Goal: Task Accomplishment & Management: Complete application form

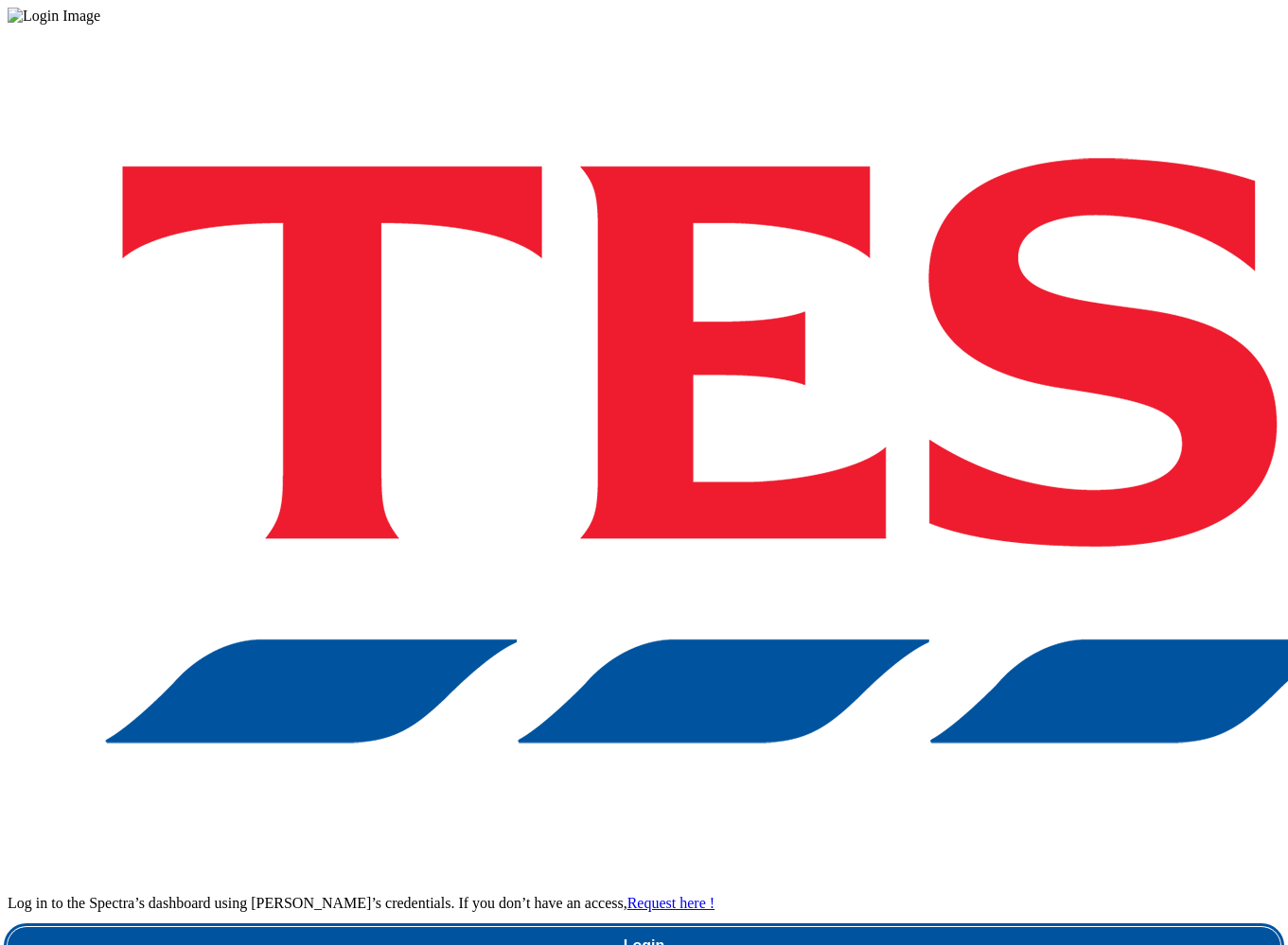
click at [894, 928] on link "Login" at bounding box center [644, 946] width 1272 height 38
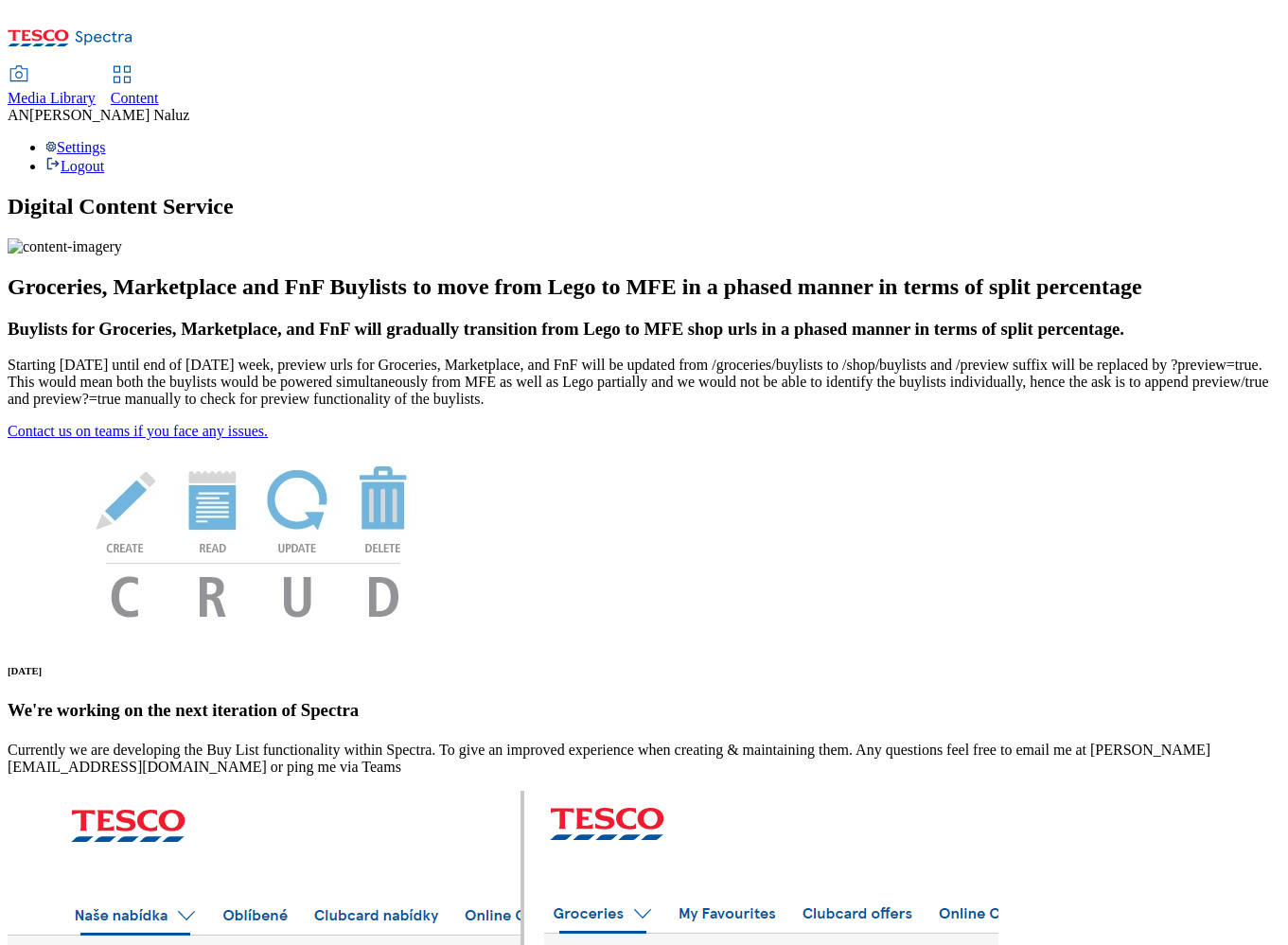
click at [159, 90] on span "Content" at bounding box center [135, 98] width 49 height 17
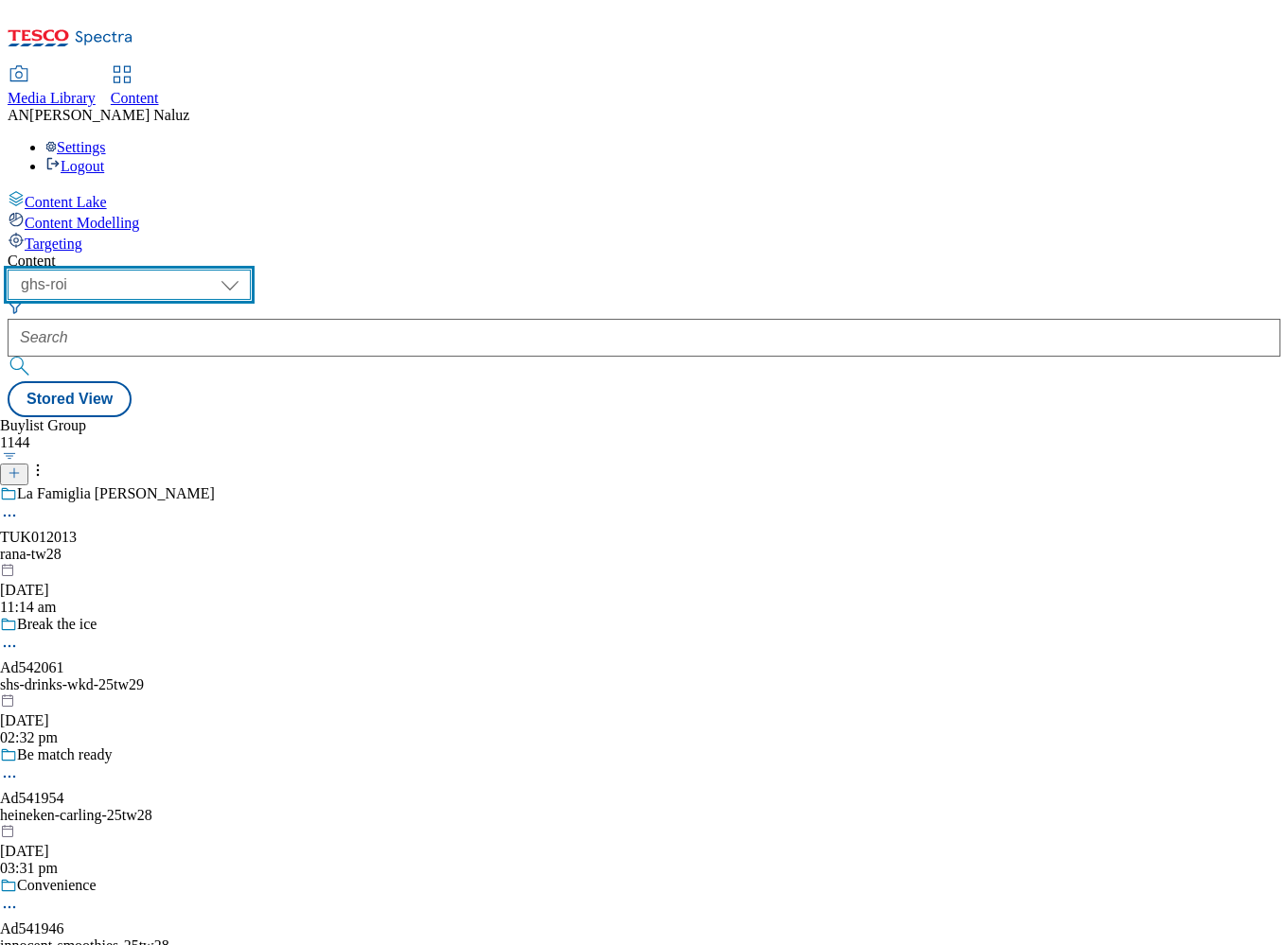
click at [251, 270] on select "ghs-roi ghs-[GEOGRAPHIC_DATA]" at bounding box center [129, 285] width 243 height 30
select select "ghs-[GEOGRAPHIC_DATA]"
click at [246, 270] on select "ghs-roi ghs-[GEOGRAPHIC_DATA]" at bounding box center [129, 285] width 243 height 30
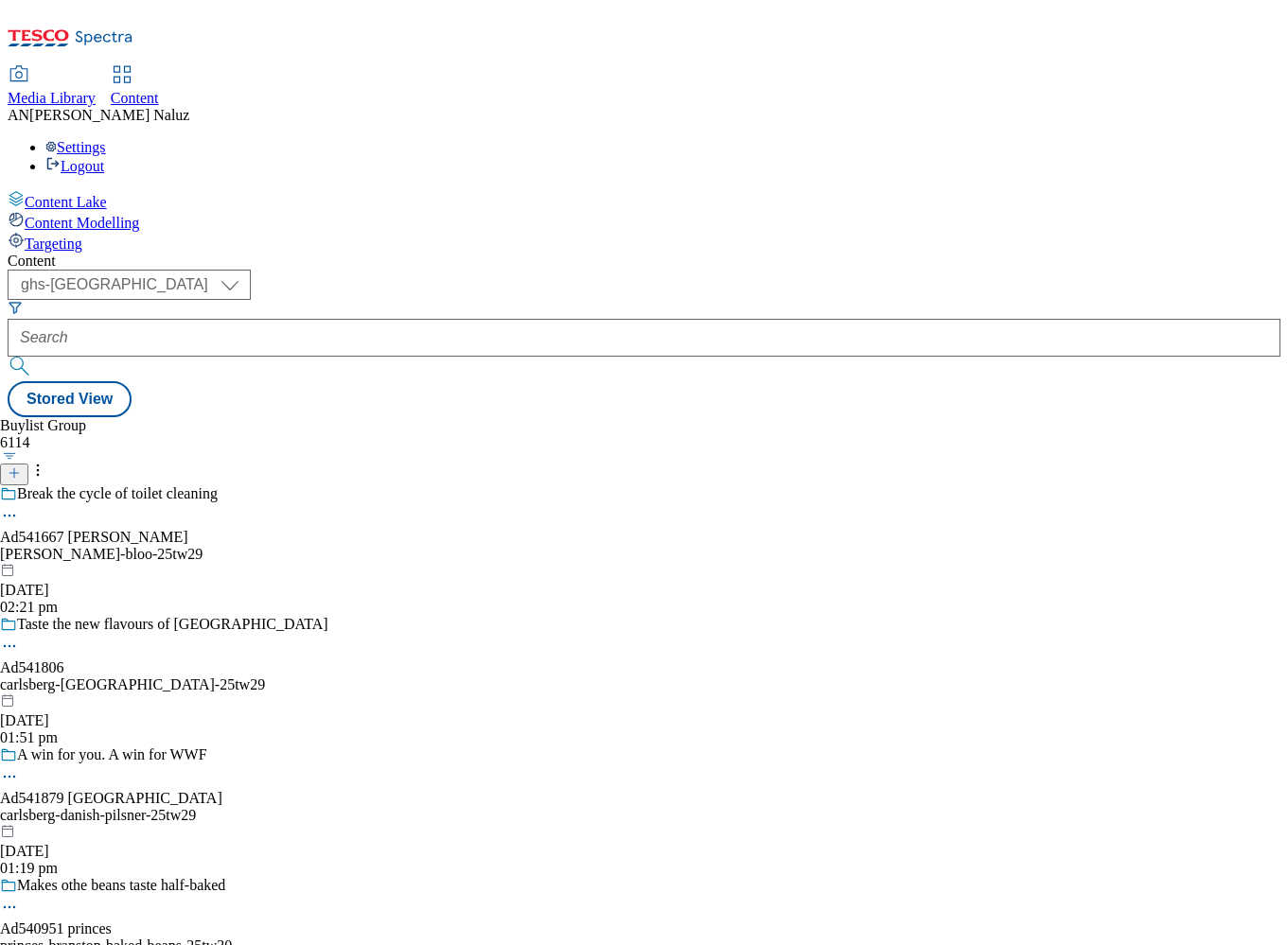
click at [28, 463] on button at bounding box center [14, 474] width 28 height 21
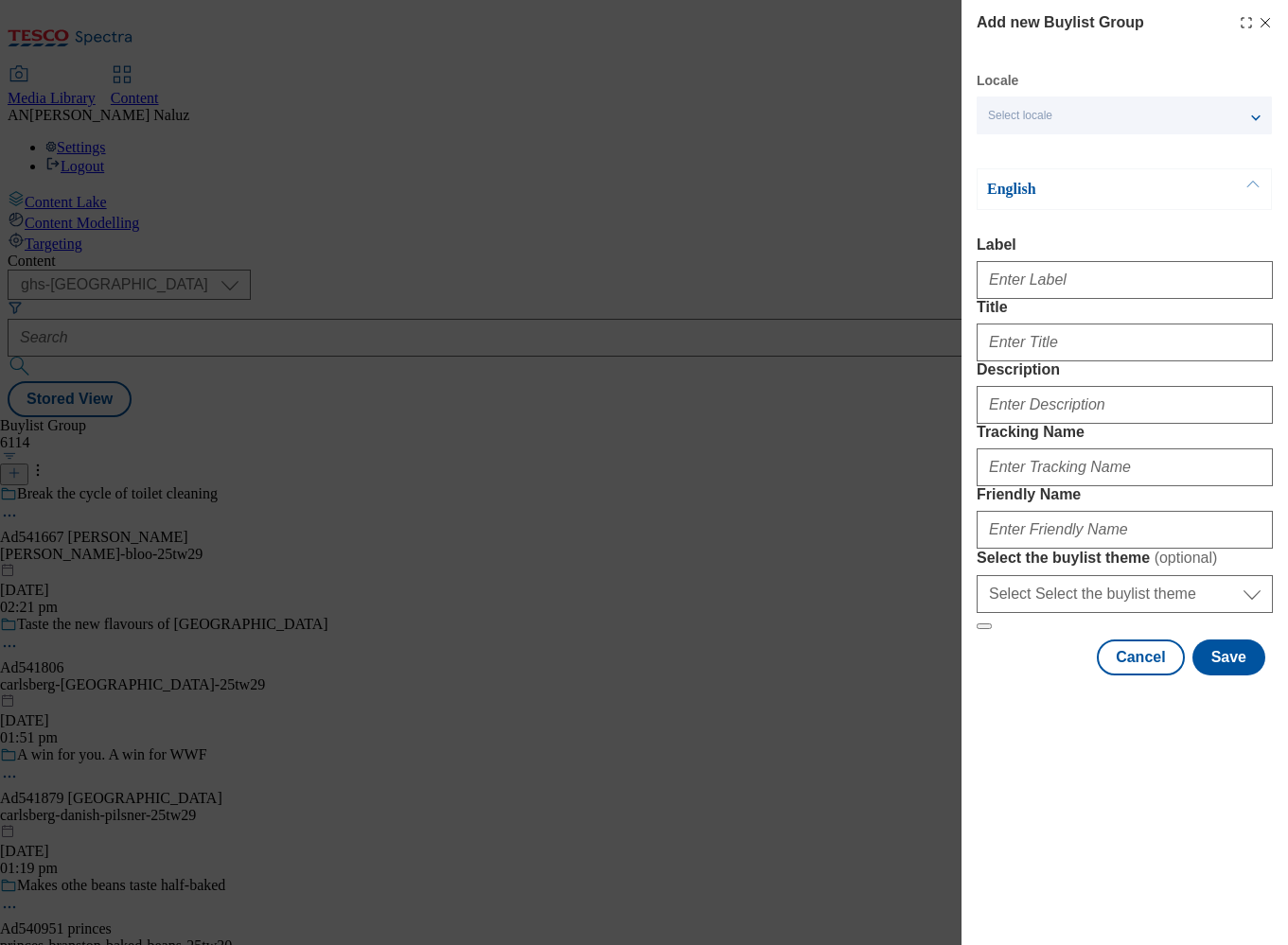
click at [1066, 124] on div "Select locale" at bounding box center [1124, 115] width 295 height 38
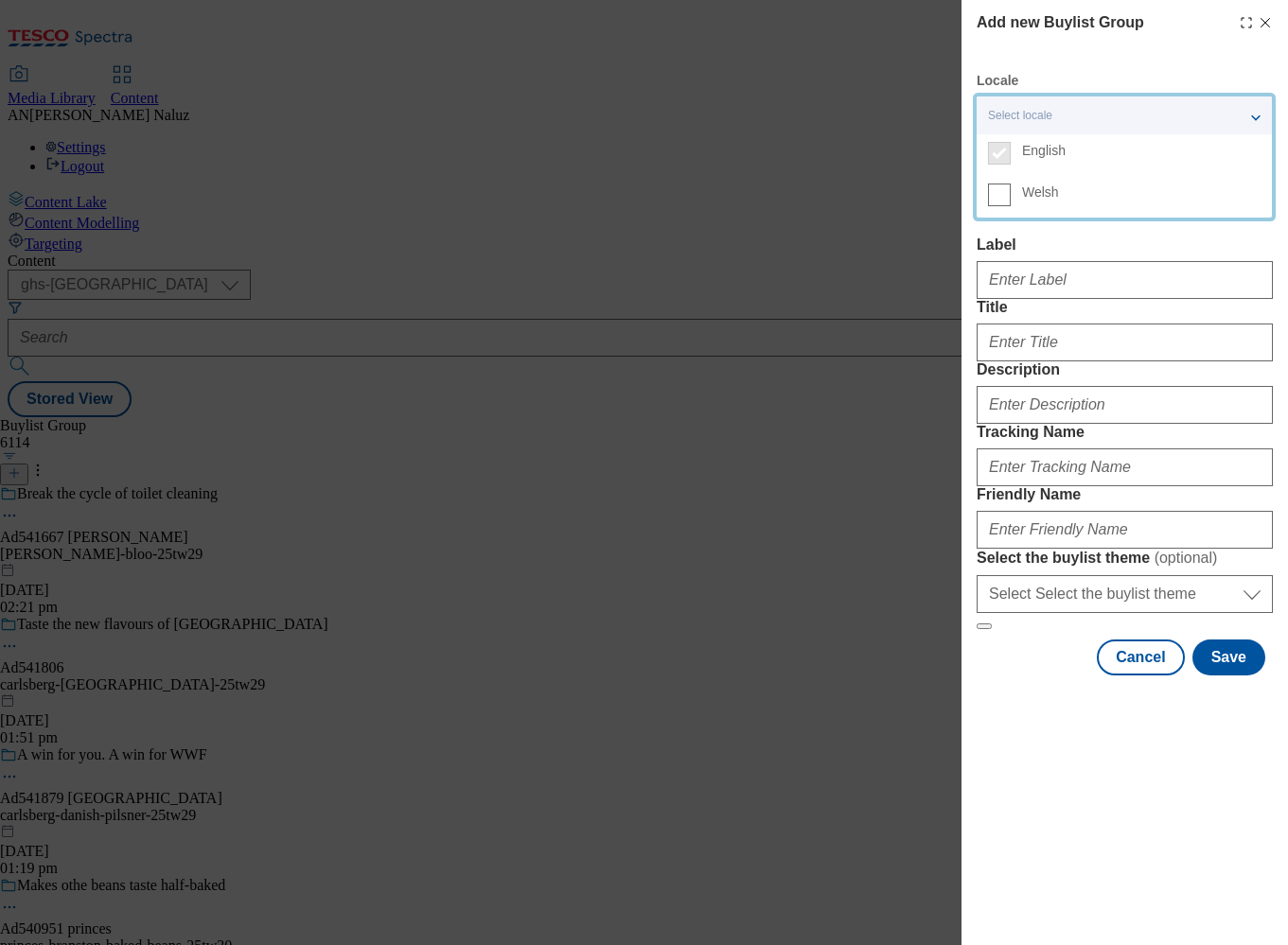
click at [1105, 84] on div "Locale Select locale English Welsh" at bounding box center [1124, 103] width 295 height 62
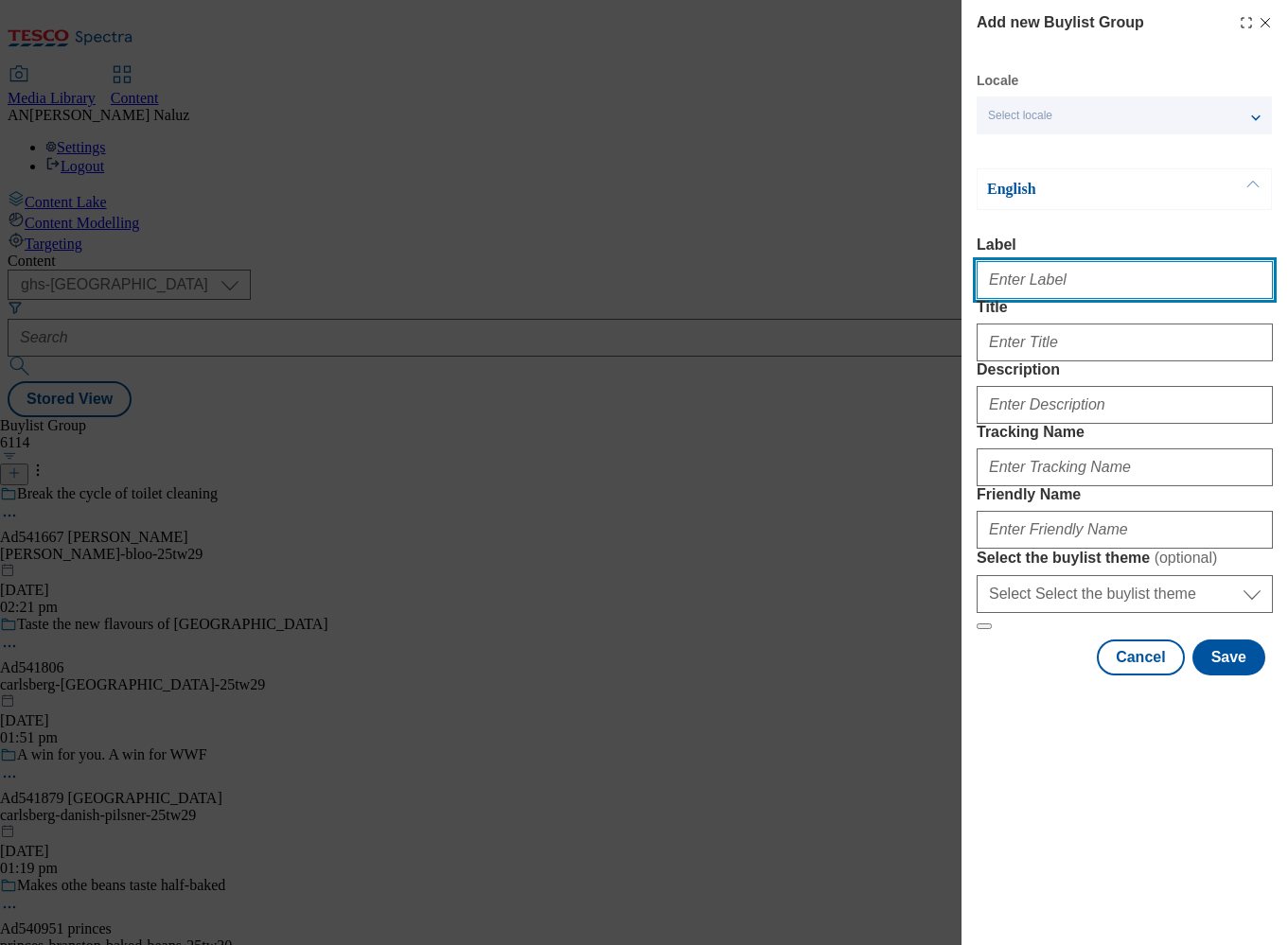
click at [1063, 294] on input "Label" at bounding box center [1124, 280] width 296 height 38
type input "TUK012013"
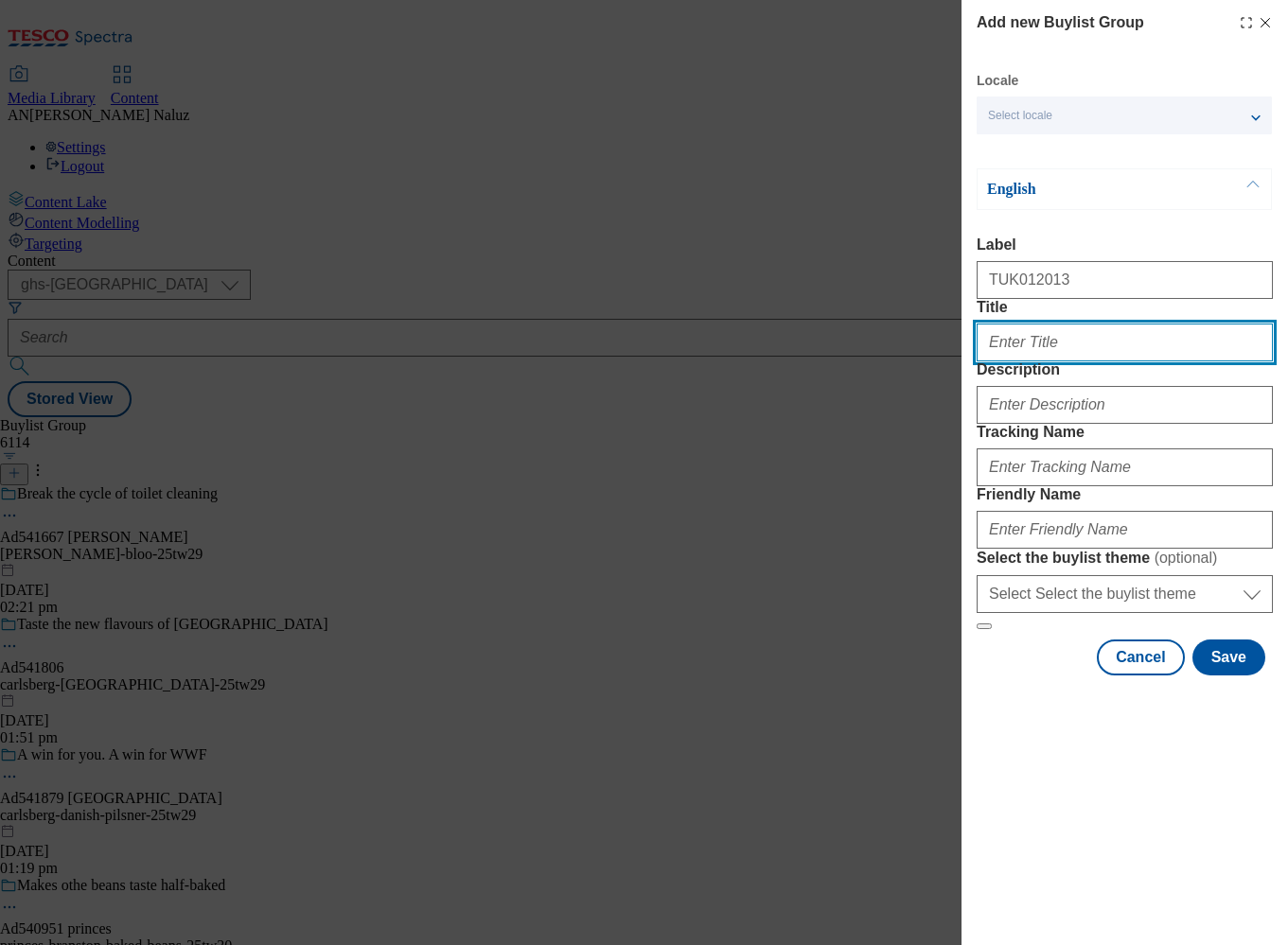
type input "La Famiglia [PERSON_NAME]"
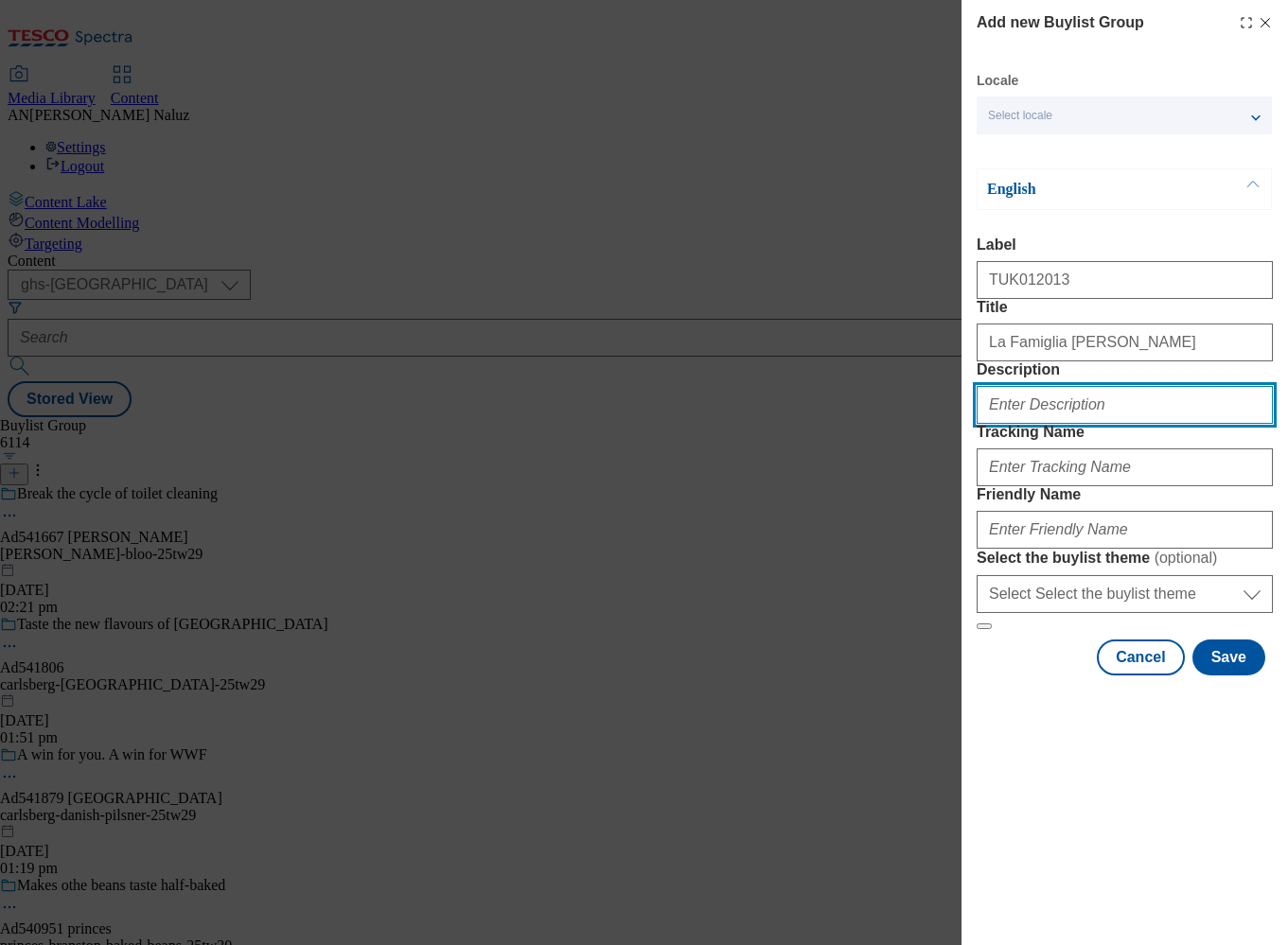
type input "And suddenly, [DATE] night feels like date night."
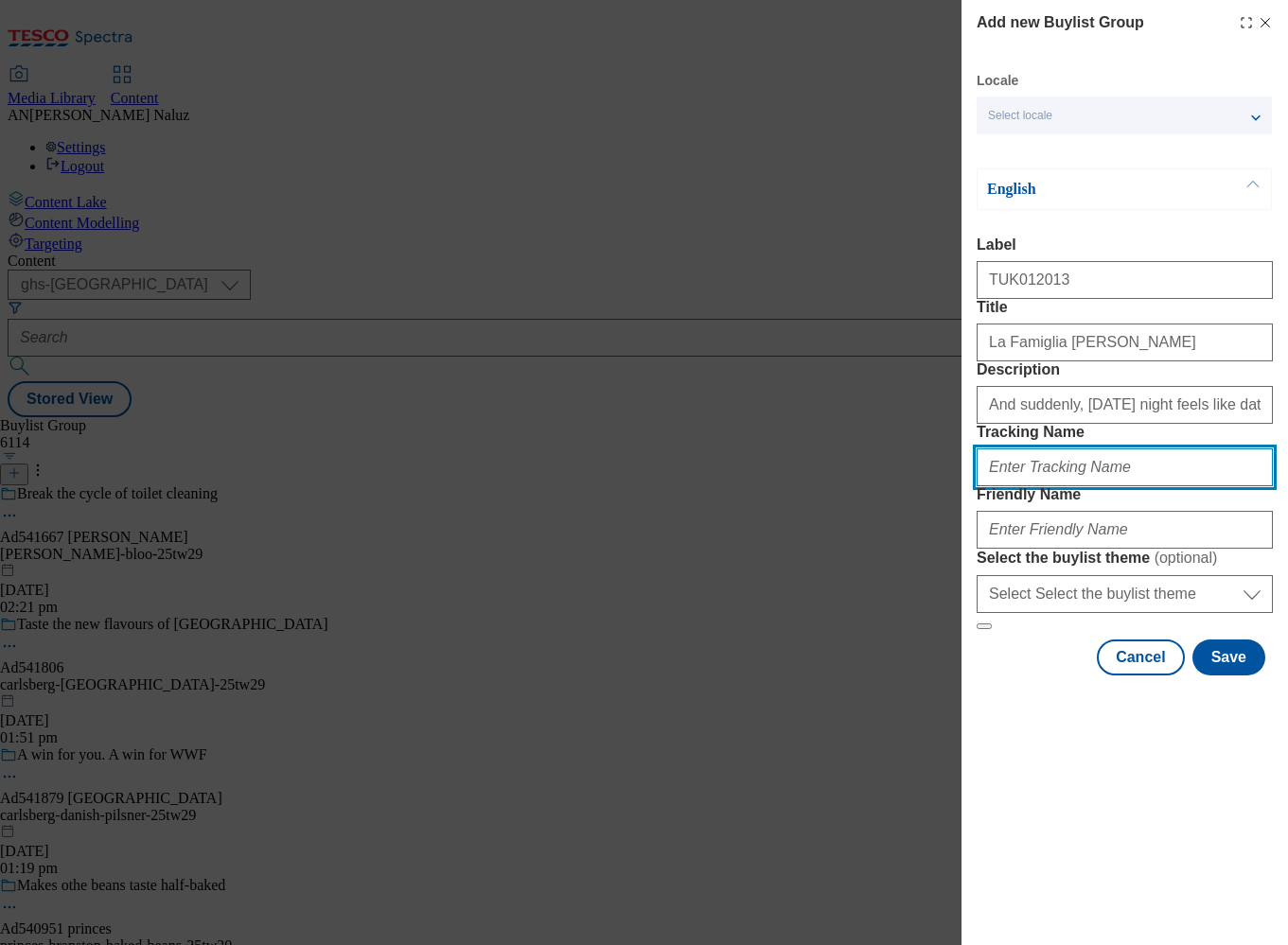
type input "DH_TUK012013"
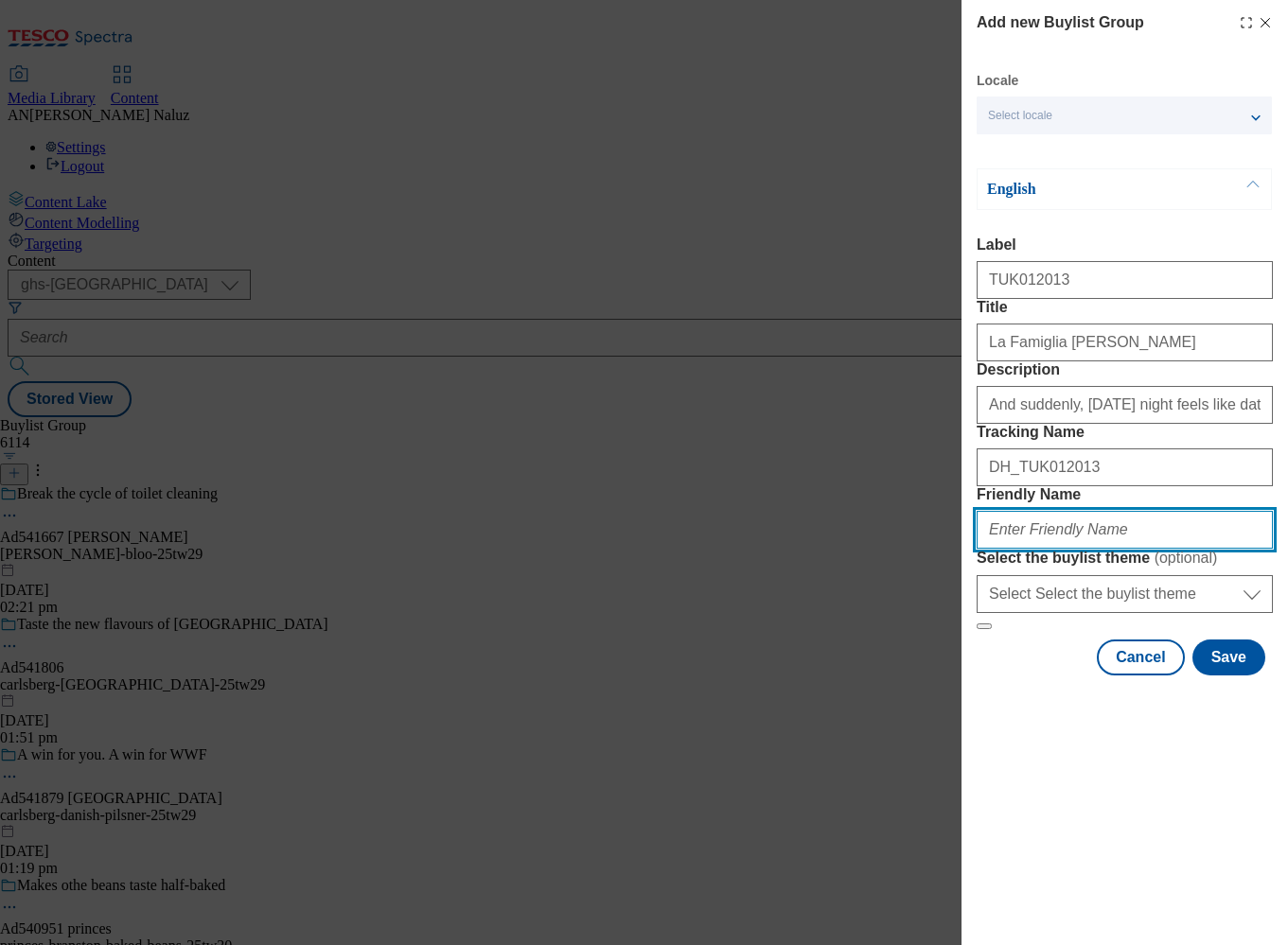
type input "rana-tw28"
click at [1096, 109] on div "Select locale" at bounding box center [1124, 115] width 295 height 38
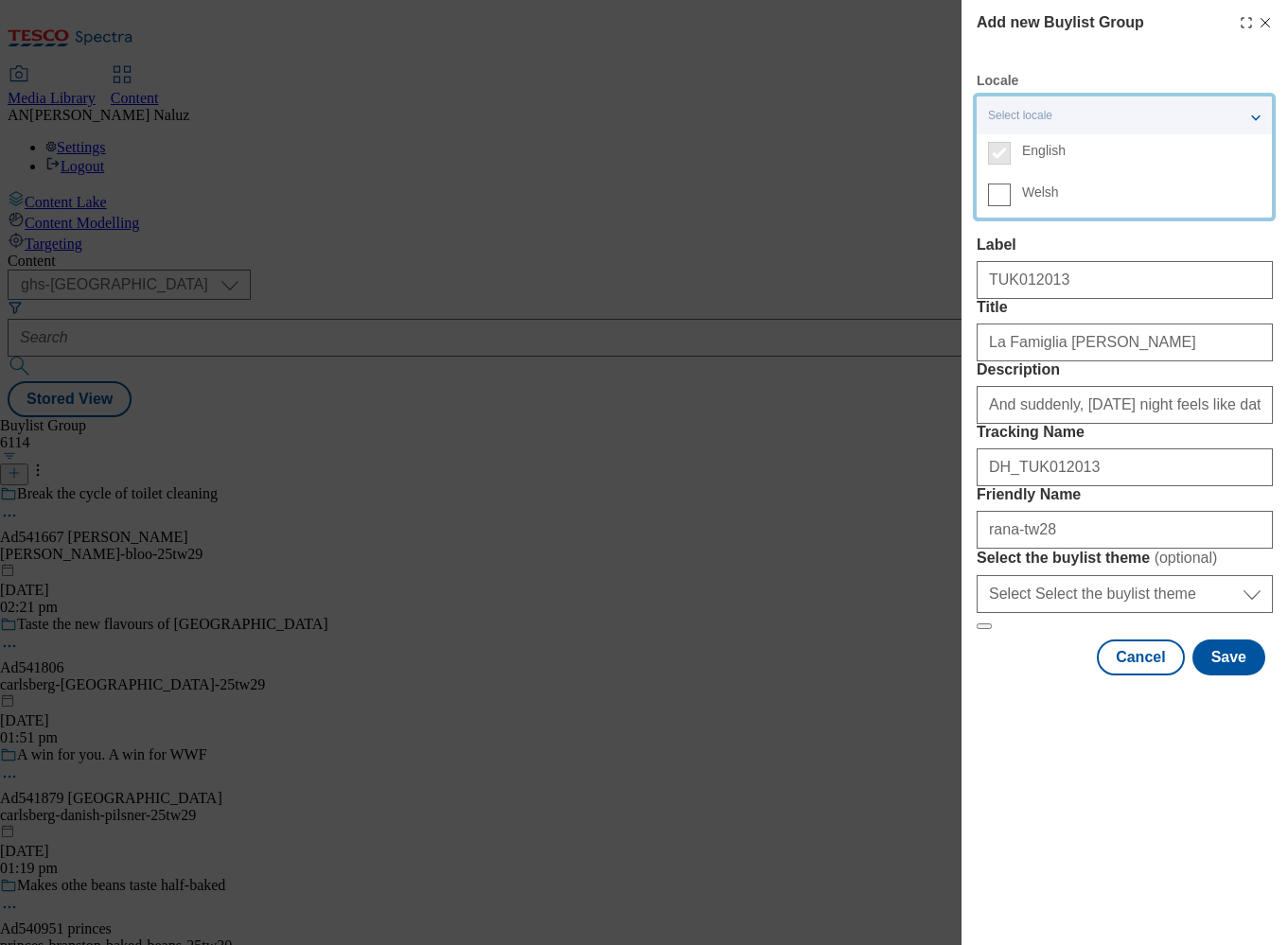
click at [1096, 109] on div "Select locale" at bounding box center [1124, 115] width 295 height 38
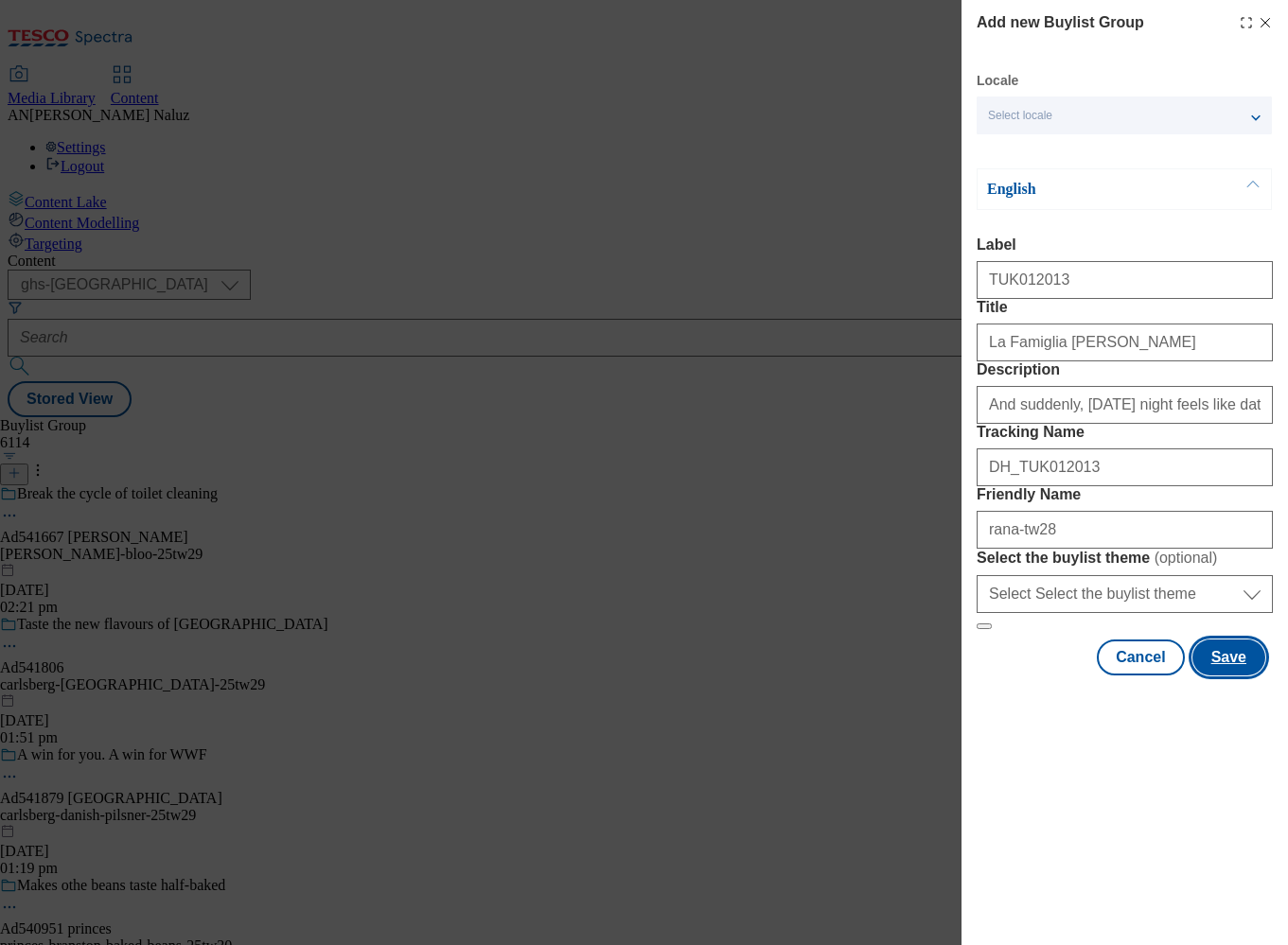
click at [1237, 676] on button "Save" at bounding box center [1229, 658] width 73 height 36
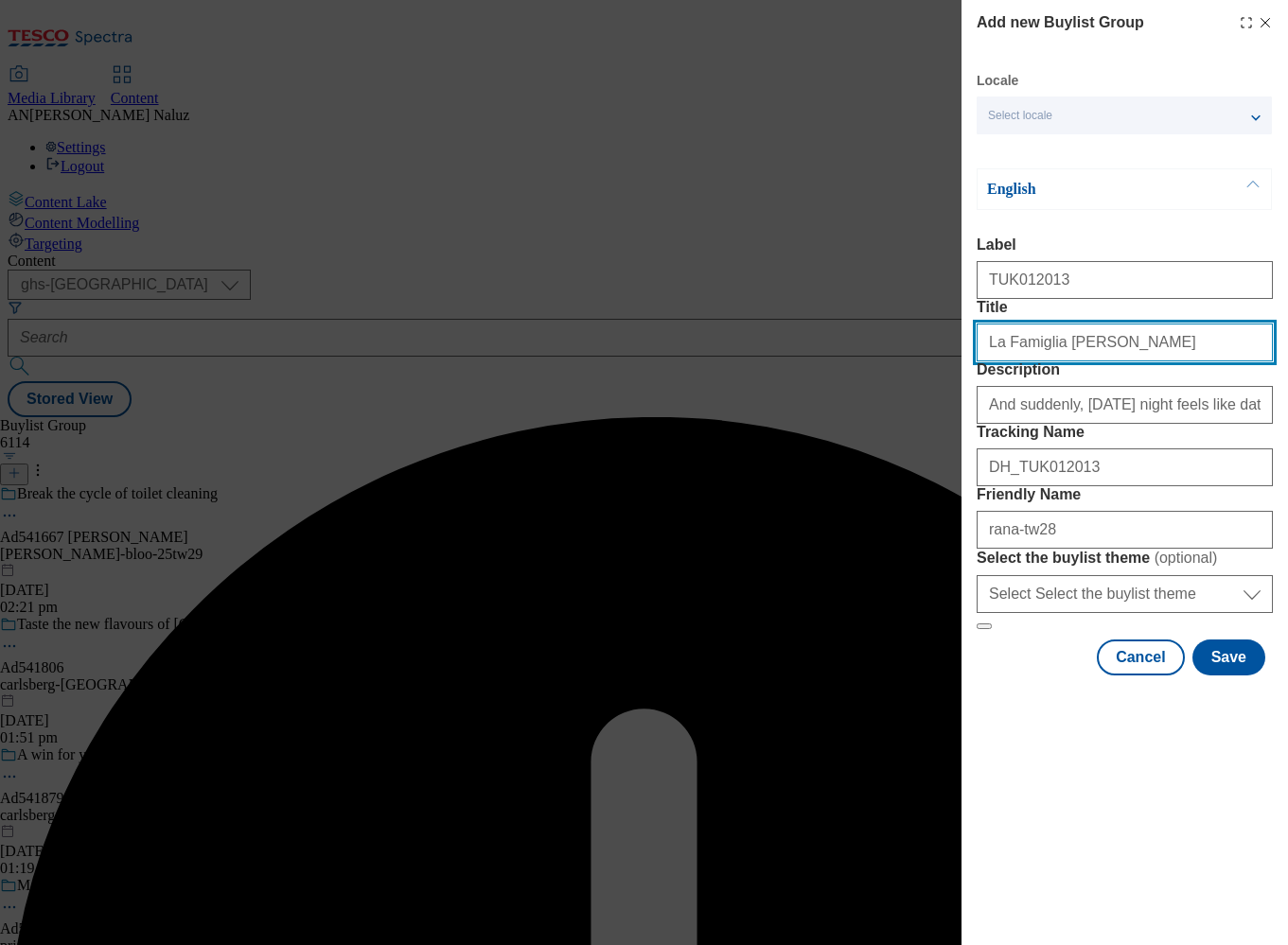
click at [1076, 361] on input "Title" at bounding box center [1124, 342] width 296 height 38
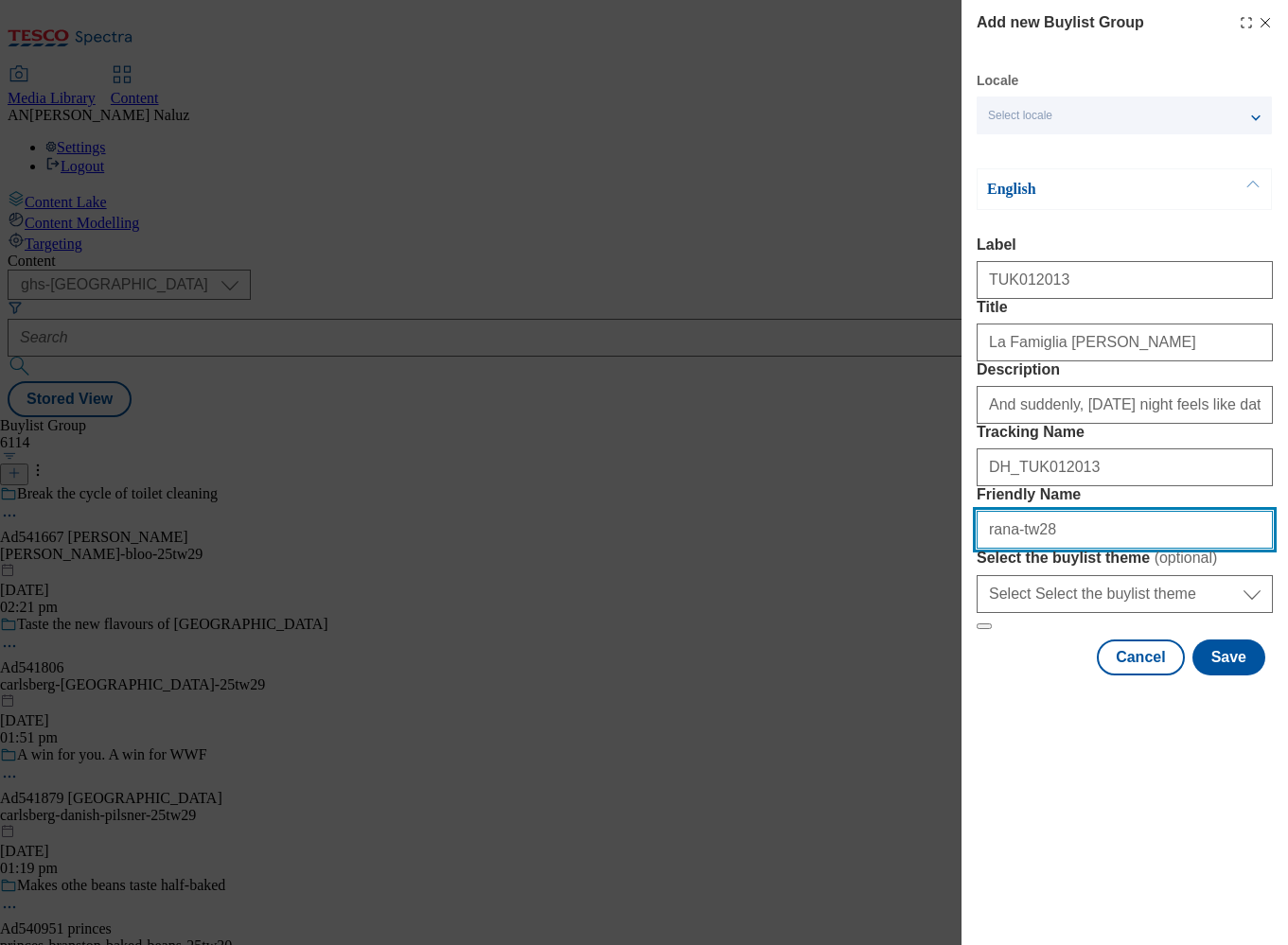
click at [1096, 549] on input "Friendly Name" at bounding box center [1124, 529] width 296 height 38
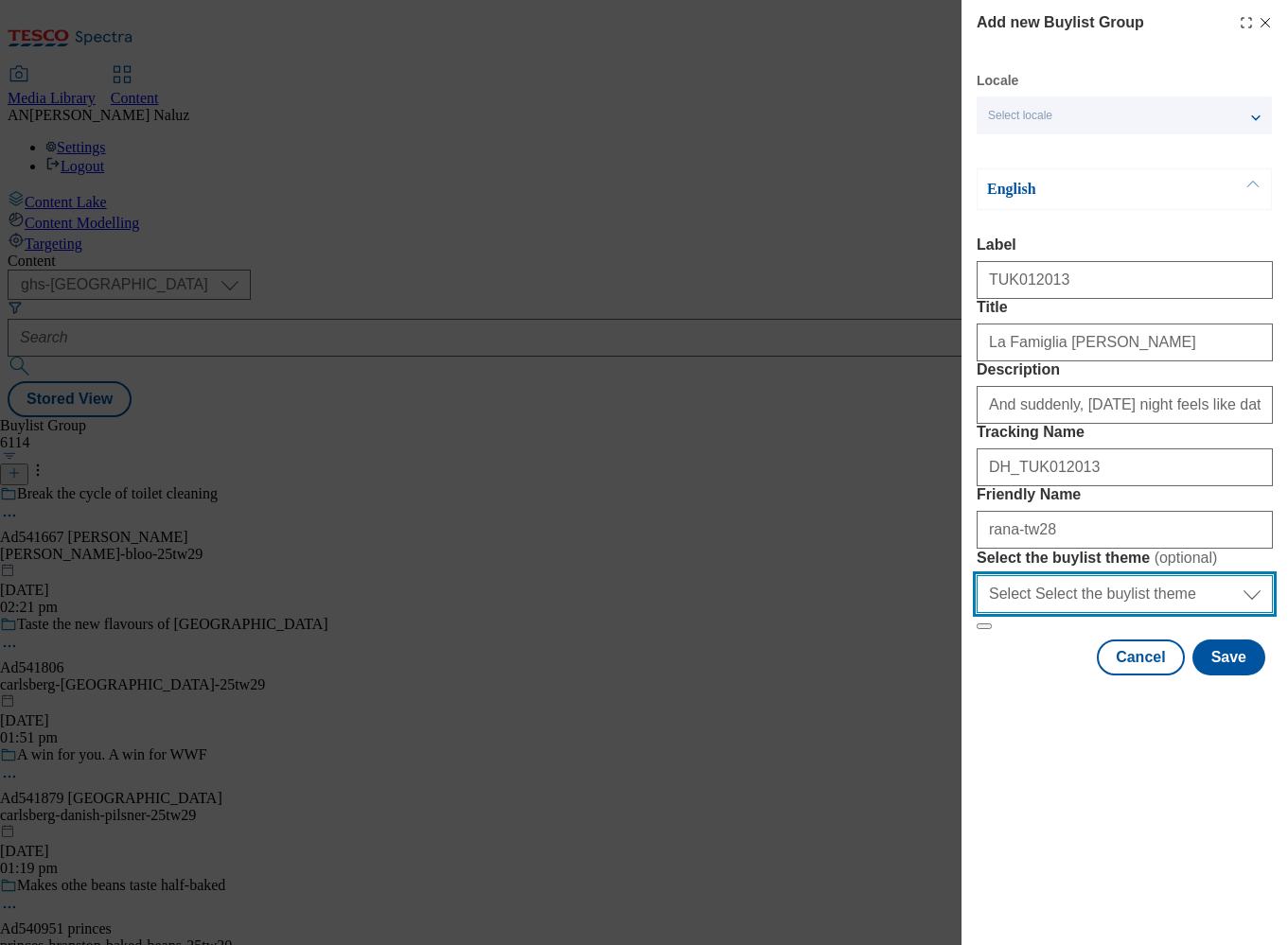
click at [1111, 613] on select "Select Select the buylist theme default fandf" at bounding box center [1124, 593] width 296 height 38
select select "default"
click at [976, 613] on select "Select Select the buylist theme default fandf" at bounding box center [1124, 593] width 296 height 38
click at [1235, 676] on button "Save" at bounding box center [1229, 658] width 73 height 36
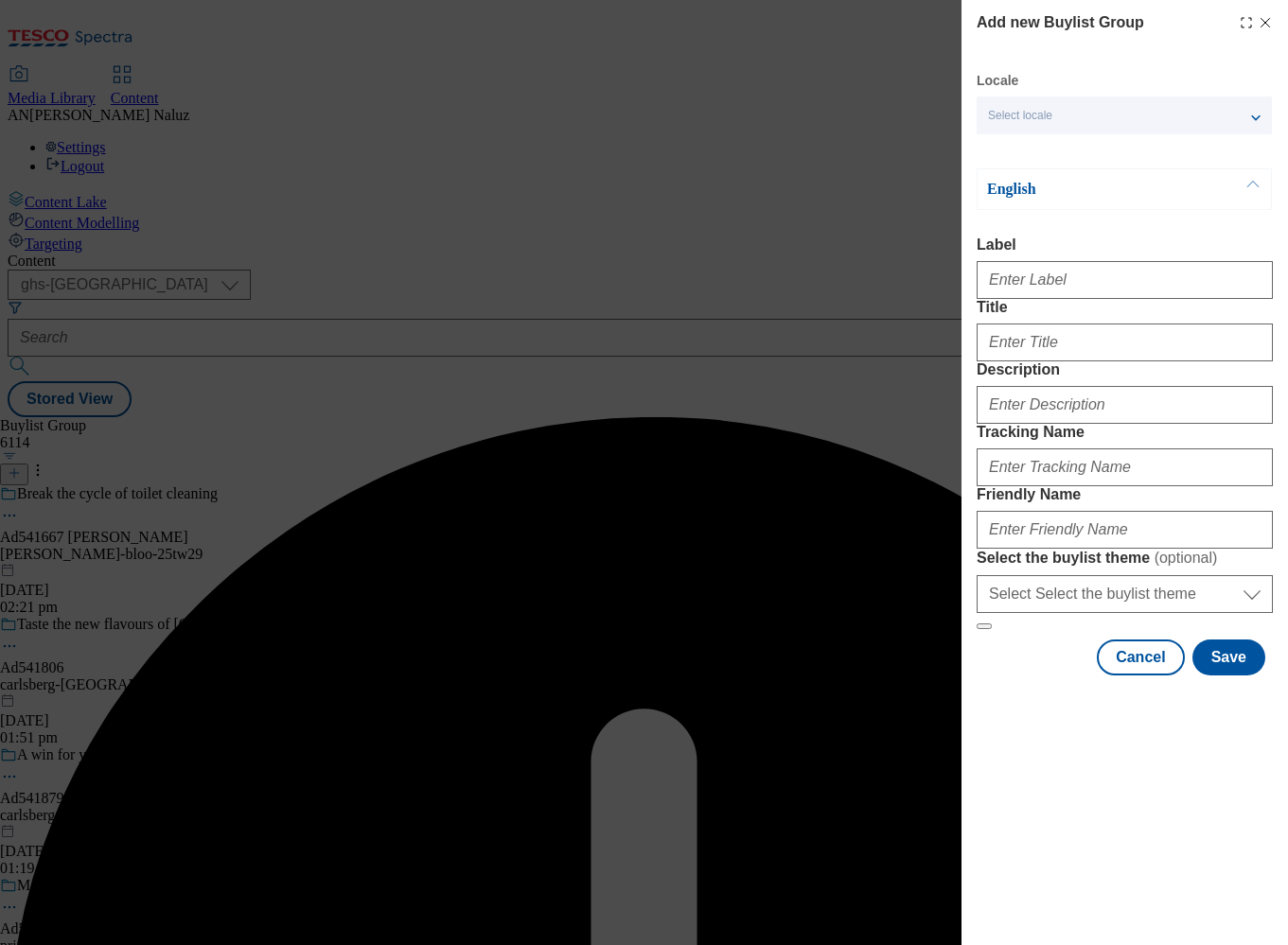
select select "default"
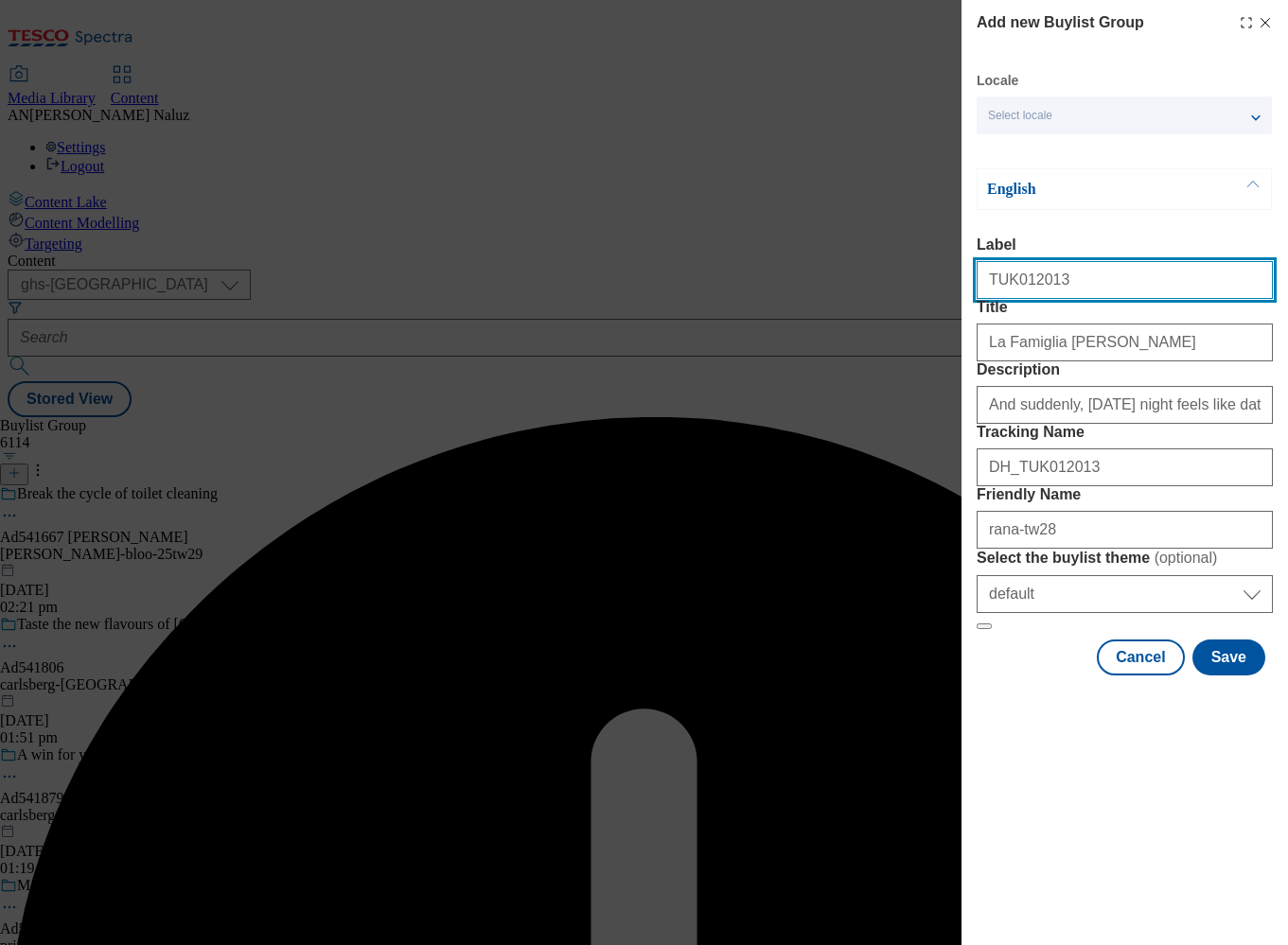
click at [1056, 287] on input "Label" at bounding box center [1124, 280] width 296 height 38
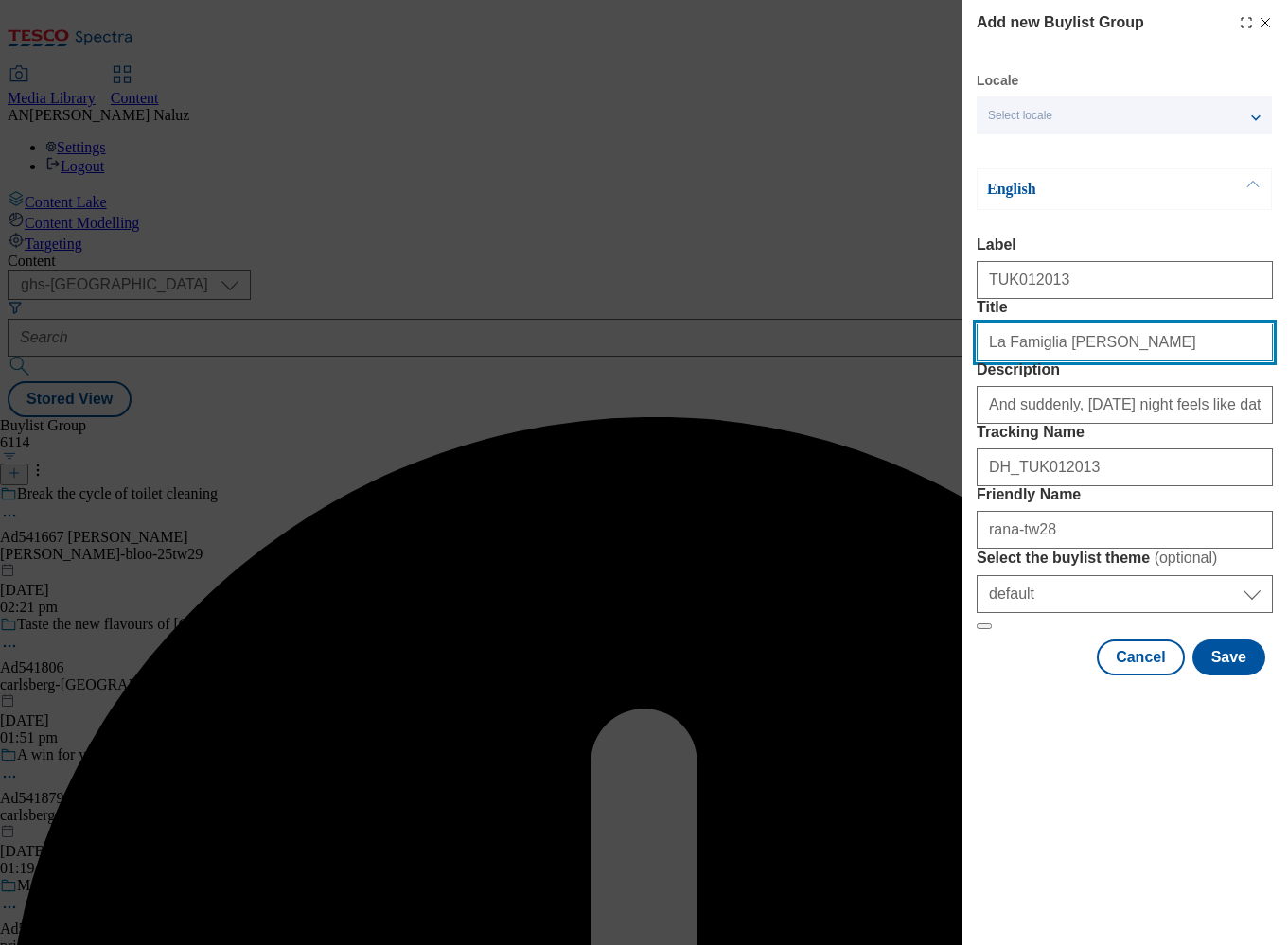
click at [1104, 361] on input "Title" at bounding box center [1124, 342] width 296 height 38
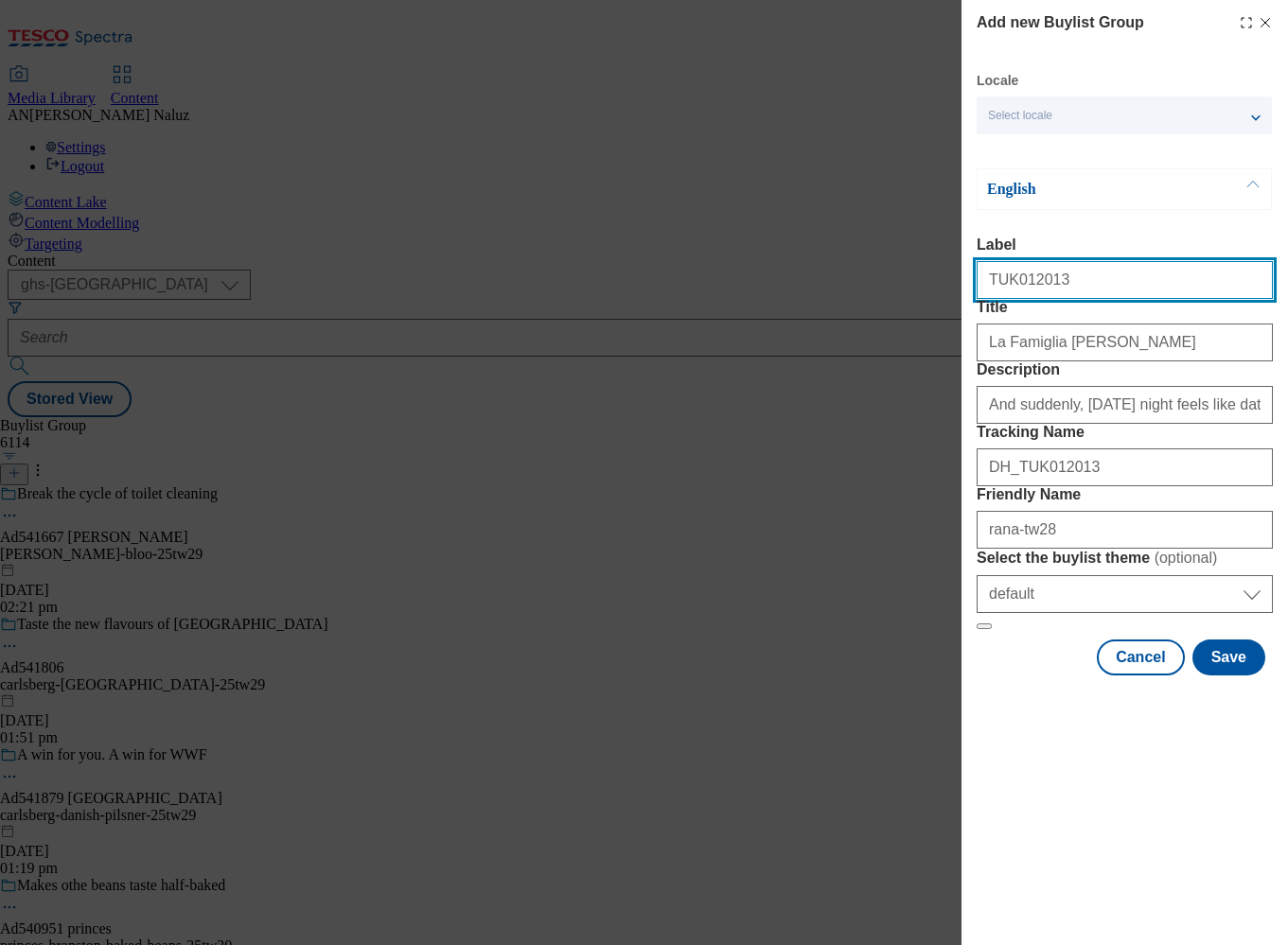
click at [1080, 278] on input "Label" at bounding box center [1124, 280] width 296 height 38
type input "TUK012013"
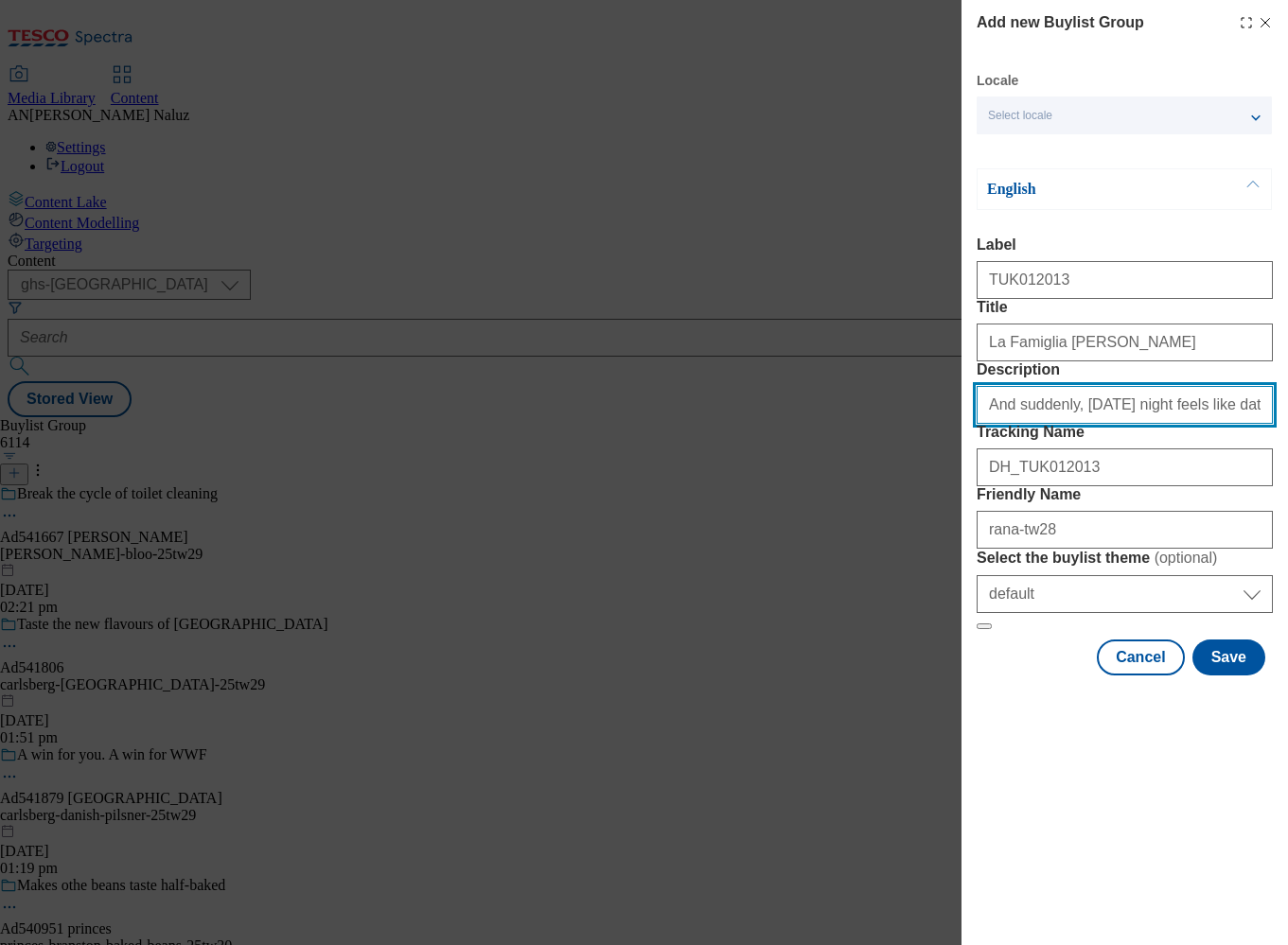
click at [986, 423] on input "Description" at bounding box center [1124, 405] width 296 height 38
type input "And suddenly, [DATE] night feels like date night."
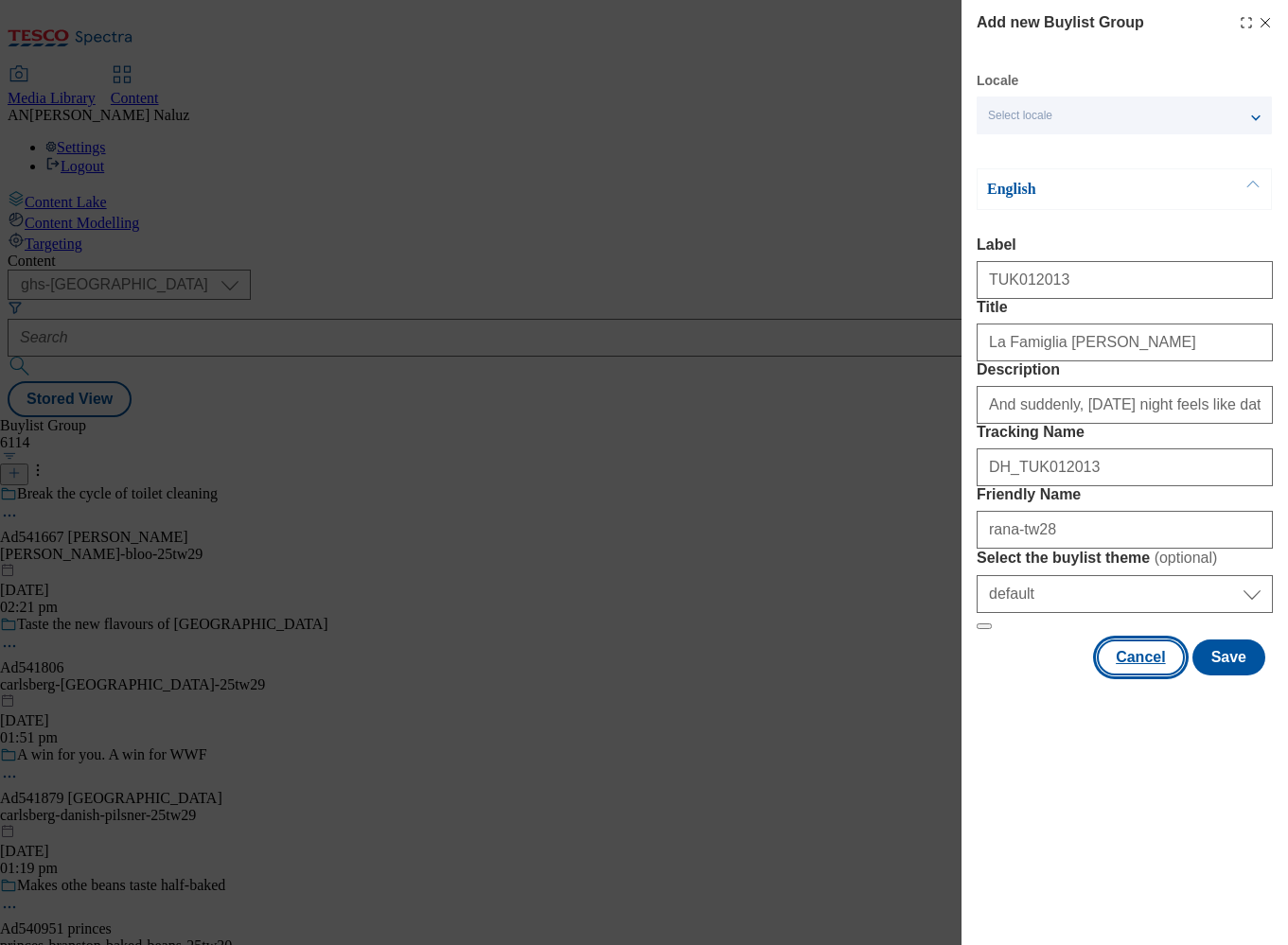
click at [1159, 676] on button "Cancel" at bounding box center [1140, 658] width 87 height 36
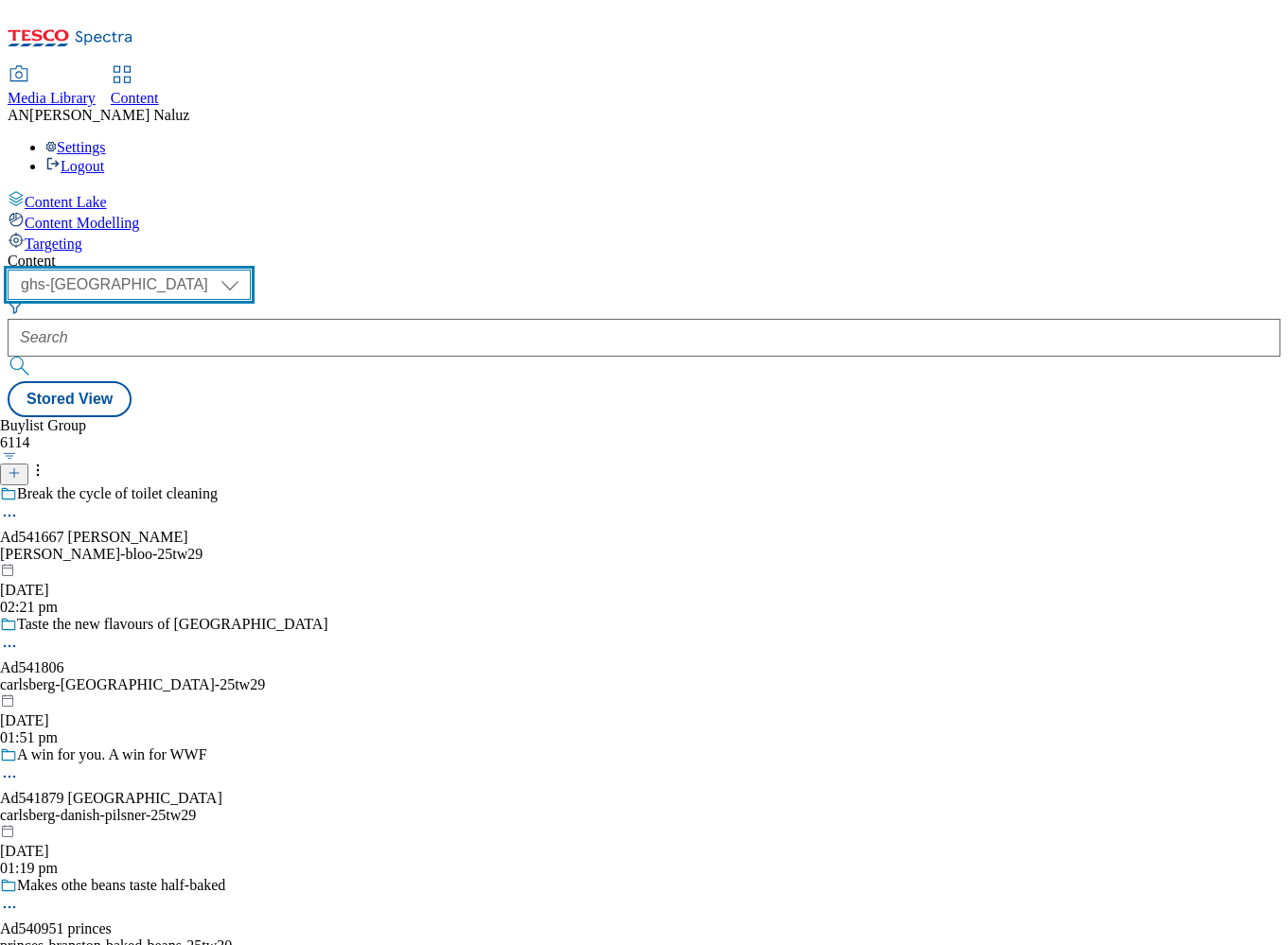
click at [251, 270] on select "ghs-roi ghs-[GEOGRAPHIC_DATA]" at bounding box center [129, 285] width 243 height 30
click at [246, 270] on select "ghs-roi ghs-[GEOGRAPHIC_DATA]" at bounding box center [129, 285] width 243 height 30
click at [251, 270] on select "ghs-roi ghs-[GEOGRAPHIC_DATA]" at bounding box center [129, 285] width 243 height 30
click at [246, 270] on select "ghs-roi ghs-[GEOGRAPHIC_DATA]" at bounding box center [129, 285] width 243 height 30
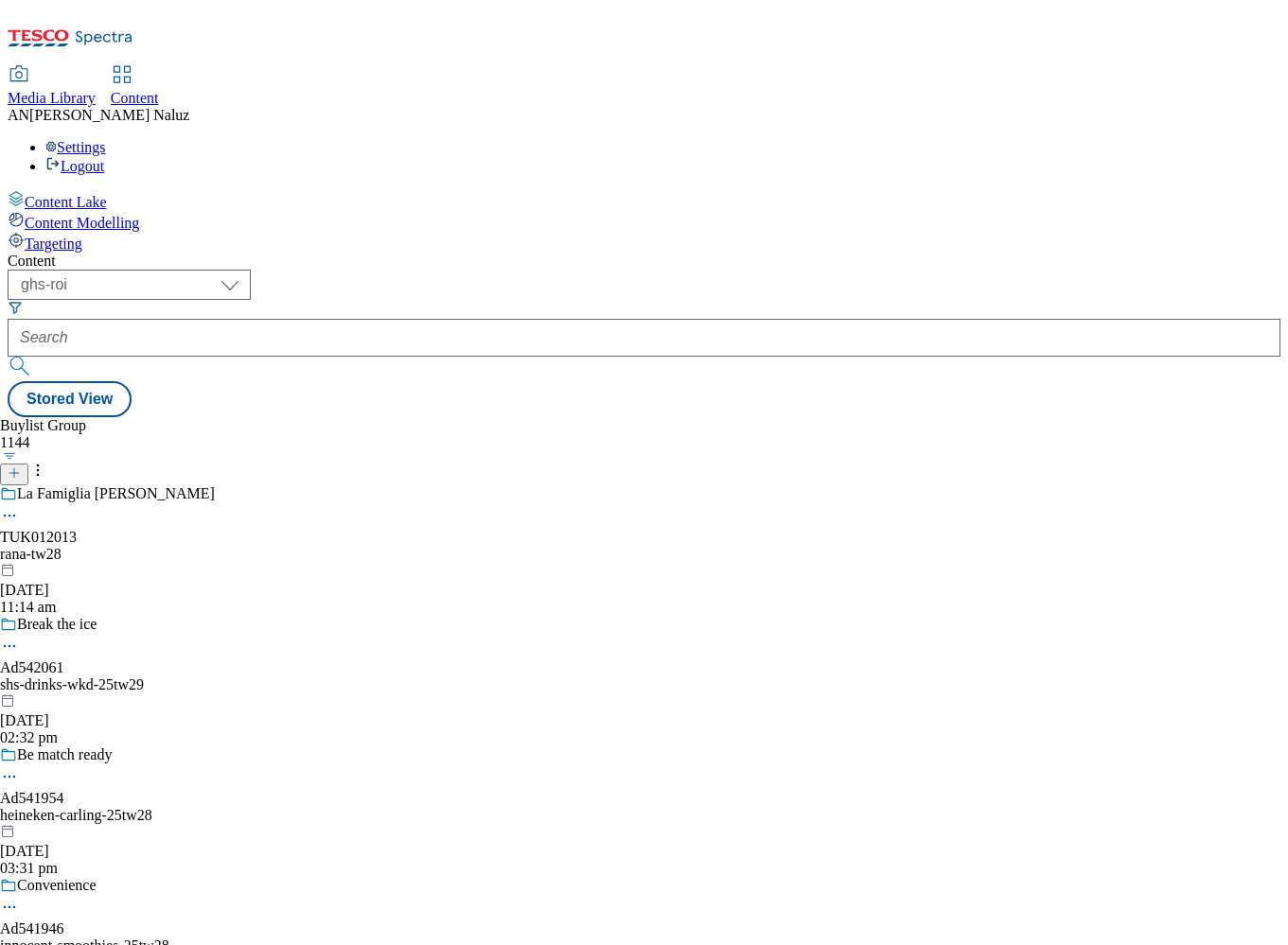
click at [389, 486] on div "La Famiglia Rana TUK012013 rana-tw28 [DATE] 11:14 am" at bounding box center [194, 551] width 389 height 130
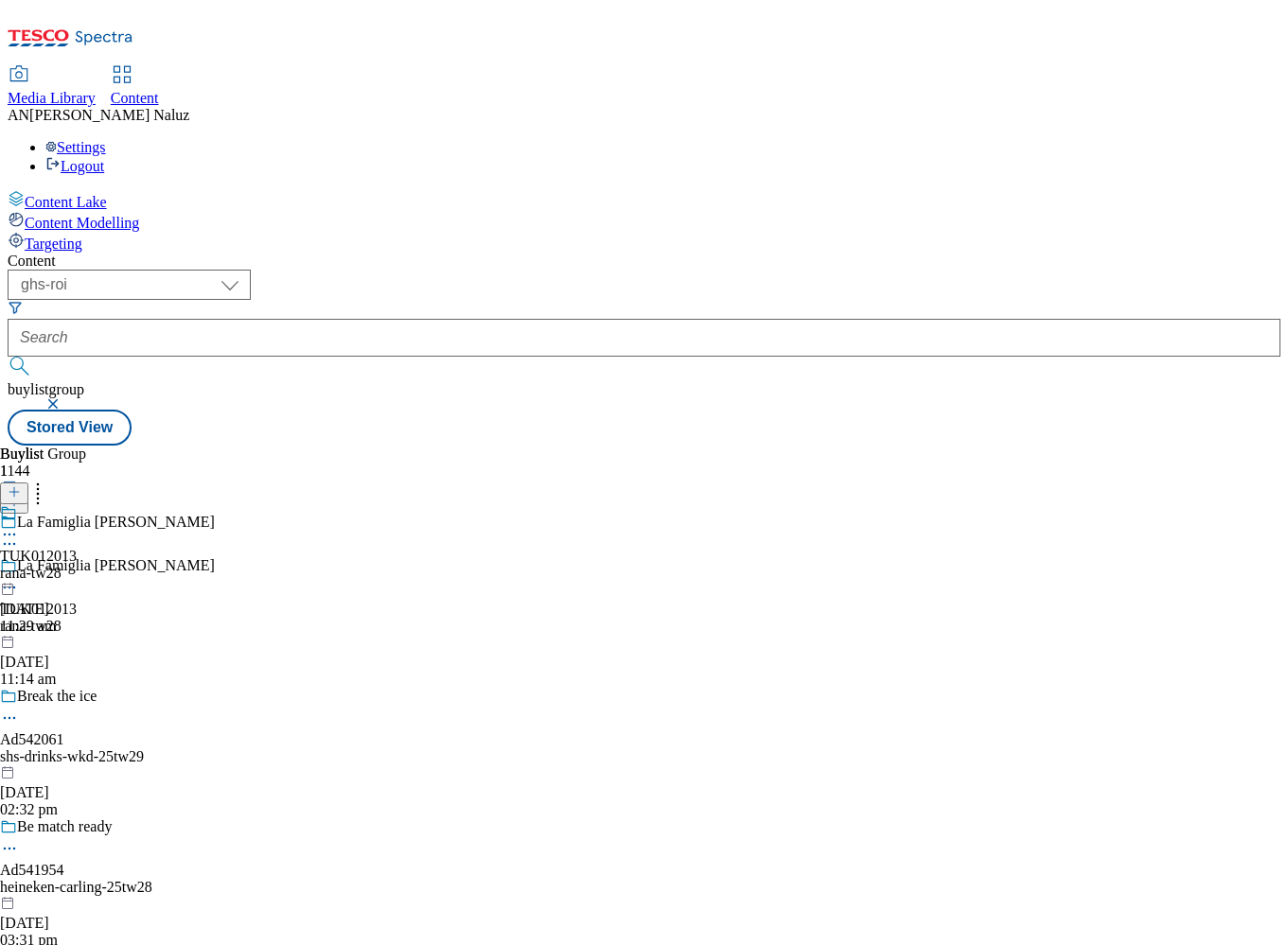
click at [17, 587] on circle at bounding box center [15, 588] width 3 height 3
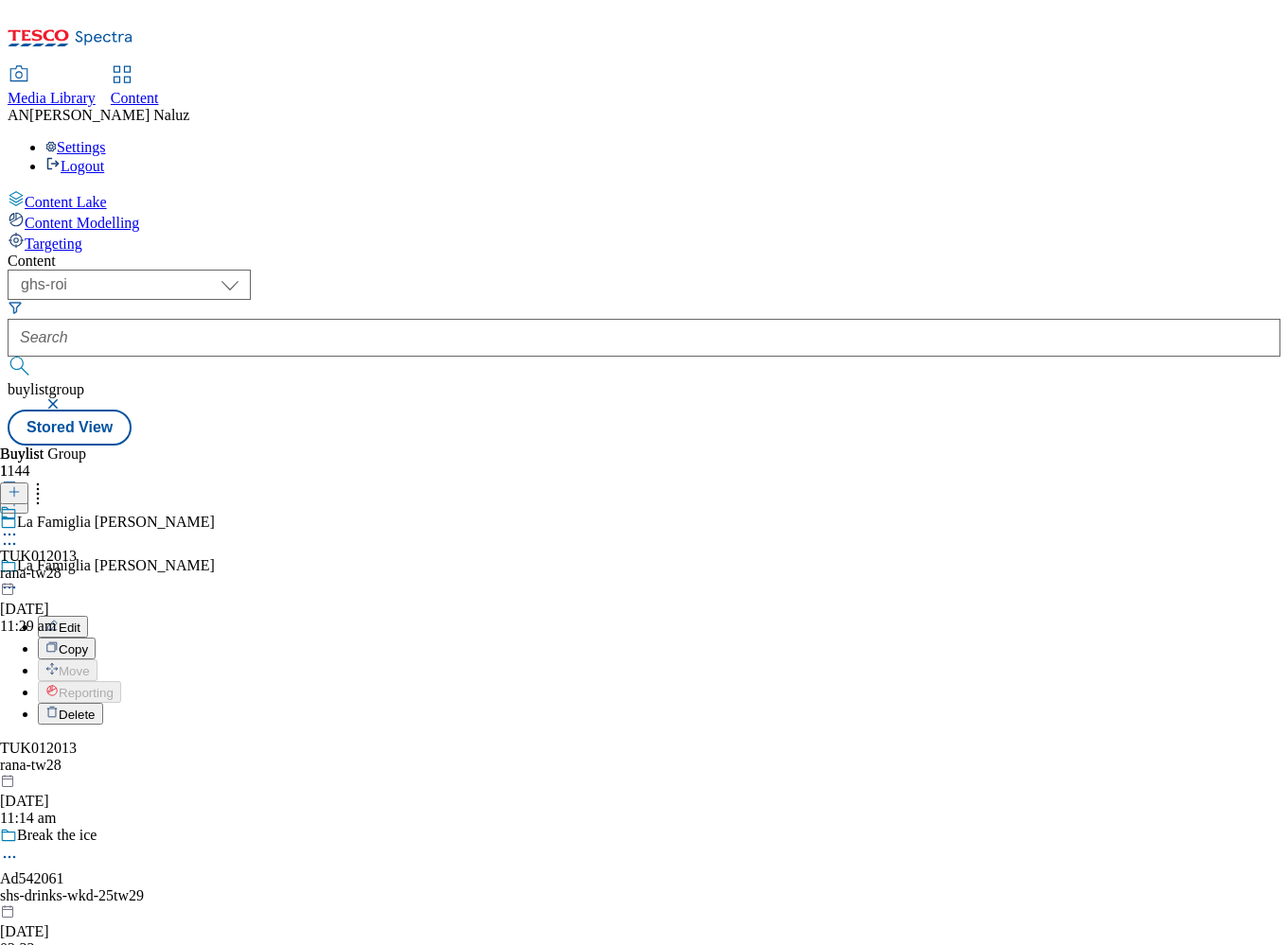
click at [103, 703] on button "Delete" at bounding box center [70, 714] width 65 height 21
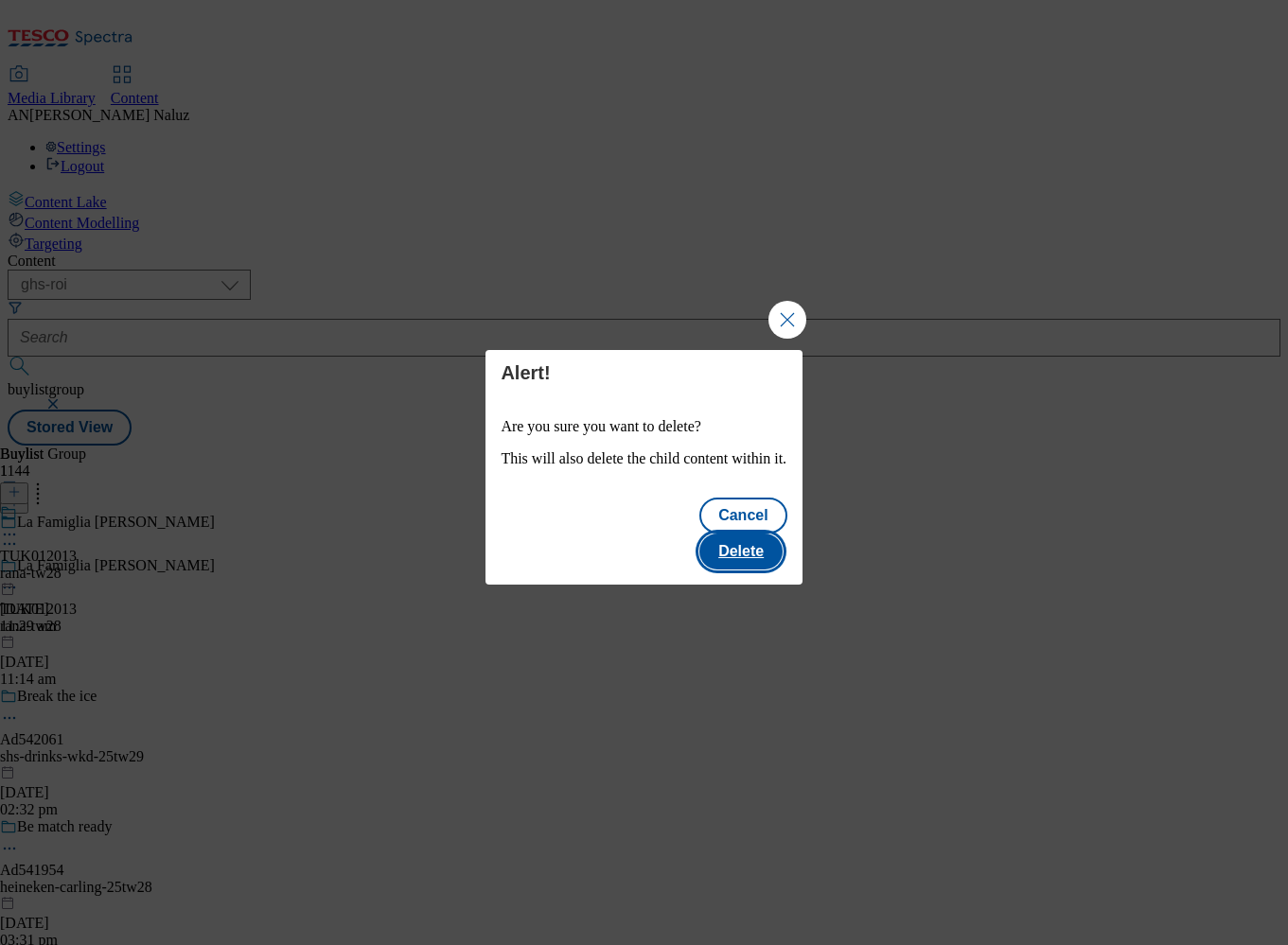
click at [714, 534] on button "Delete" at bounding box center [741, 552] width 84 height 36
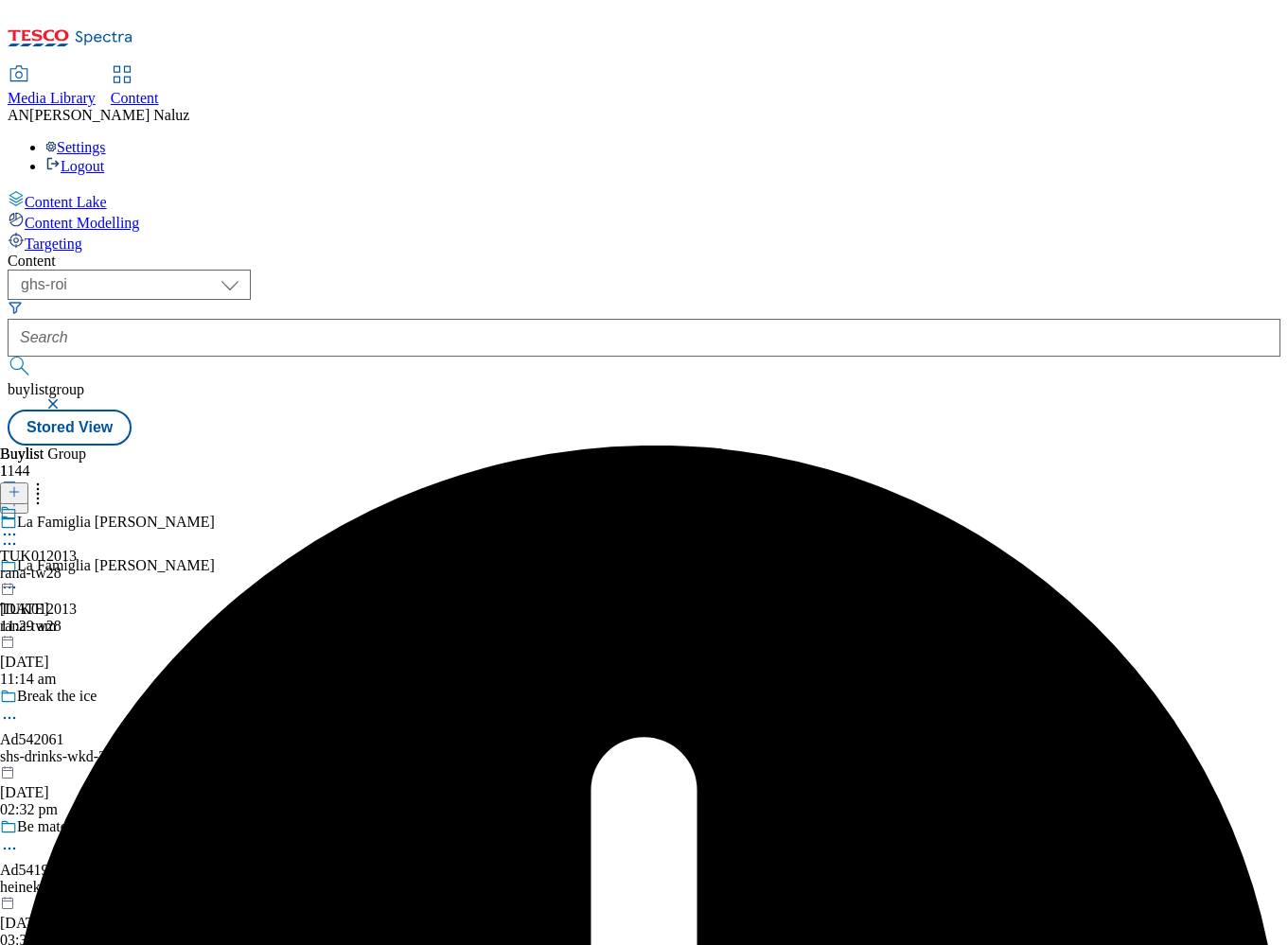
click at [17, 534] on circle at bounding box center [15, 535] width 3 height 3
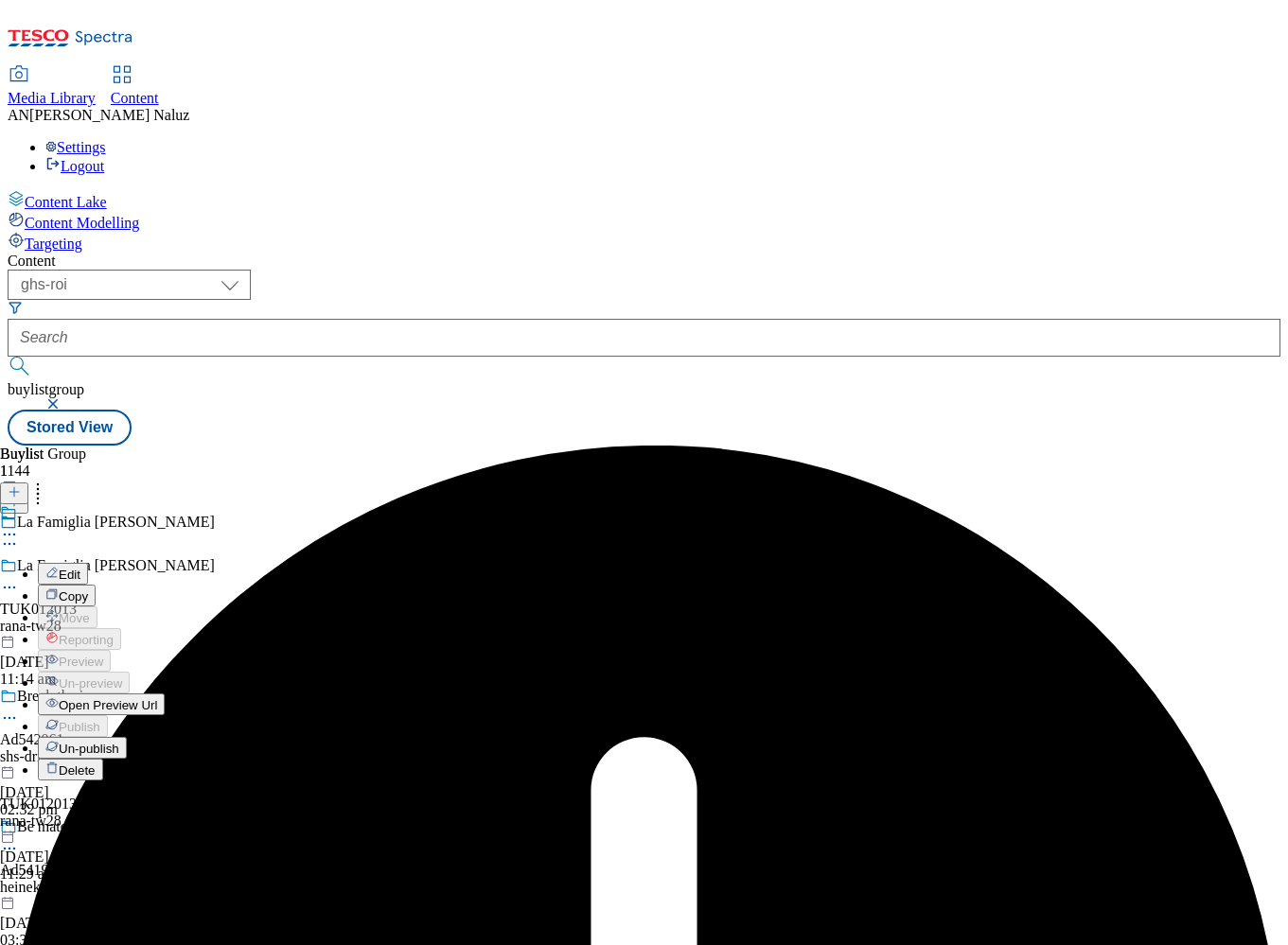
click at [127, 737] on button "Un-publish" at bounding box center [83, 748] width 89 height 21
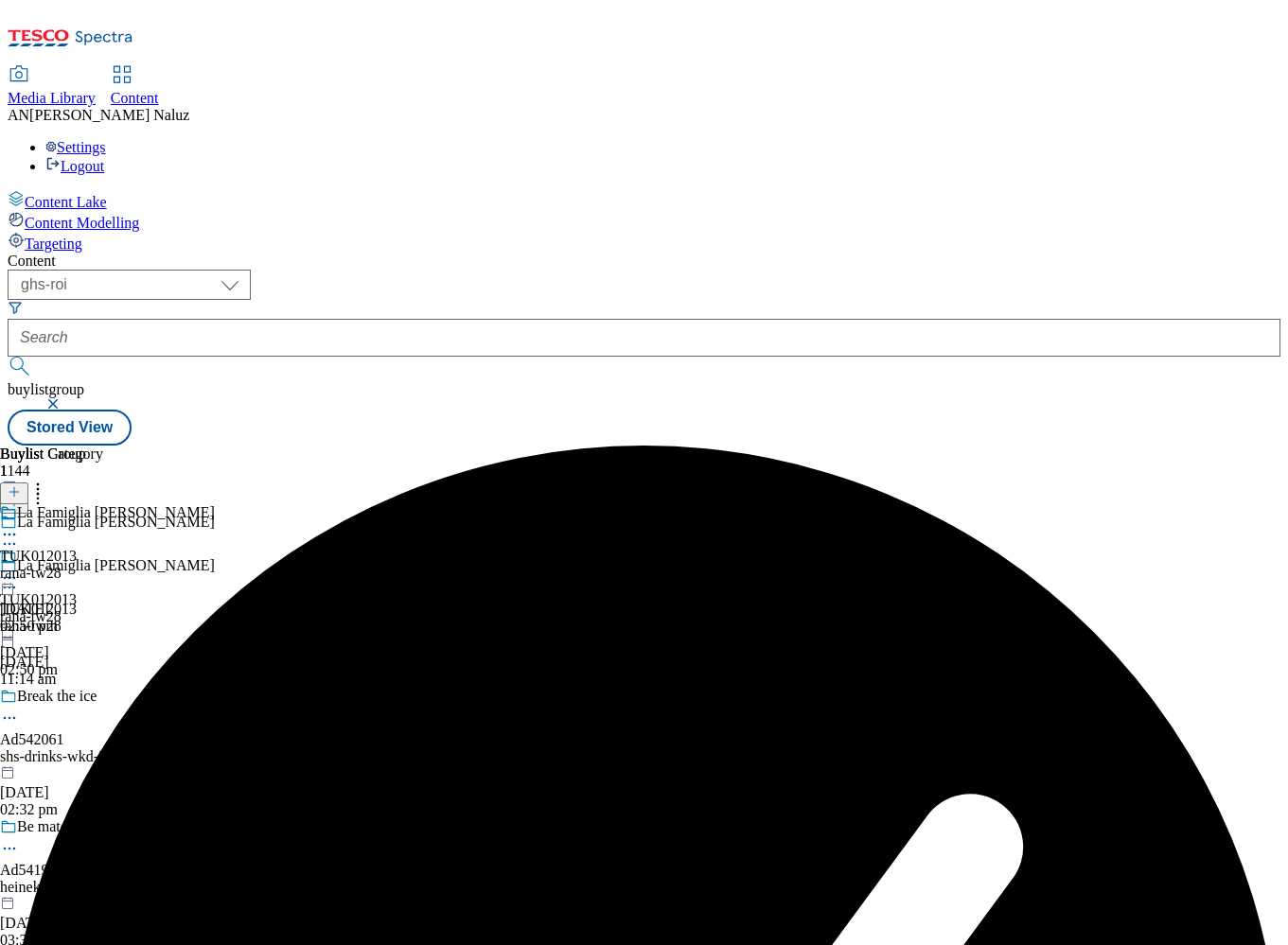
click at [389, 578] on div at bounding box center [194, 589] width 389 height 22
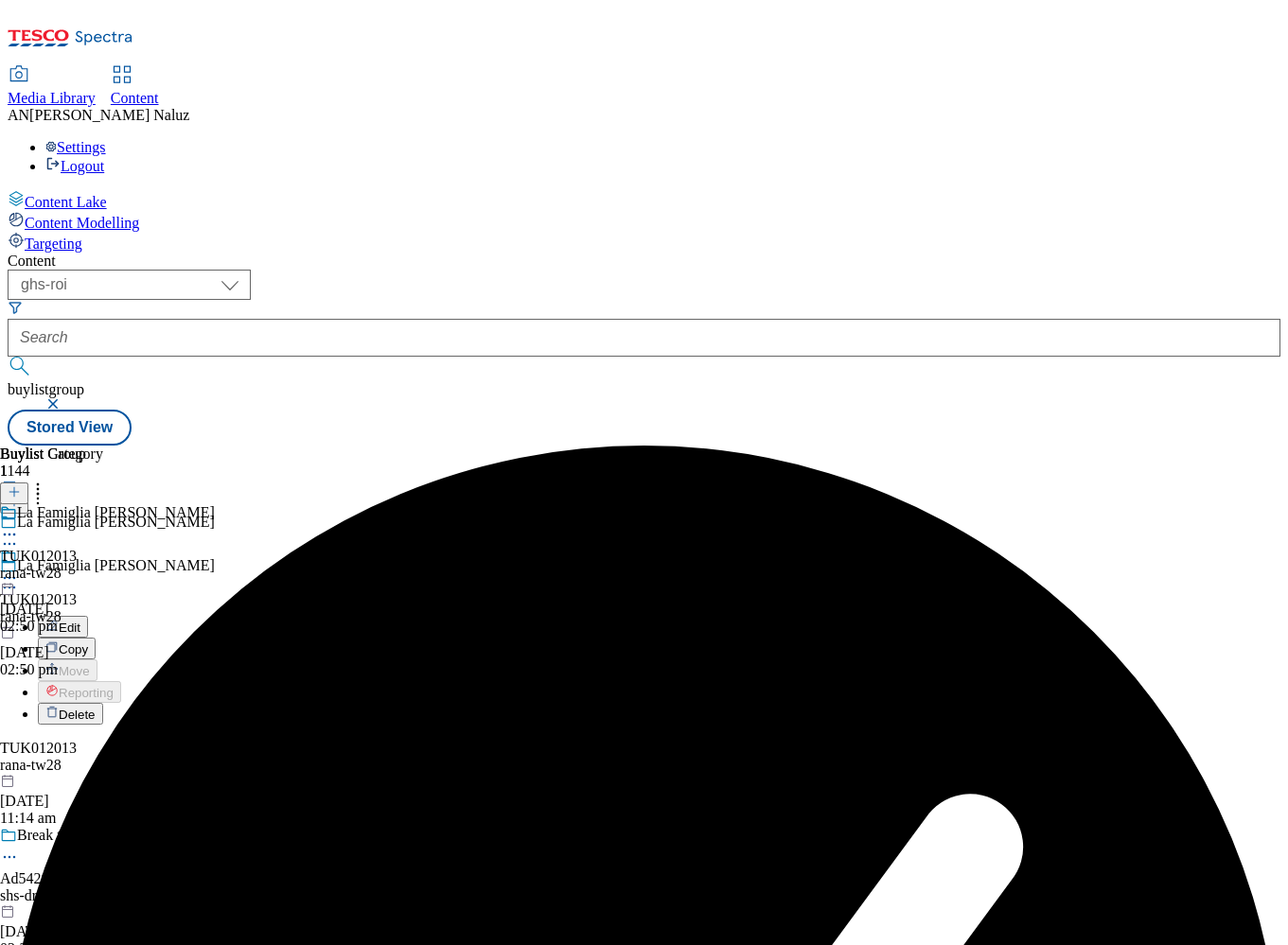
click at [389, 703] on li "Delete" at bounding box center [213, 714] width 351 height 21
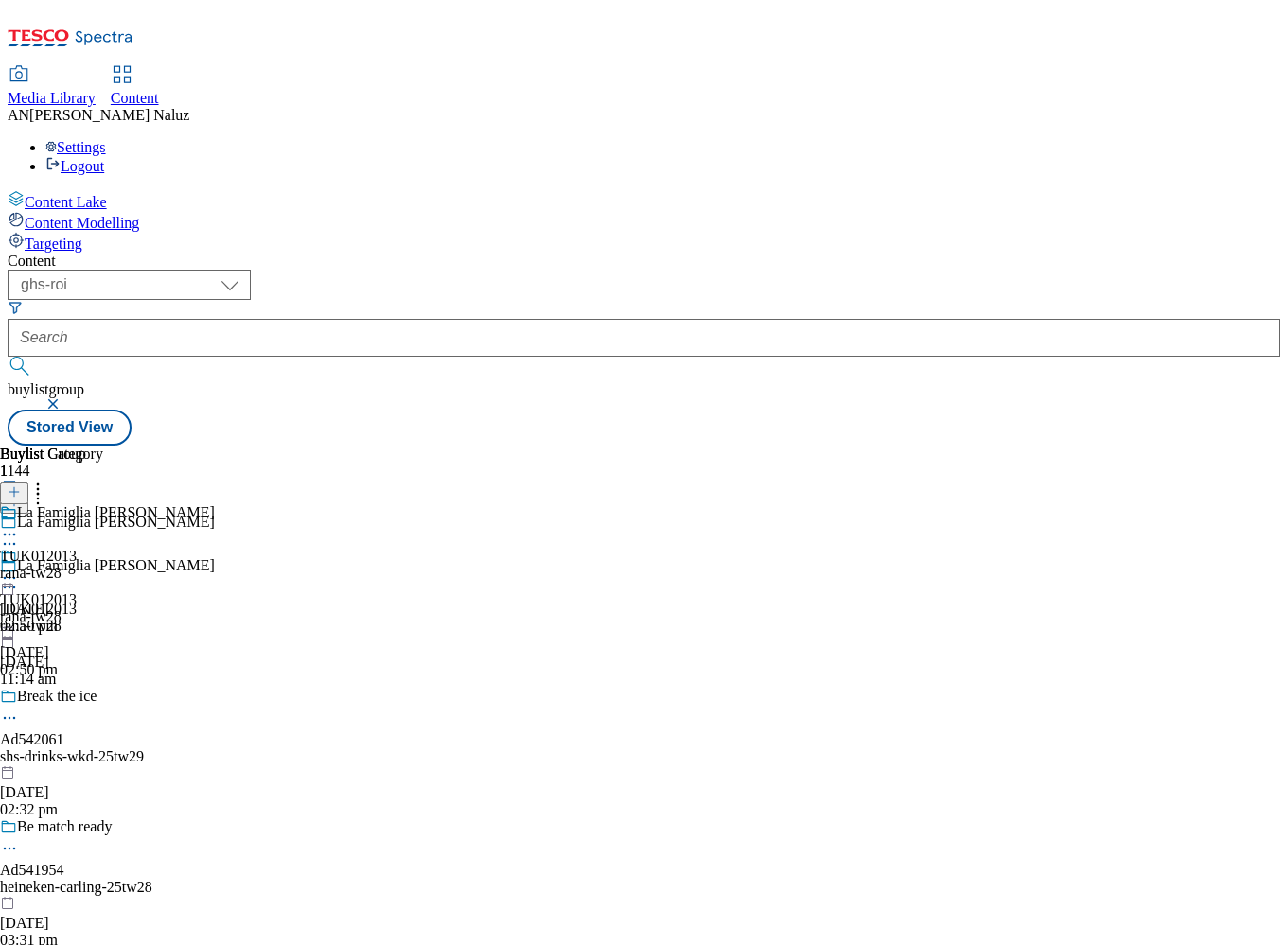
click at [18, 578] on icon at bounding box center [9, 587] width 18 height 18
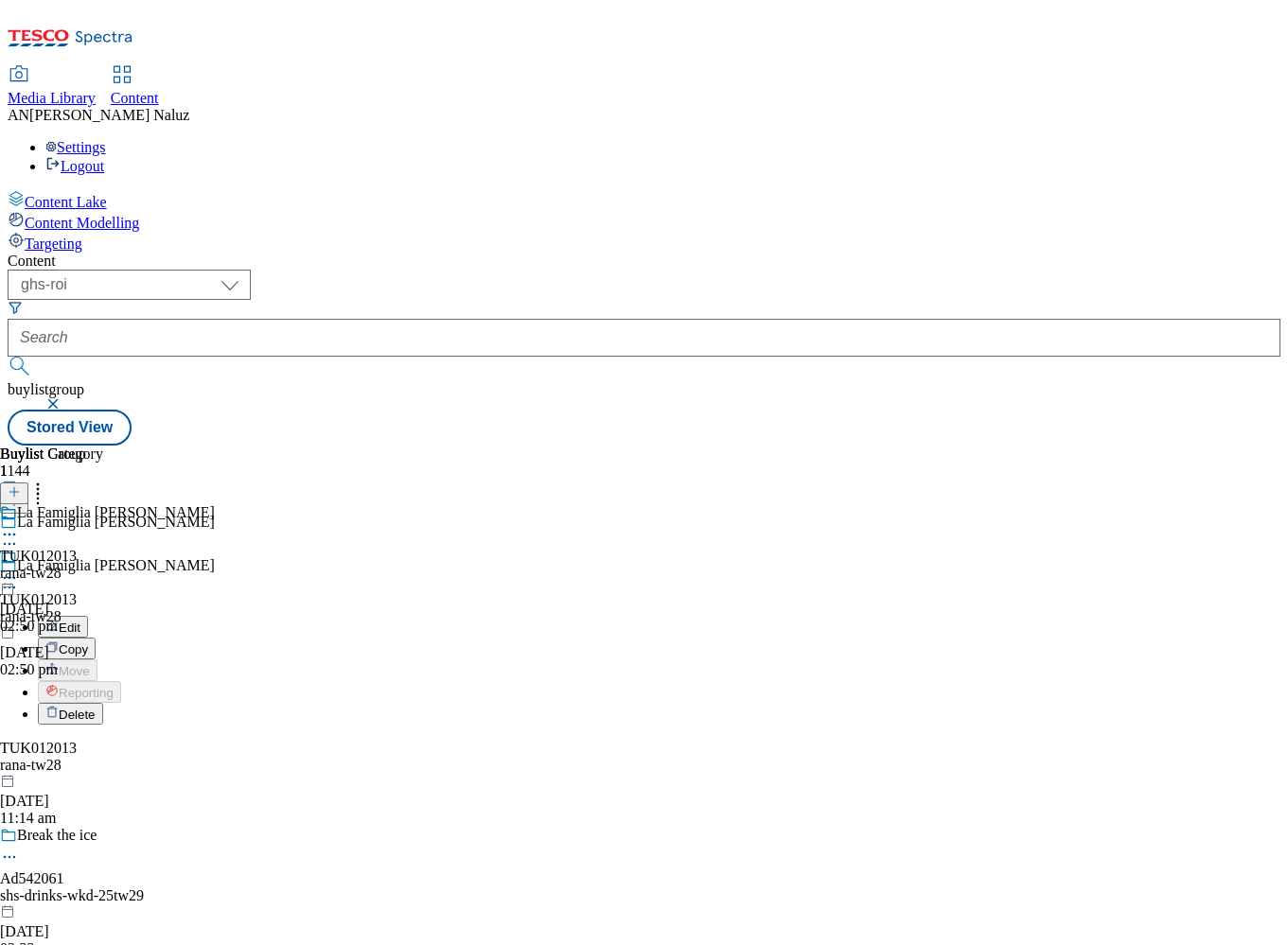
click at [95, 708] on span "Delete" at bounding box center [77, 715] width 37 height 15
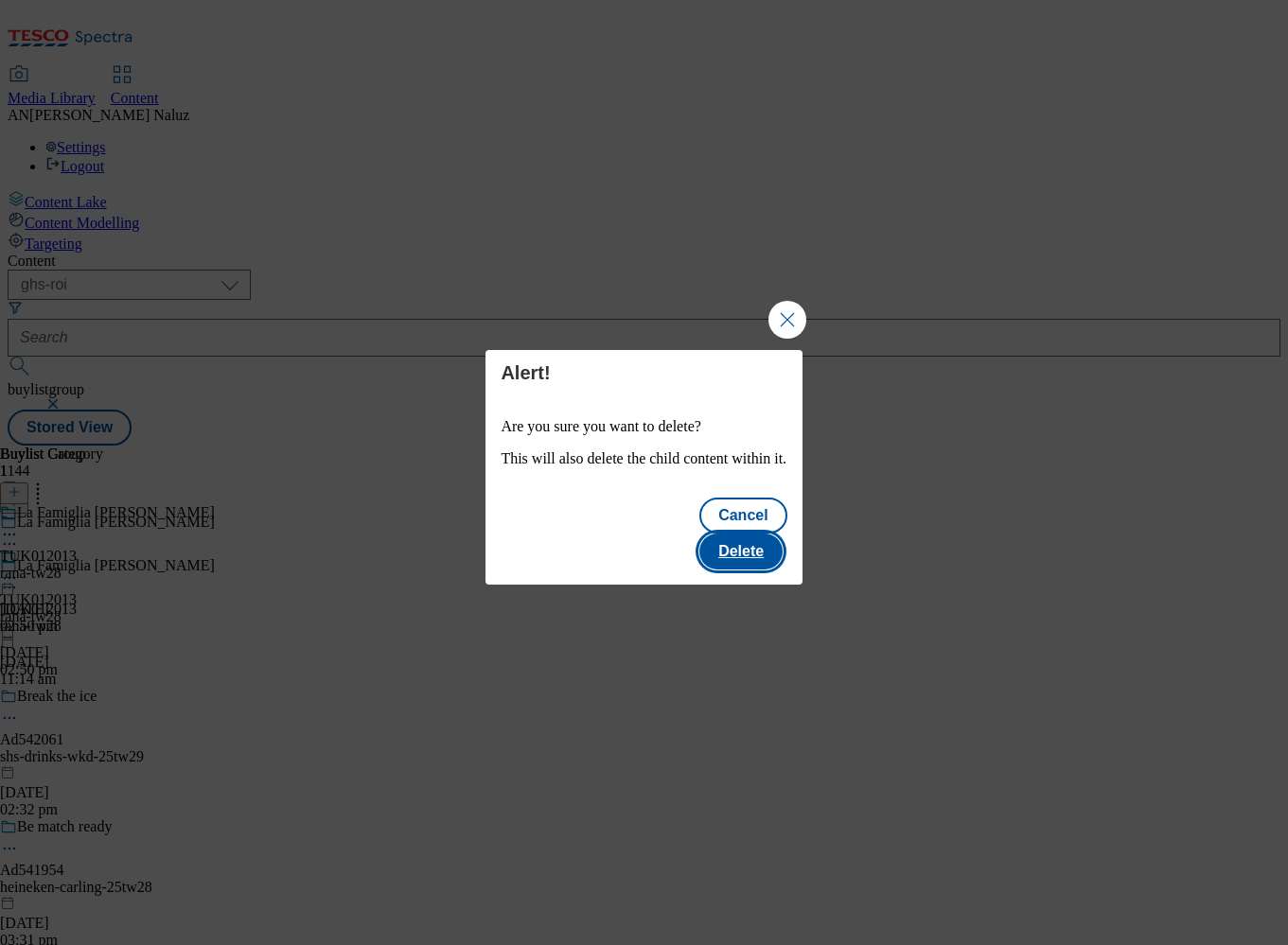
click at [757, 534] on button "Delete" at bounding box center [741, 552] width 84 height 36
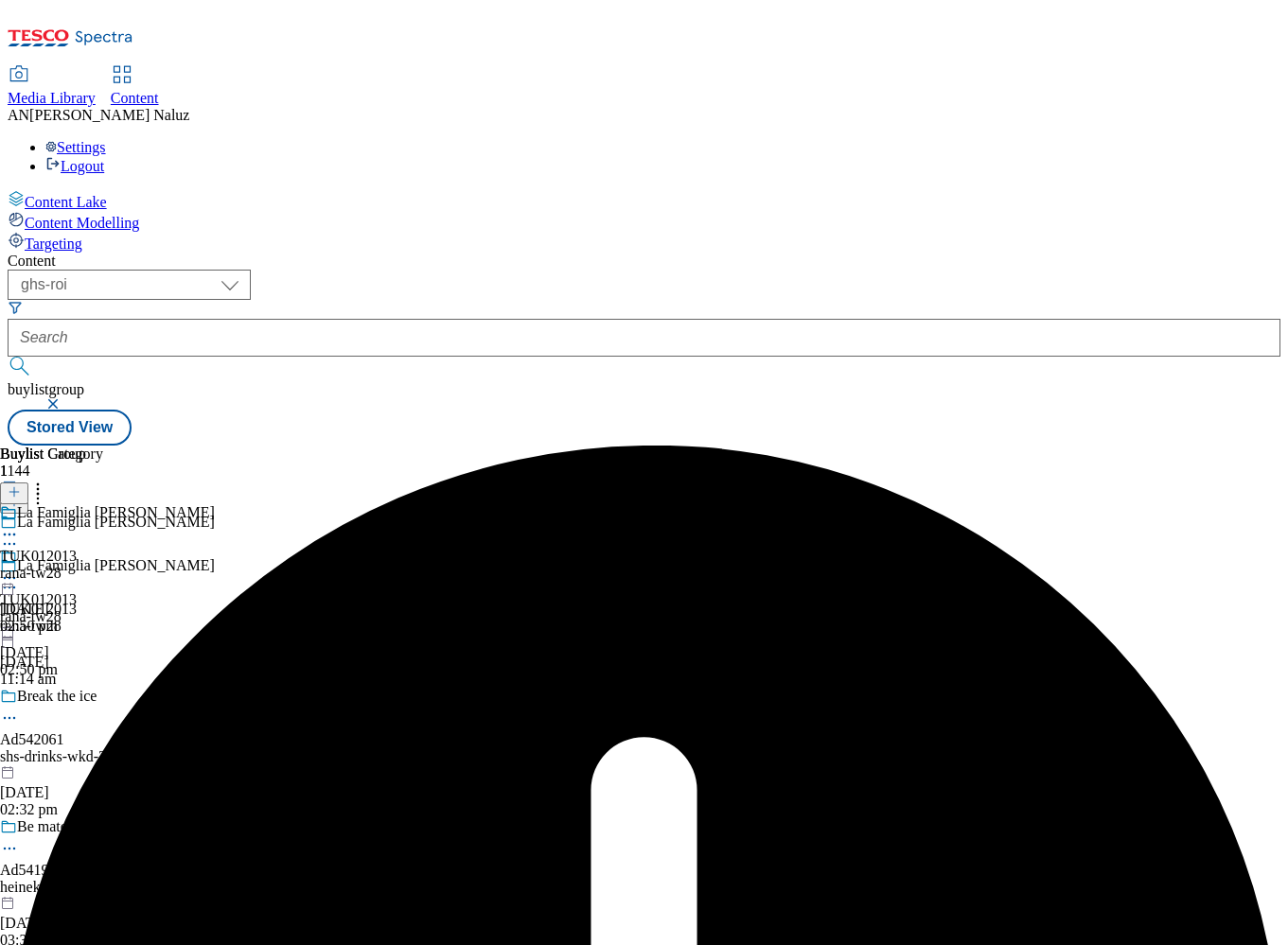
click at [215, 504] on div "La Famiglia Rana TUK012013 rana-tw28 [DATE] 02:50 pm" at bounding box center [107, 569] width 215 height 130
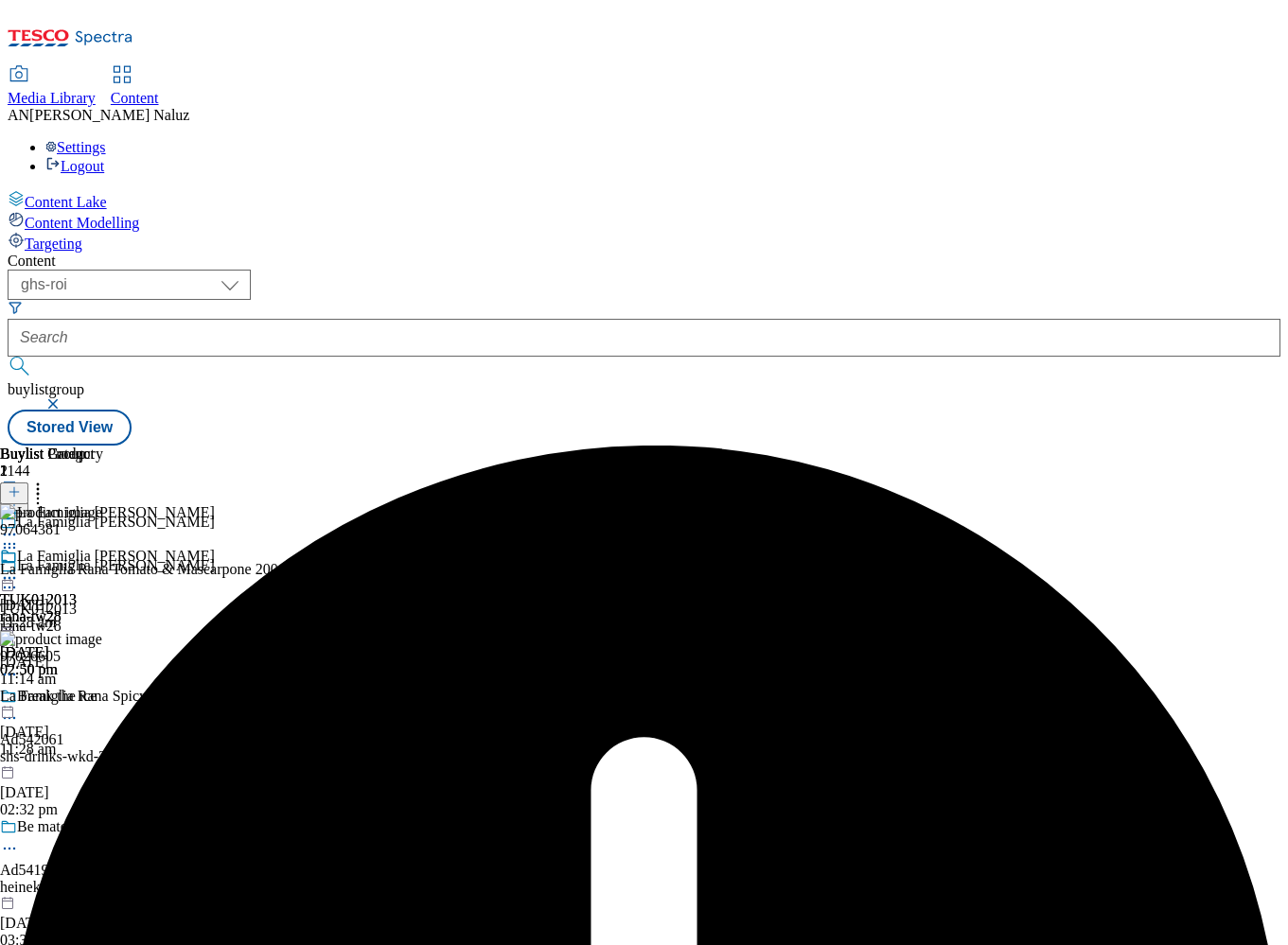
click at [18, 569] on icon at bounding box center [9, 578] width 18 height 18
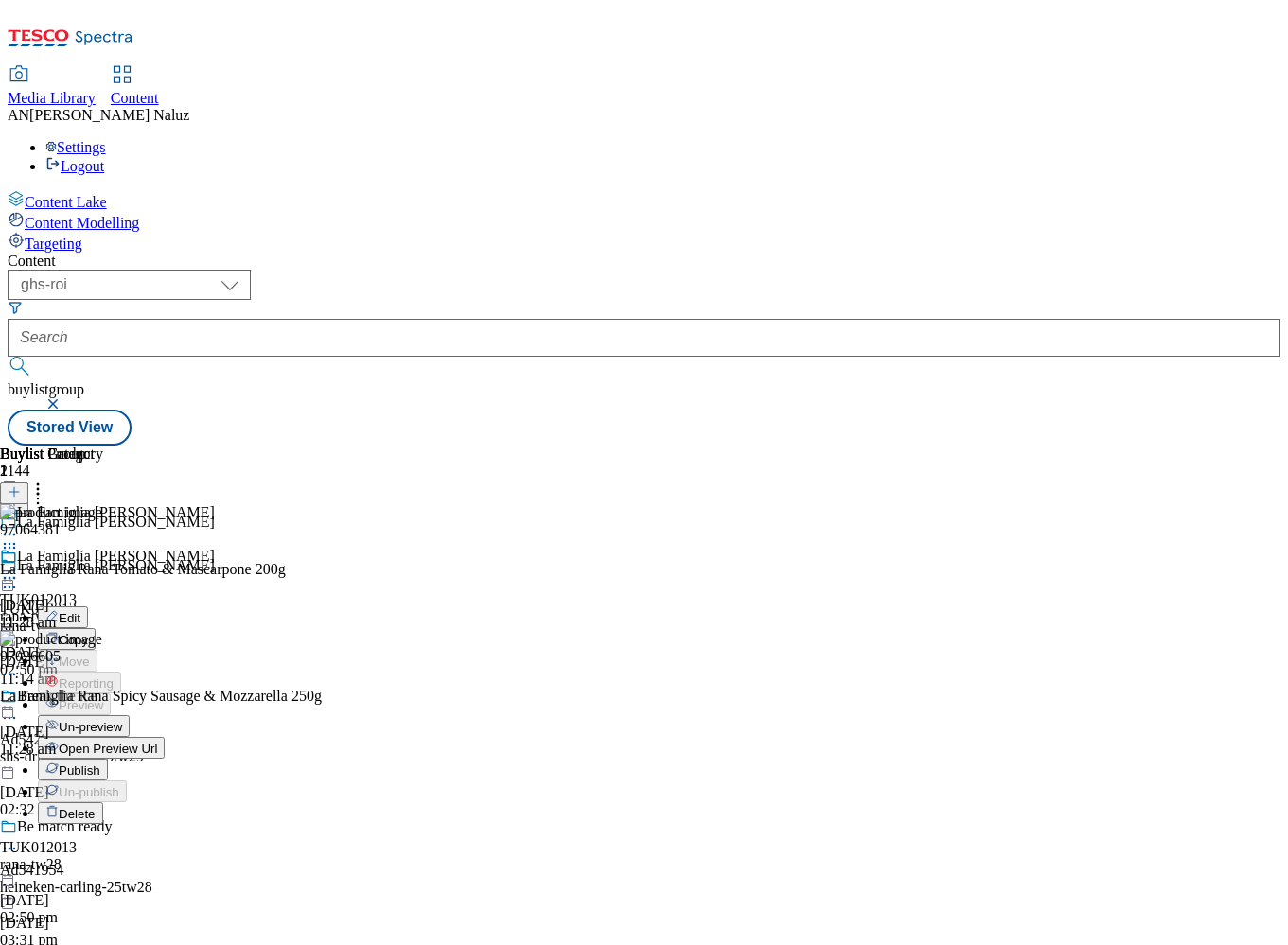
click at [77, 637] on div "TUK012013 rana-tw28 [DATE] 02:50 pm" at bounding box center [38, 613] width 77 height 130
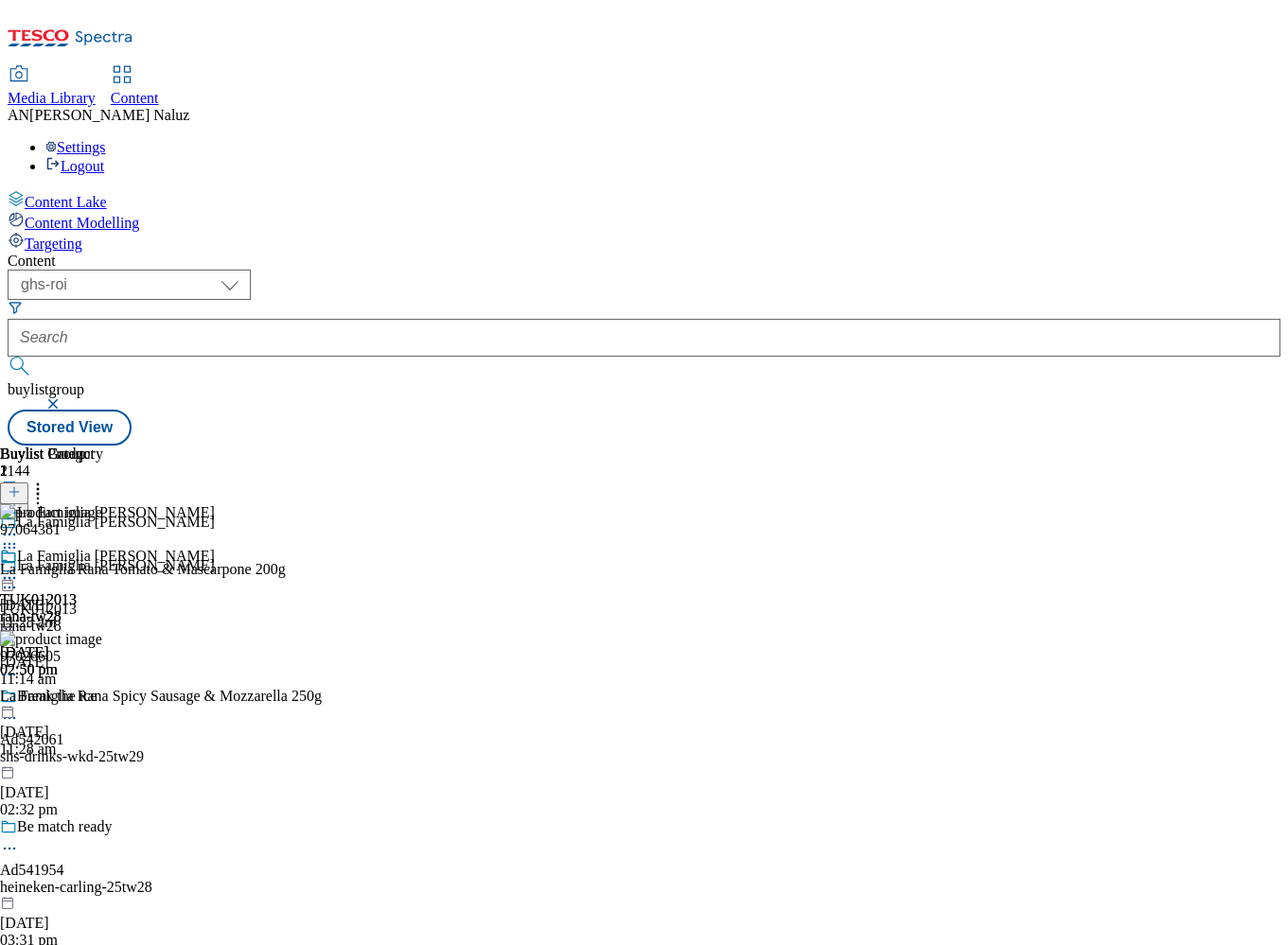
click at [215, 548] on div "La Famiglia Rana TUK012013 rana-tw28 [DATE] 02:50 pm" at bounding box center [107, 613] width 215 height 130
click at [18, 569] on icon at bounding box center [9, 578] width 18 height 18
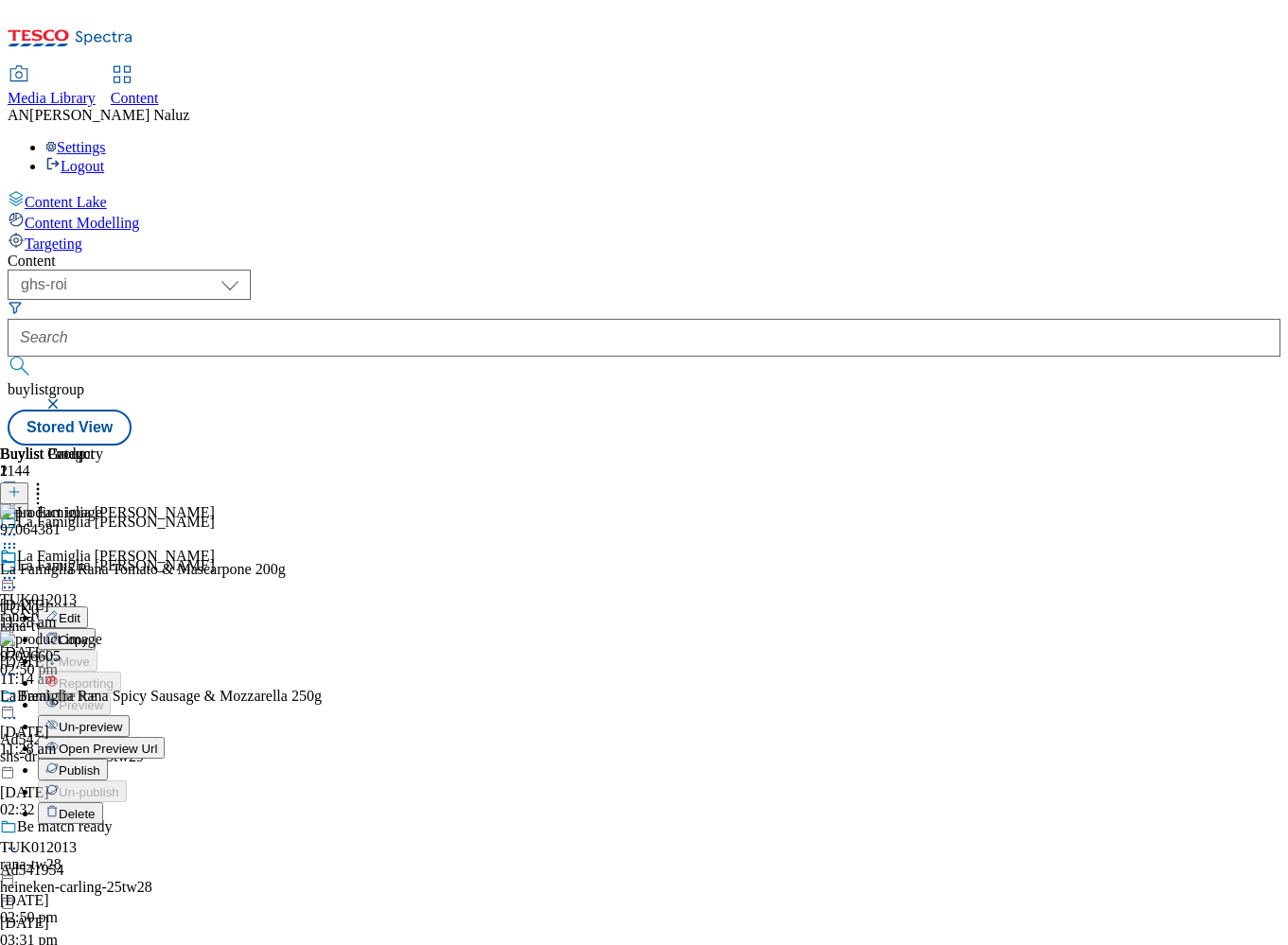
click at [95, 807] on span "Delete" at bounding box center [77, 814] width 37 height 15
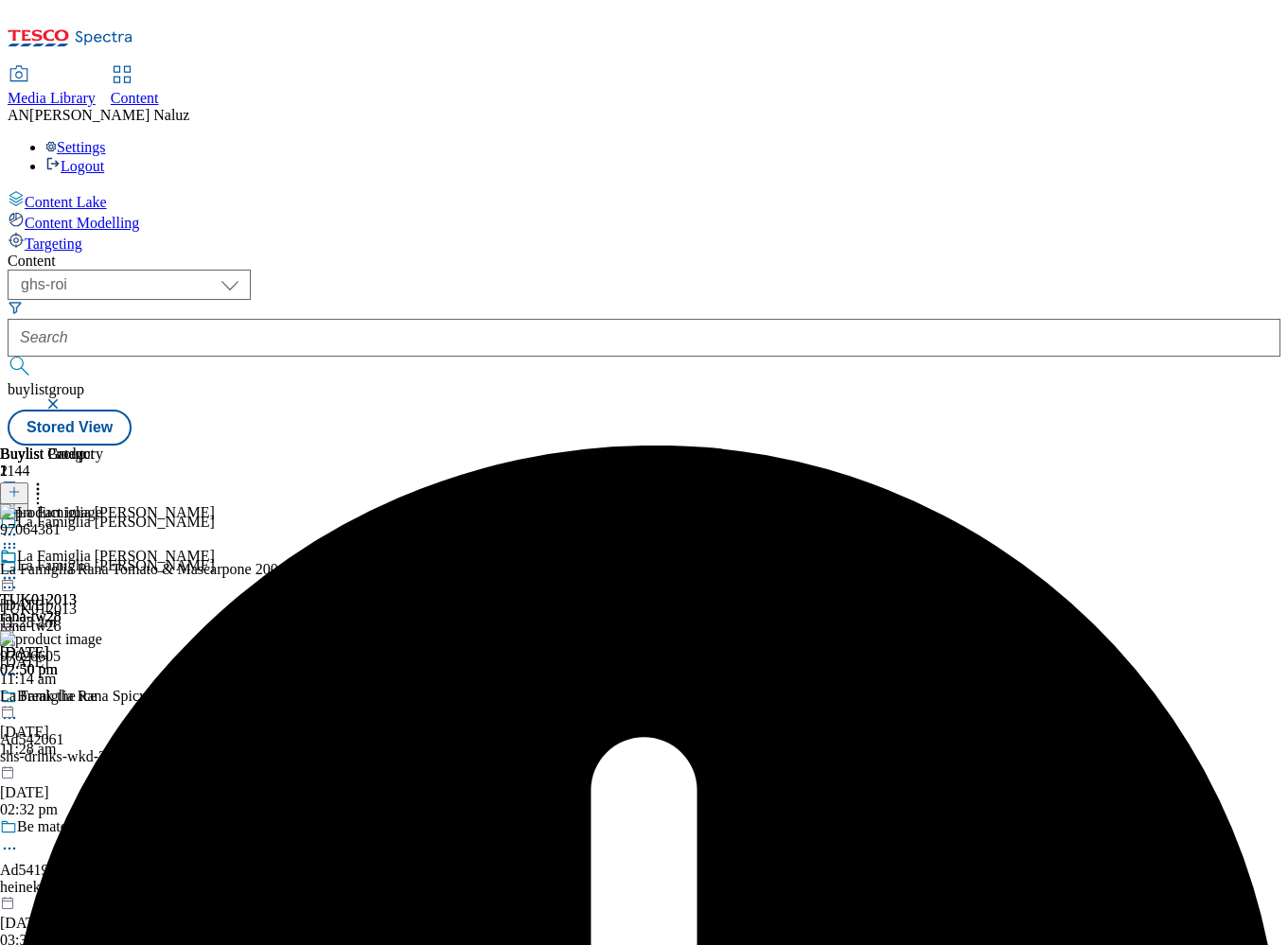
click at [389, 557] on div "La Famiglia Rana TUK012013 rana-tw28 [DATE] 11:14 am" at bounding box center [194, 623] width 389 height 130
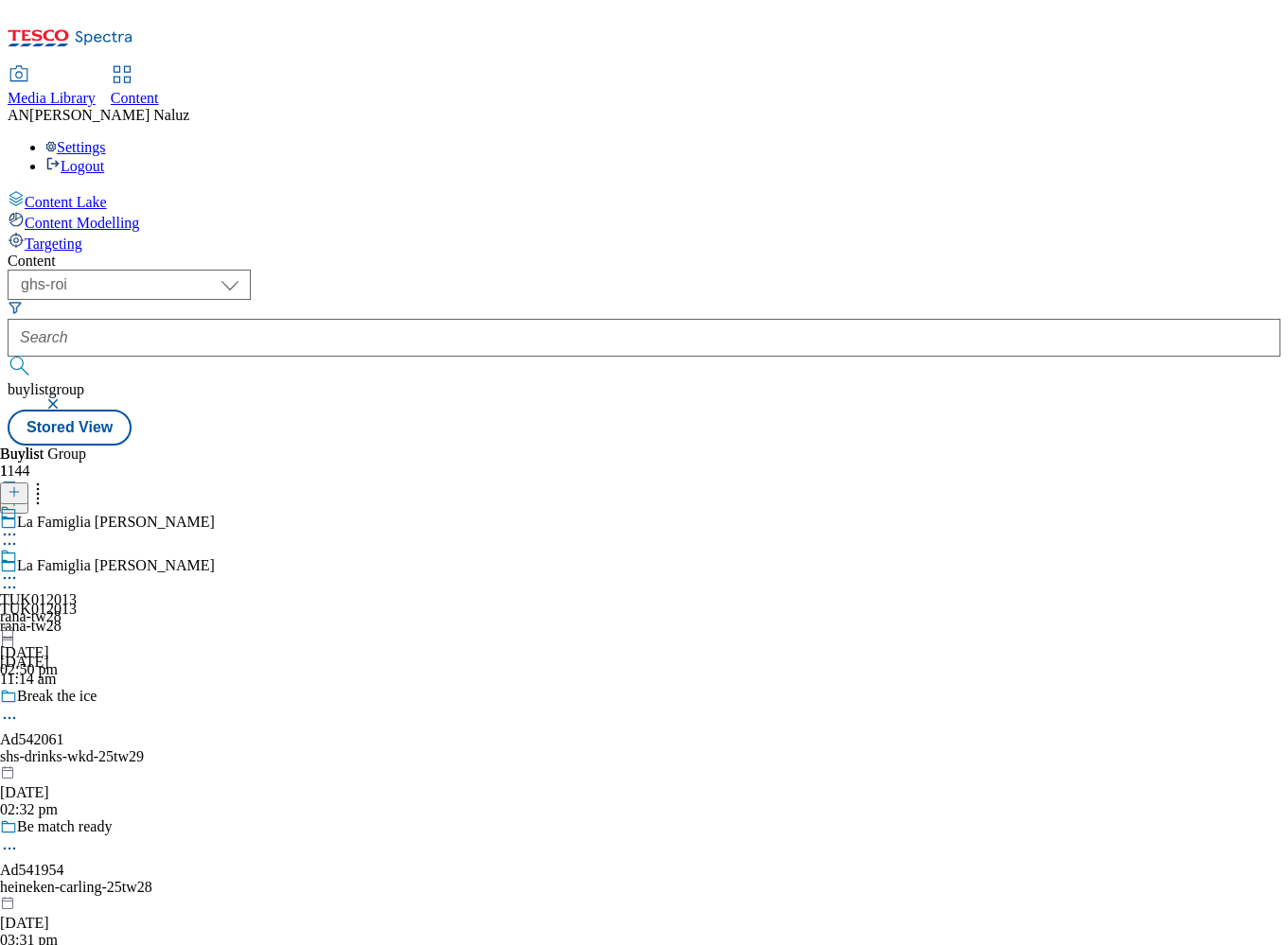
click at [18, 578] on icon at bounding box center [9, 587] width 18 height 18
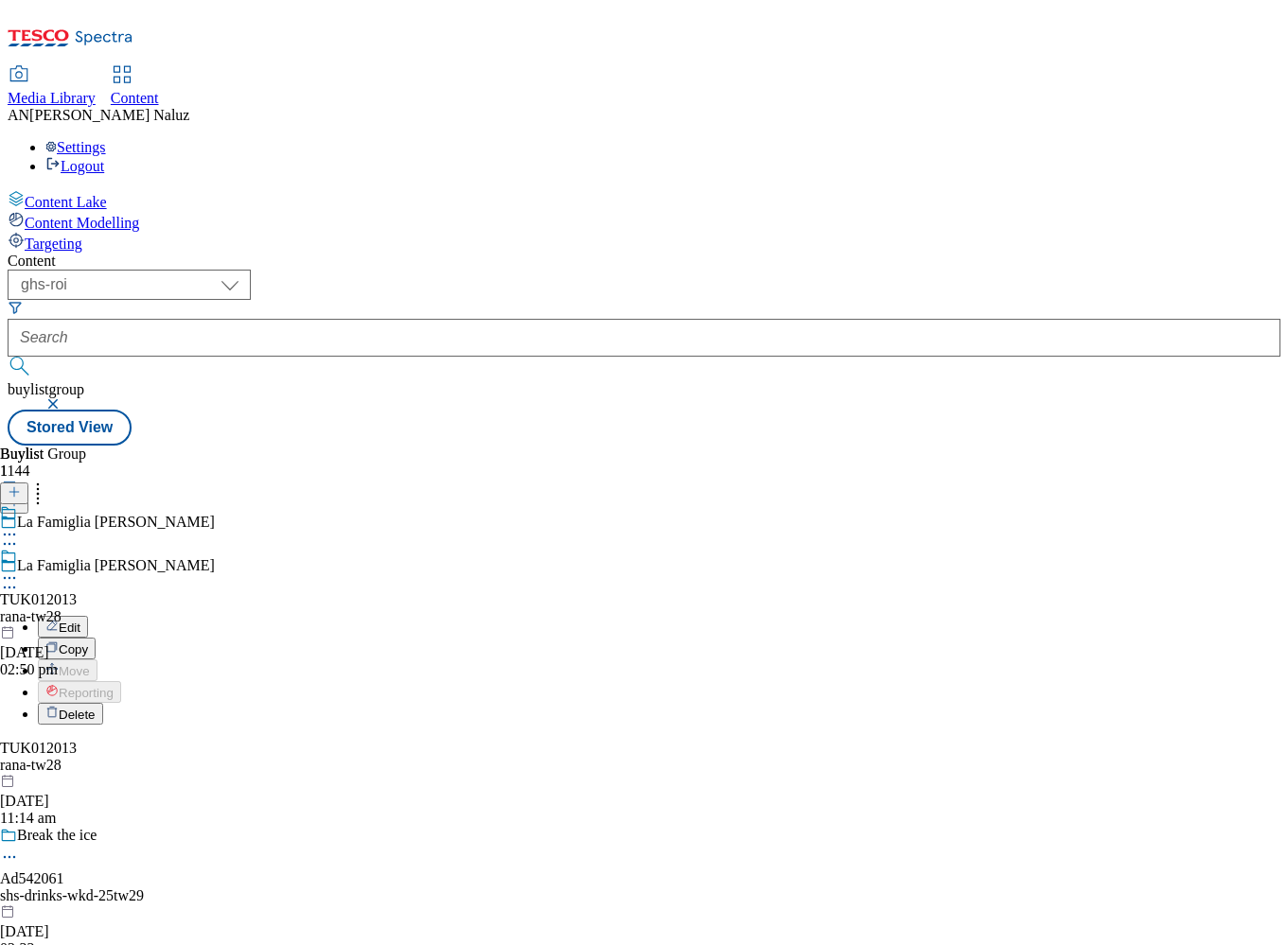
click at [389, 703] on li "Delete" at bounding box center [213, 714] width 351 height 21
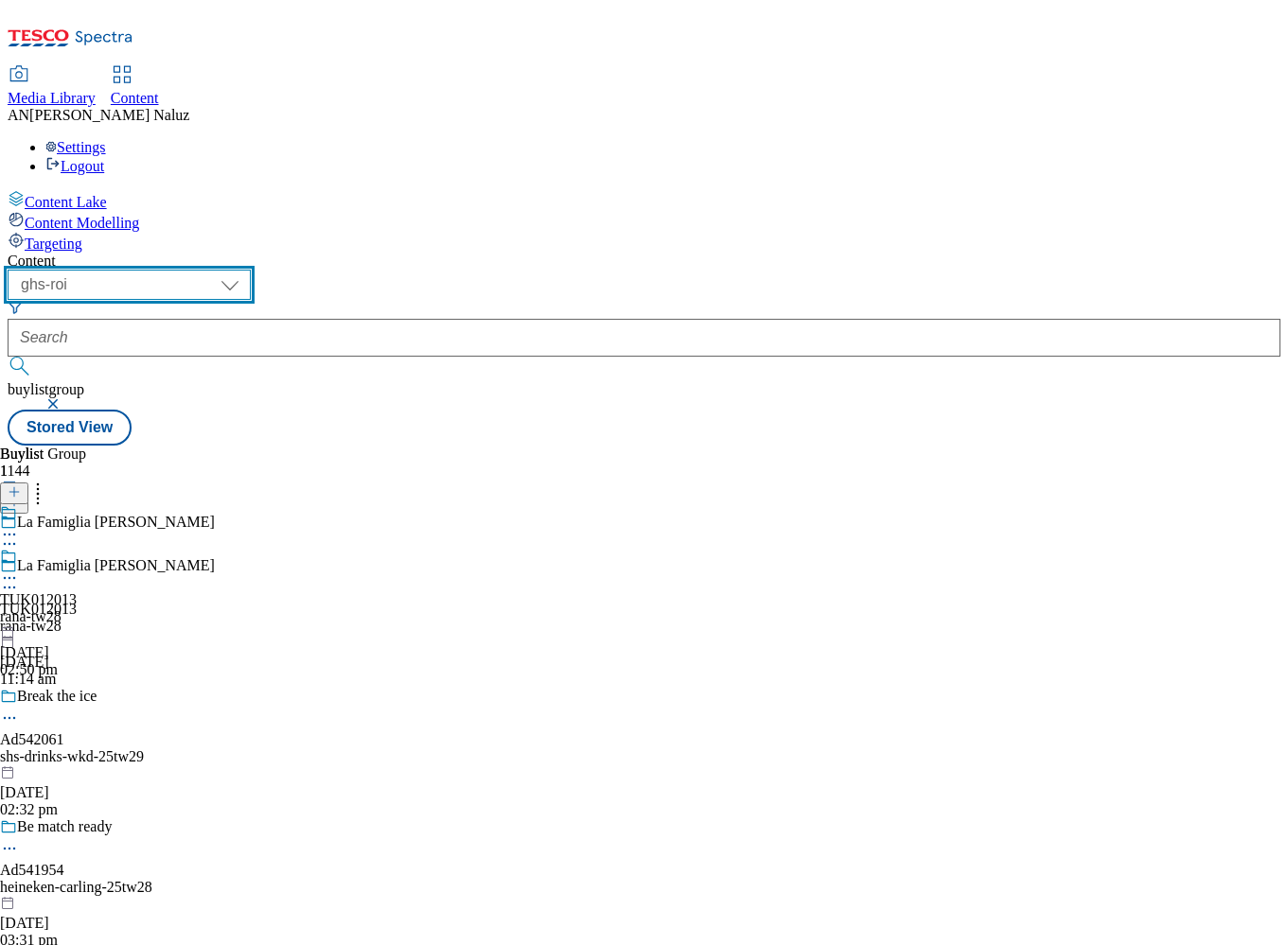
click at [251, 270] on select "ghs-roi ghs-[GEOGRAPHIC_DATA]" at bounding box center [129, 285] width 243 height 30
select select "ghs-[GEOGRAPHIC_DATA]"
click at [246, 270] on select "ghs-roi ghs-[GEOGRAPHIC_DATA]" at bounding box center [129, 285] width 243 height 30
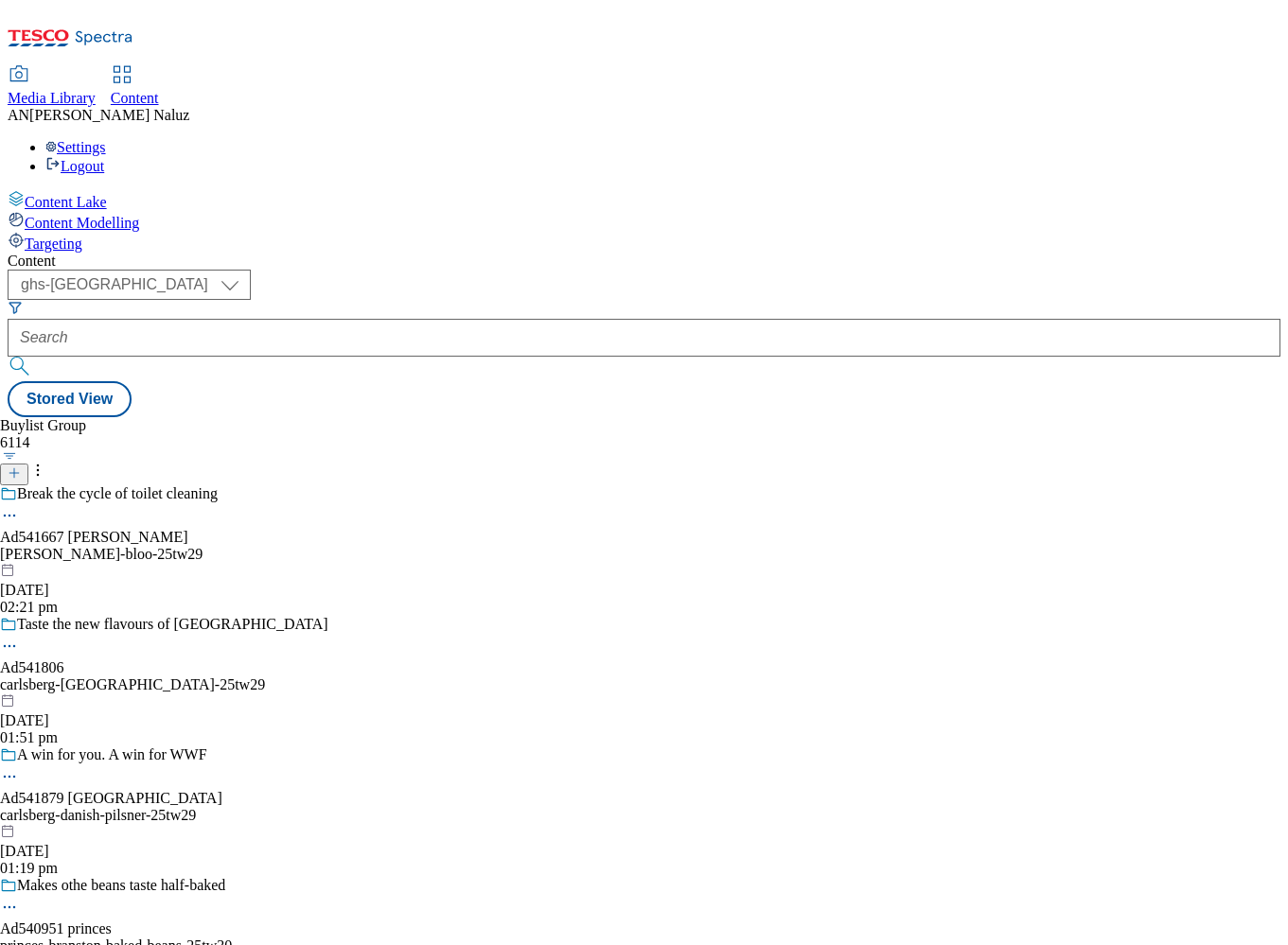
click at [20, 466] on icon at bounding box center [15, 473] width 14 height 14
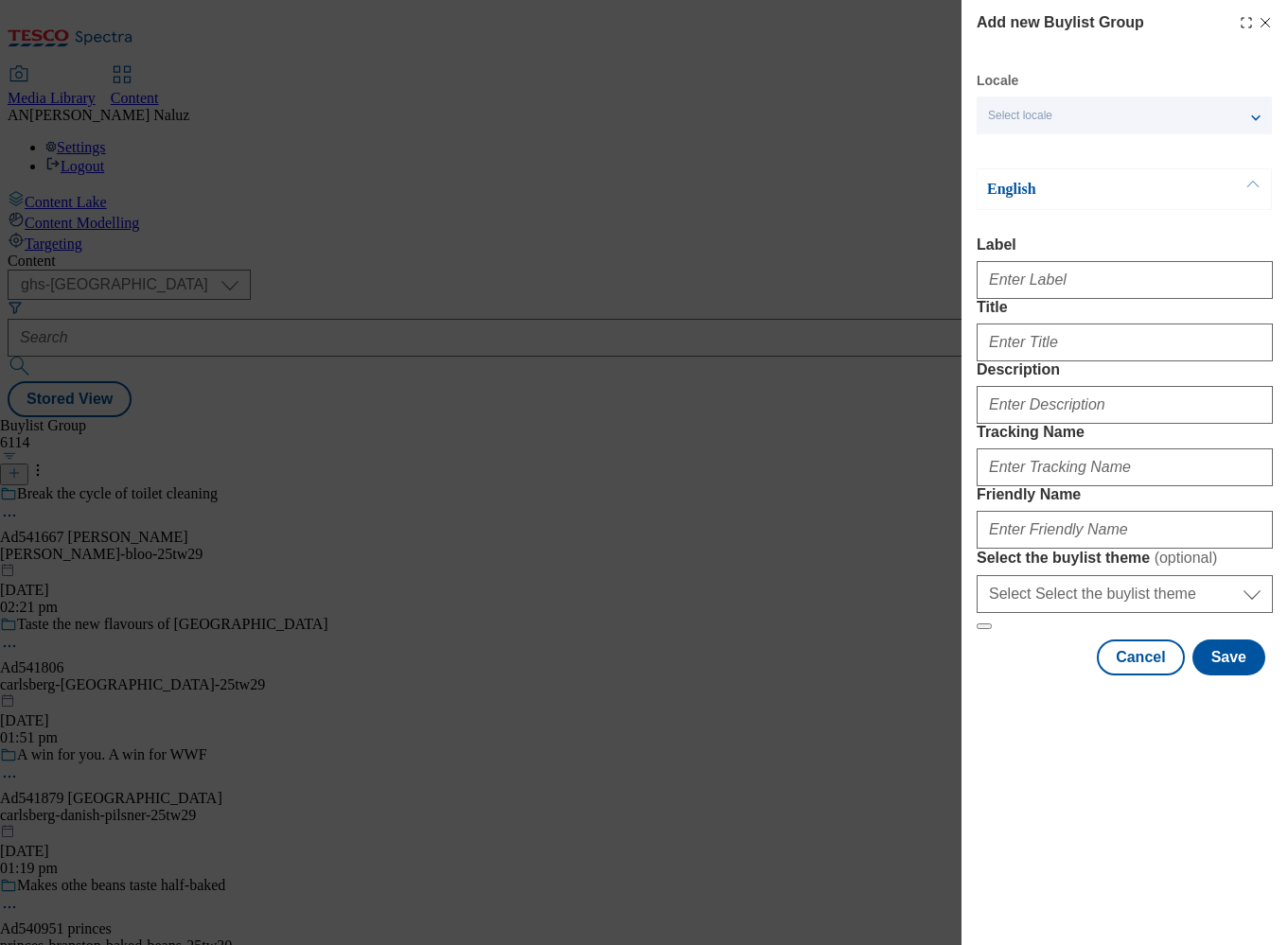
click at [1050, 144] on div "Locale Select locale English Welsh English Label Title Description Tracking Nam…" at bounding box center [1124, 374] width 296 height 604
click at [1073, 105] on div "Select locale" at bounding box center [1124, 115] width 295 height 38
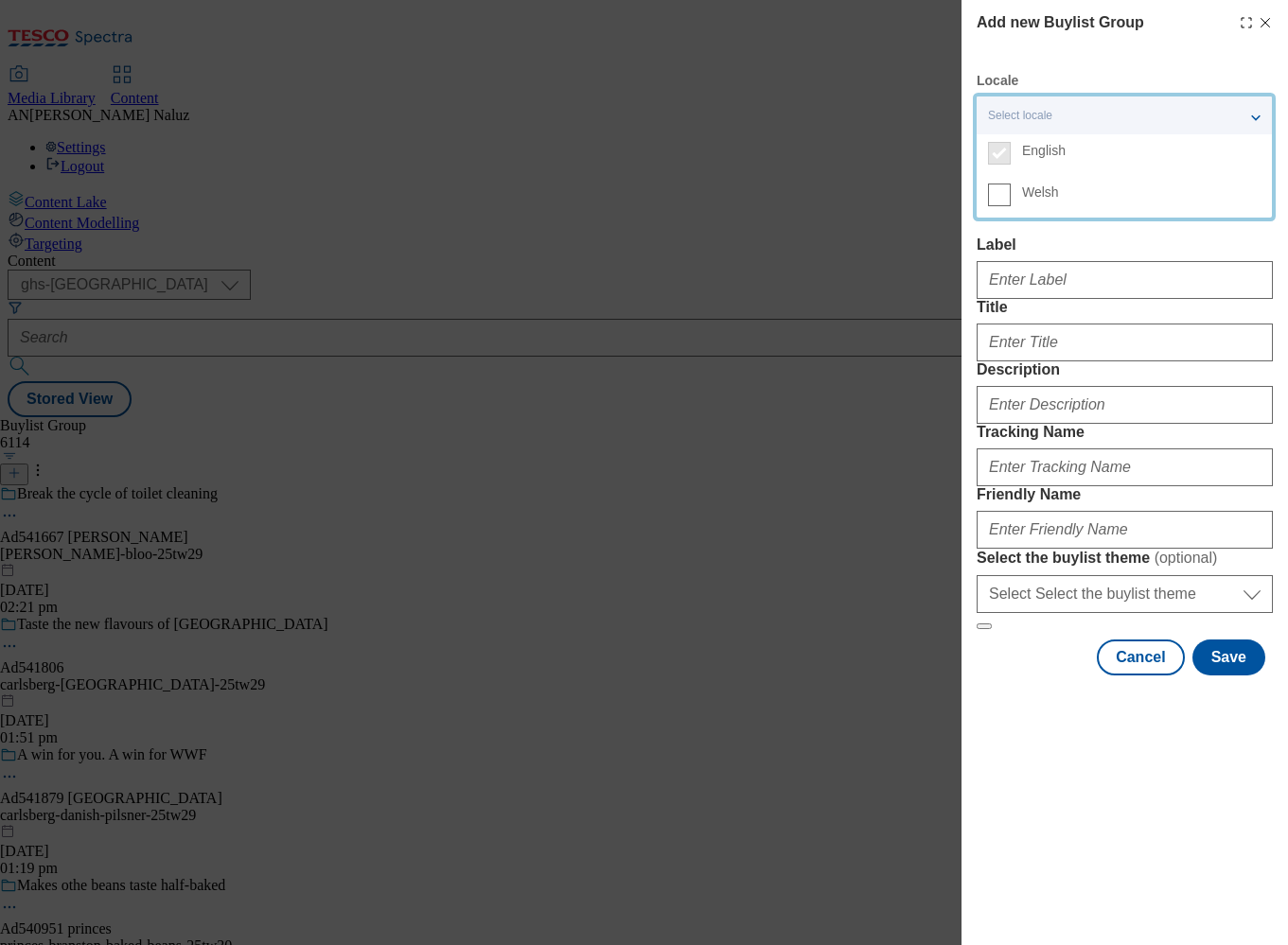
click at [1073, 105] on div "Select locale" at bounding box center [1124, 115] width 295 height 38
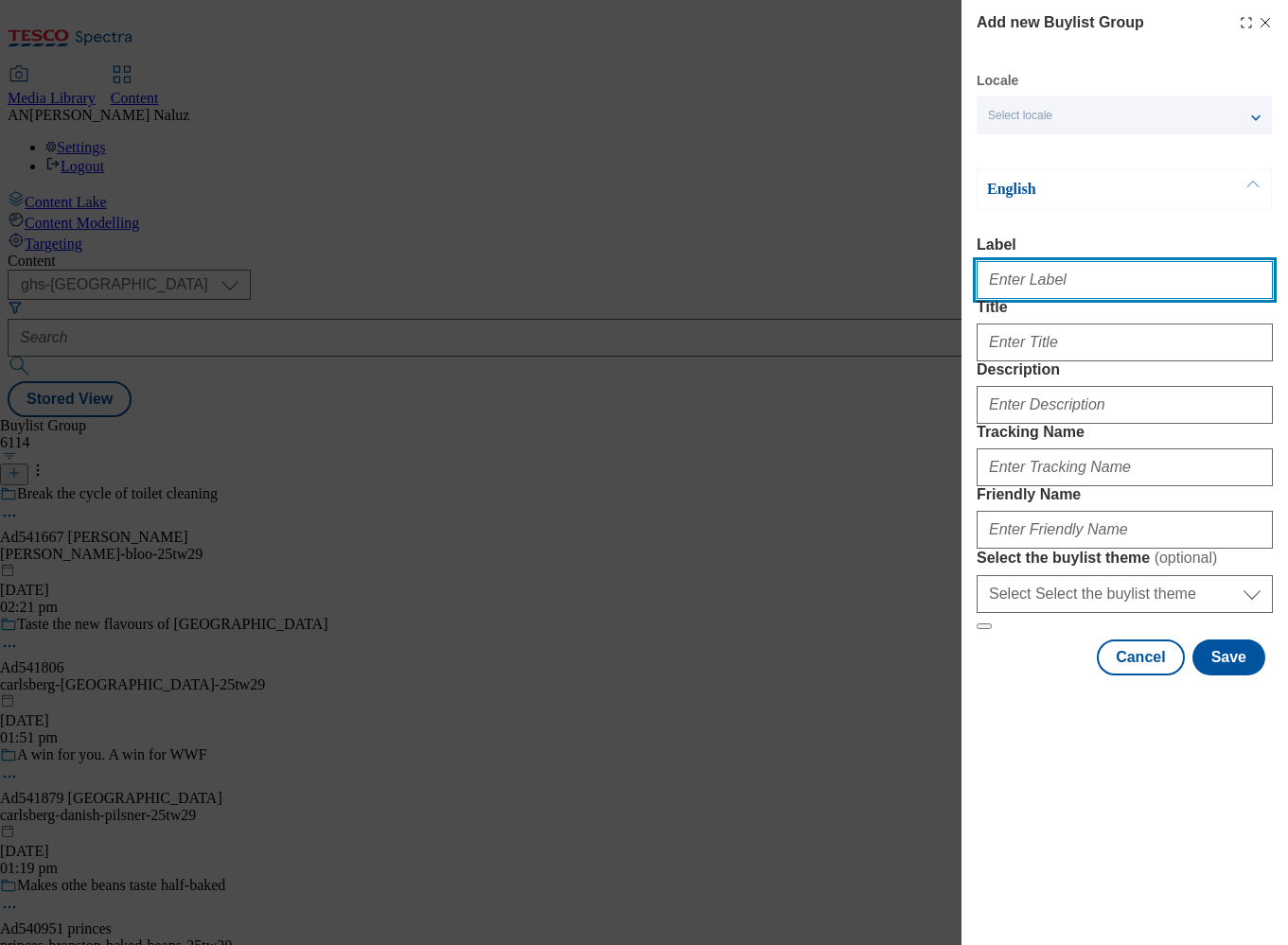
click at [1065, 277] on input "Label" at bounding box center [1124, 280] width 296 height 38
type input "TUK012013"
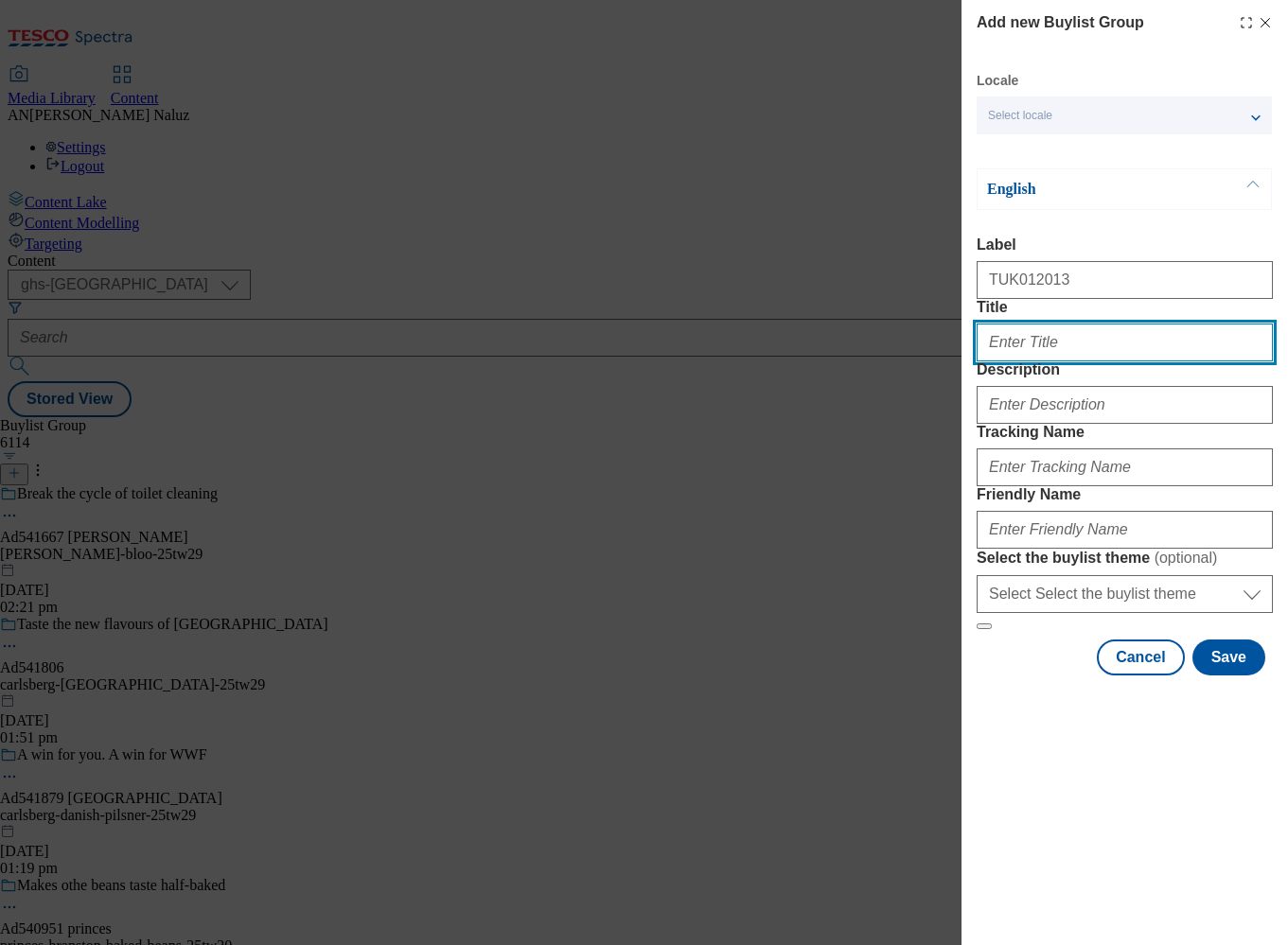
type input "La Famiglia [PERSON_NAME]"
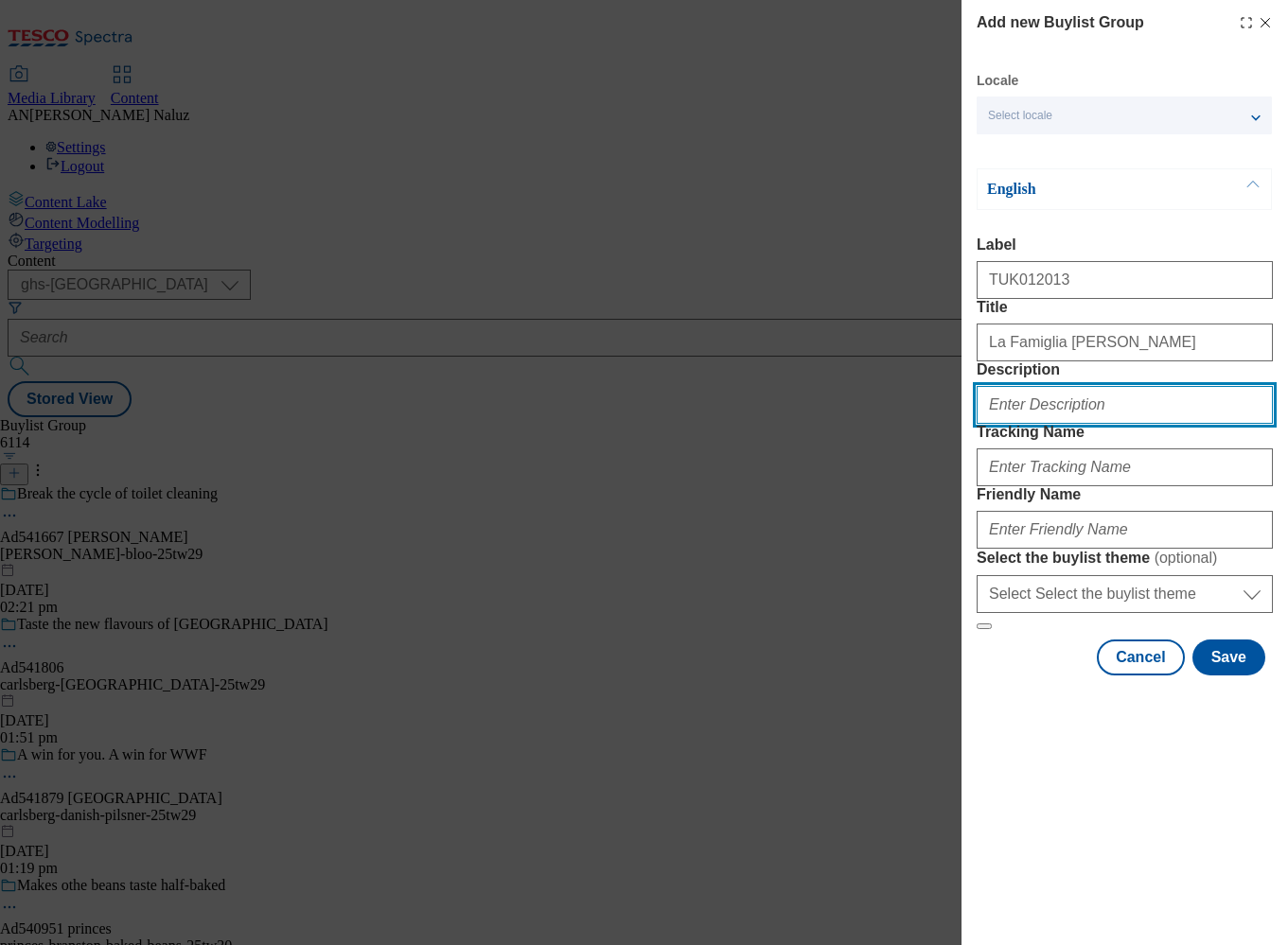
type input "And suddenly, [DATE] night feels like date night."
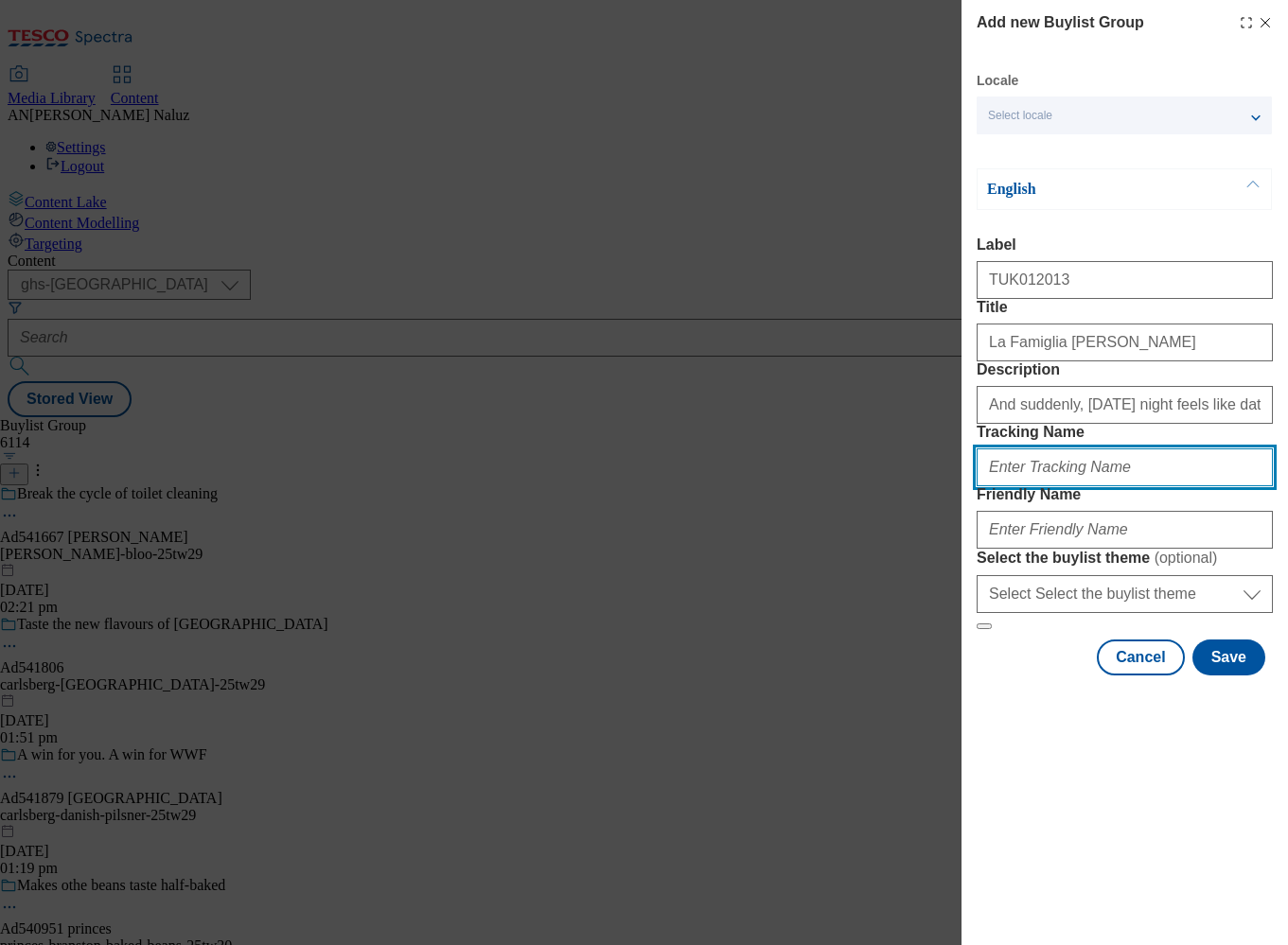
type input "DH_TUK012013"
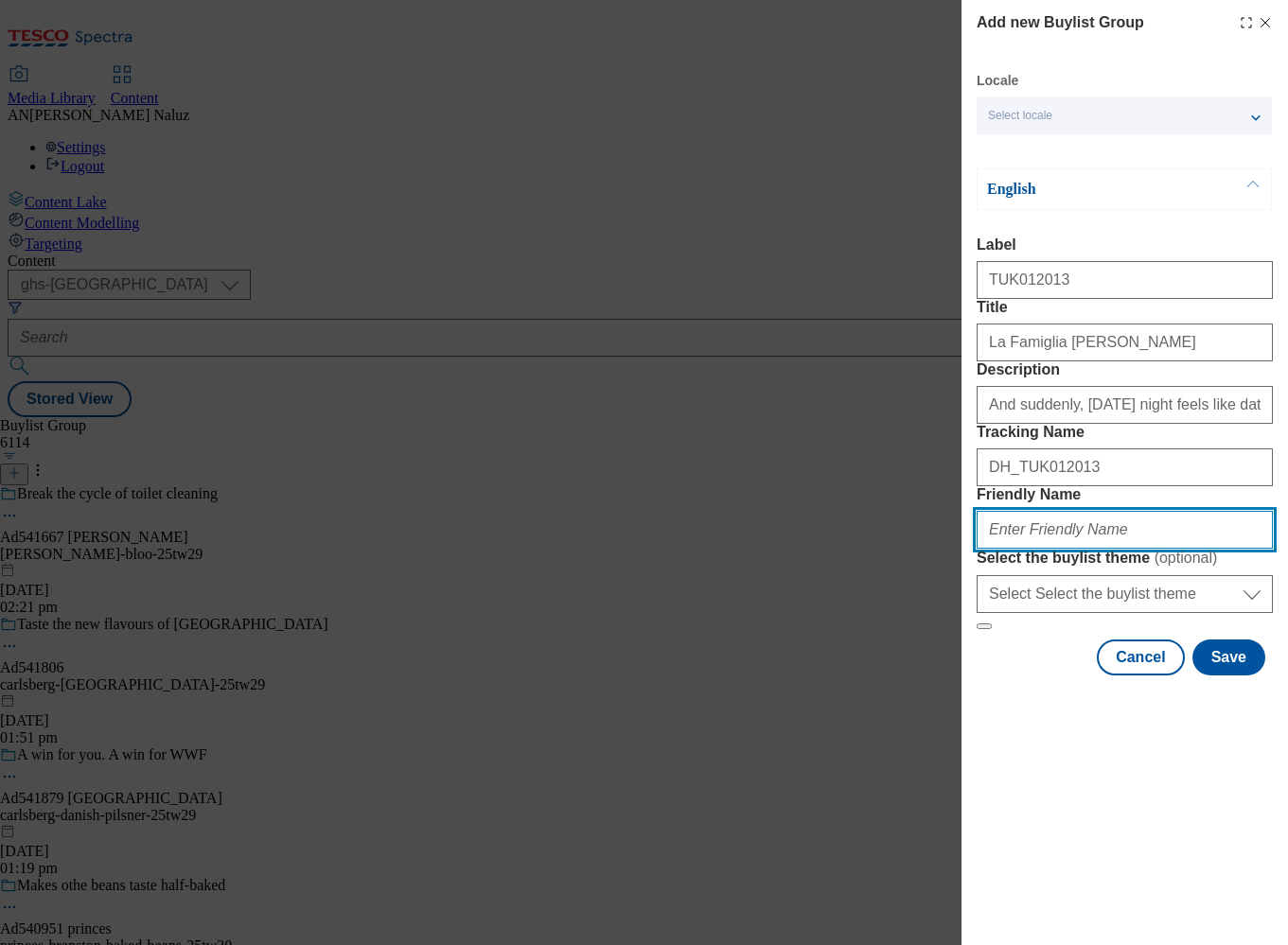
type input "rana-tw28"
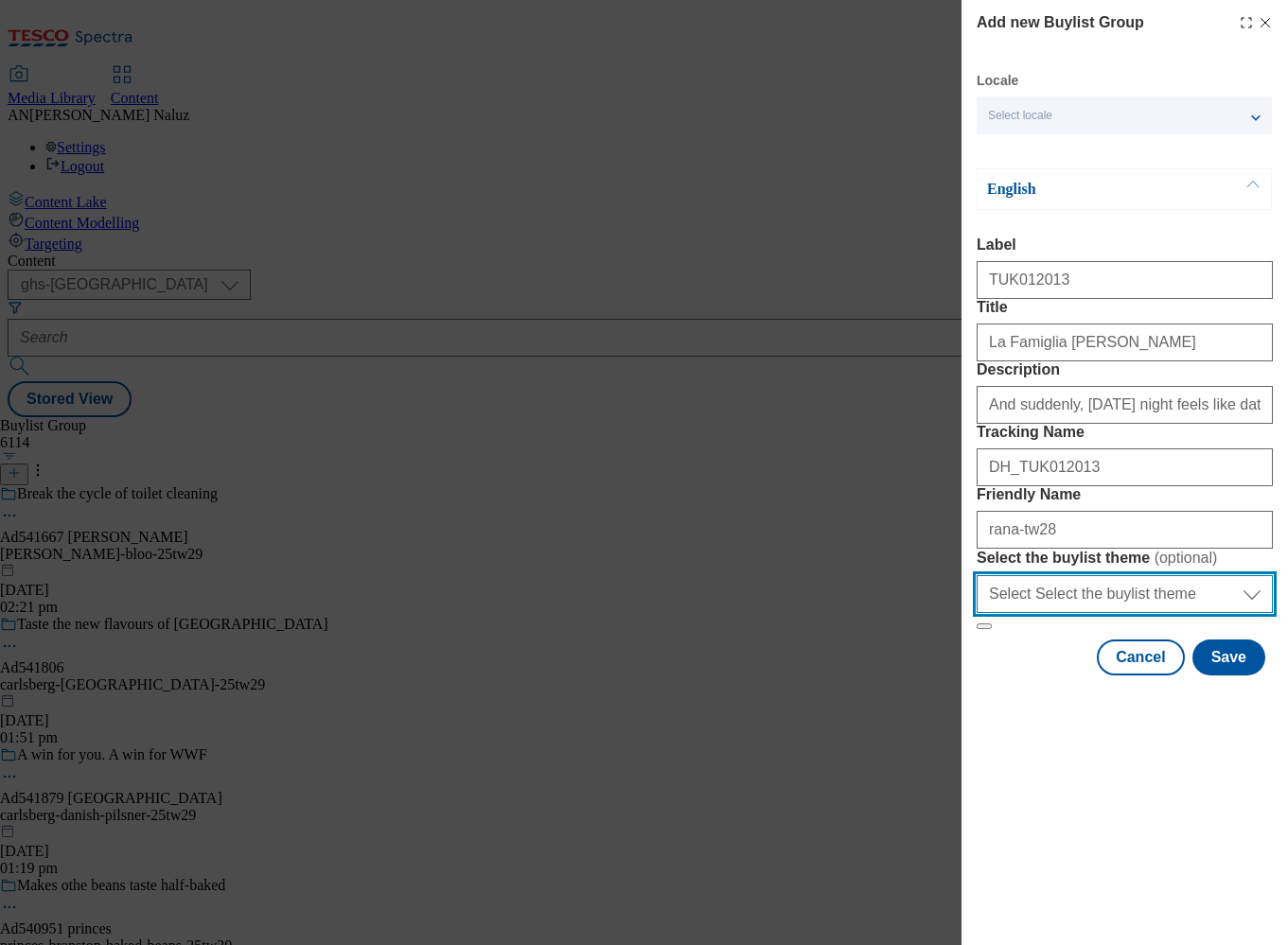
click at [1161, 613] on select "Select Select the buylist theme default fandf" at bounding box center [1124, 593] width 296 height 38
select select "default"
click at [976, 613] on select "Select Select the buylist theme default fandf" at bounding box center [1124, 593] width 296 height 38
click at [1235, 676] on button "Save" at bounding box center [1229, 658] width 73 height 36
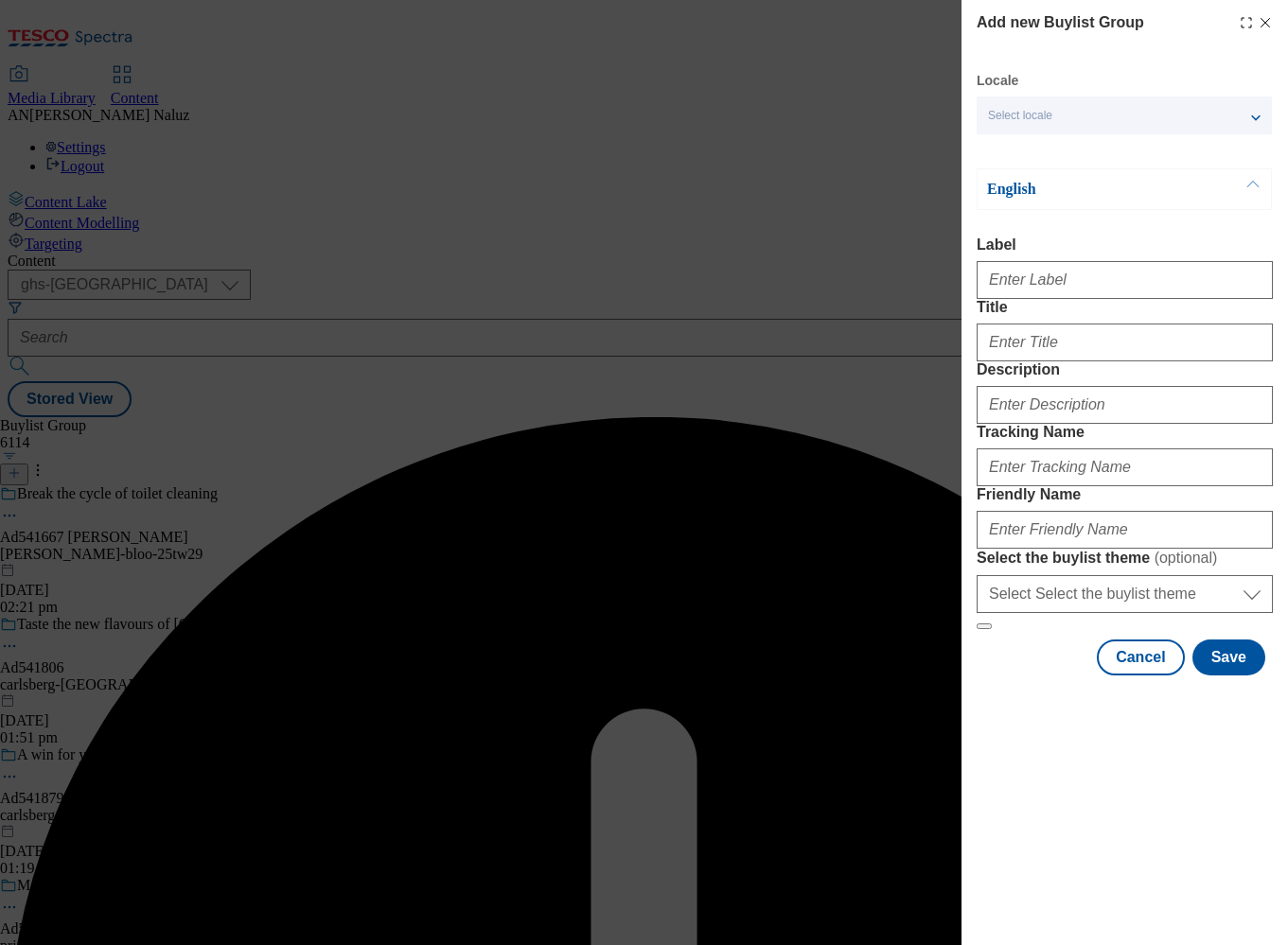
select select "default"
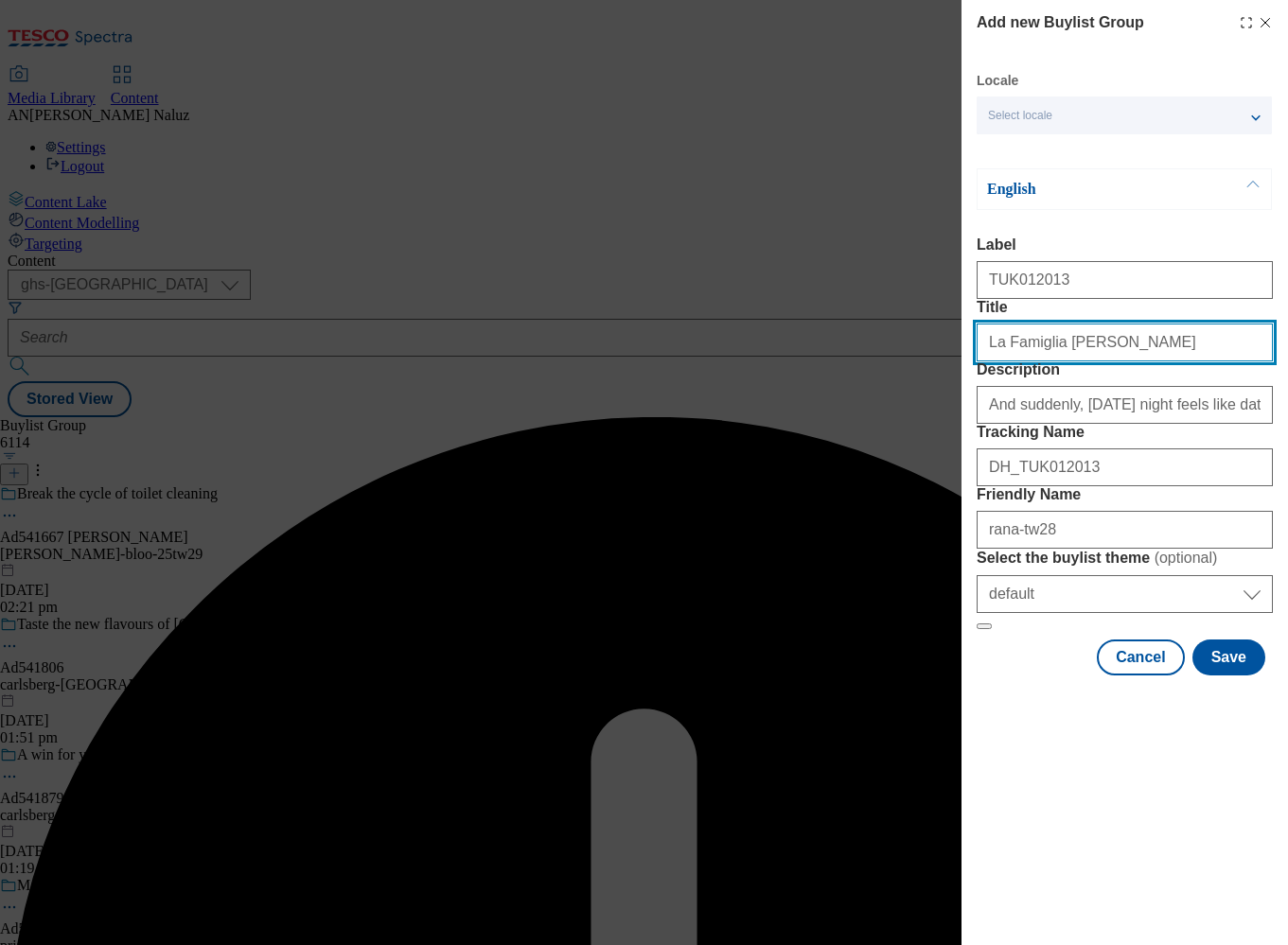
click at [1121, 361] on input "Title" at bounding box center [1124, 342] width 296 height 38
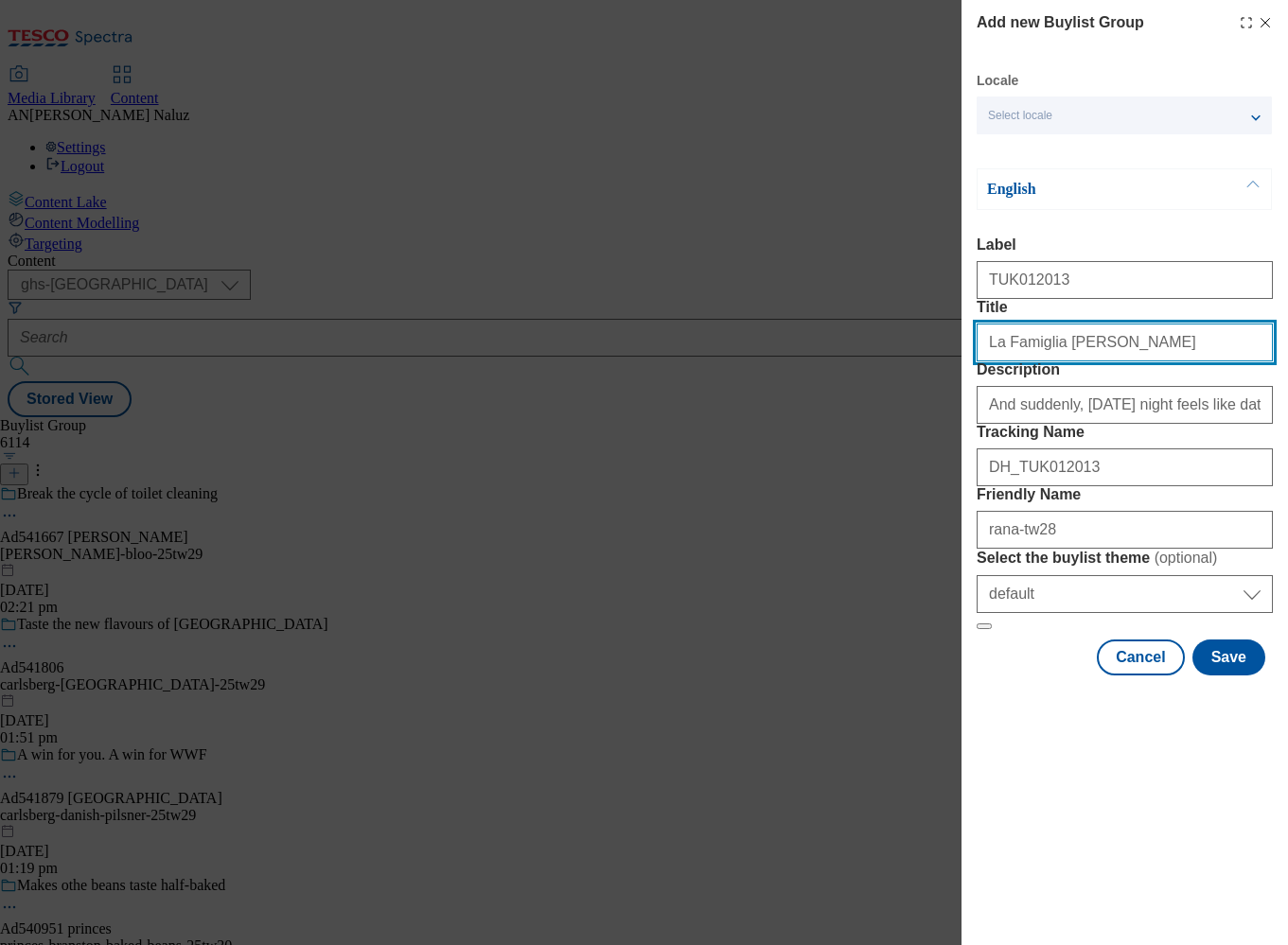
click at [985, 361] on input "Title" at bounding box center [1124, 342] width 296 height 38
click at [1132, 361] on input "Title" at bounding box center [1124, 342] width 296 height 38
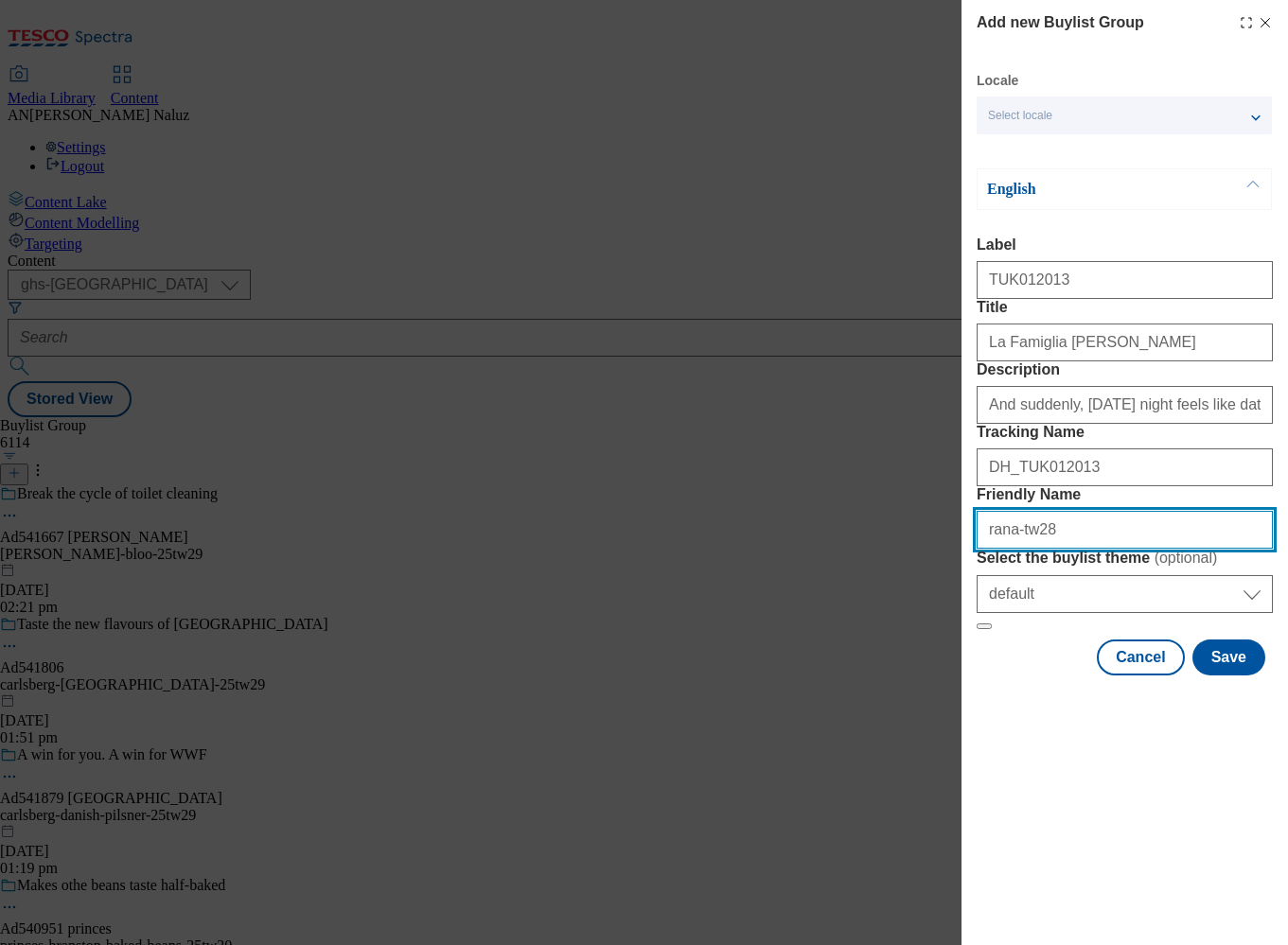
click at [984, 549] on input "Friendly Name" at bounding box center [1124, 529] width 296 height 38
type input "freshpasta-rana-tw28"
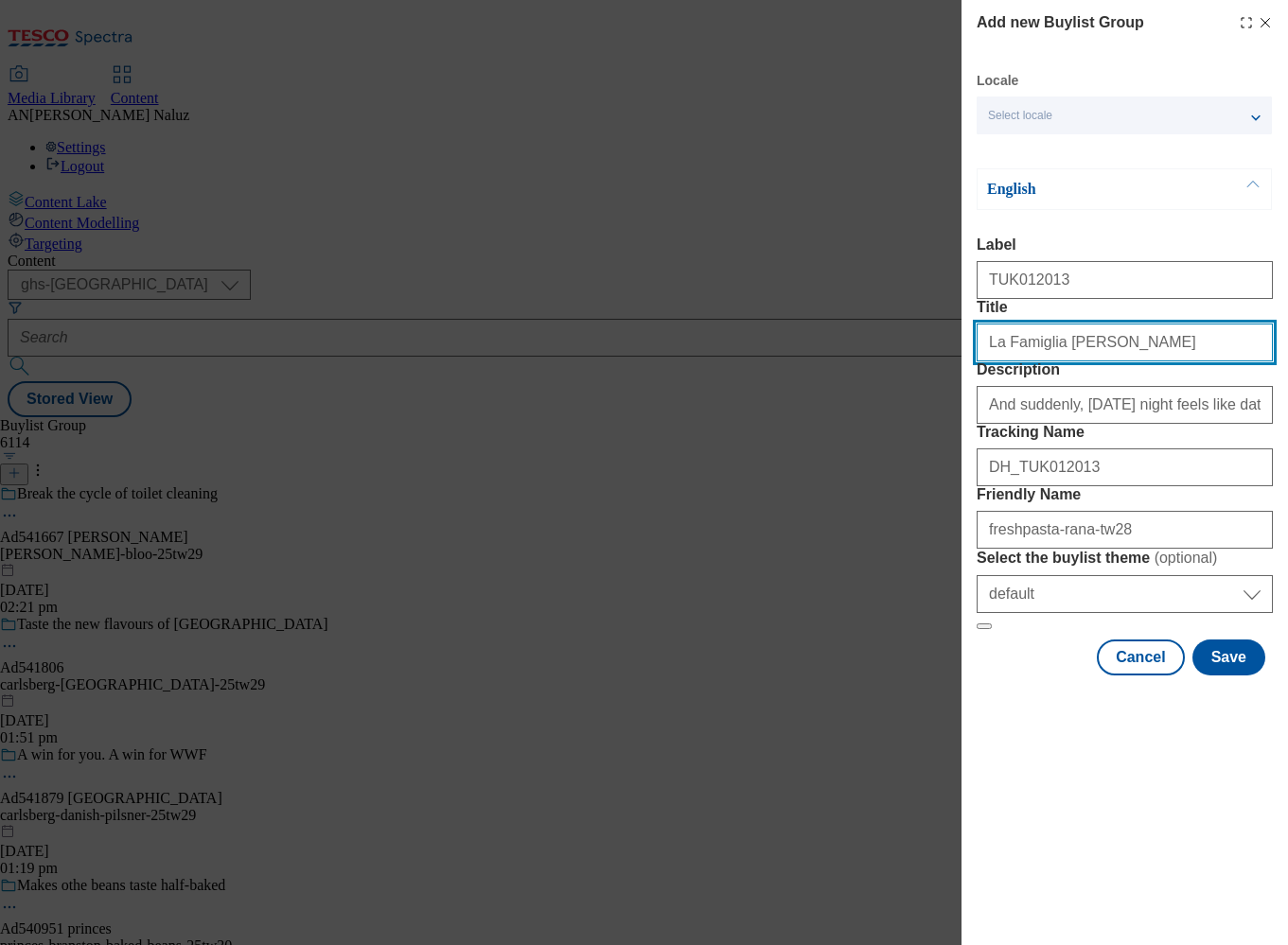
click at [1125, 361] on input "Title" at bounding box center [1124, 342] width 296 height 38
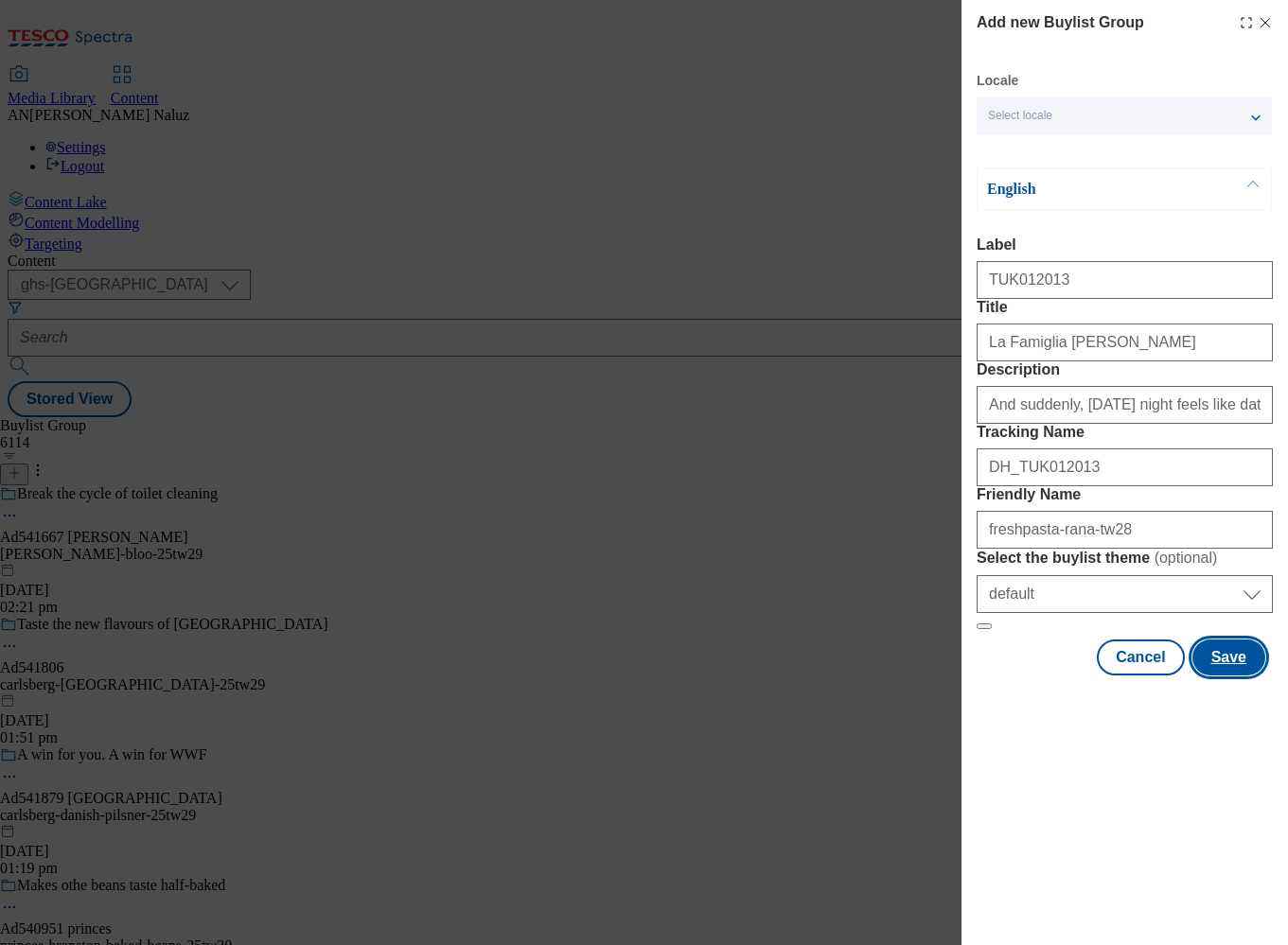
click at [1233, 676] on button "Save" at bounding box center [1229, 658] width 73 height 36
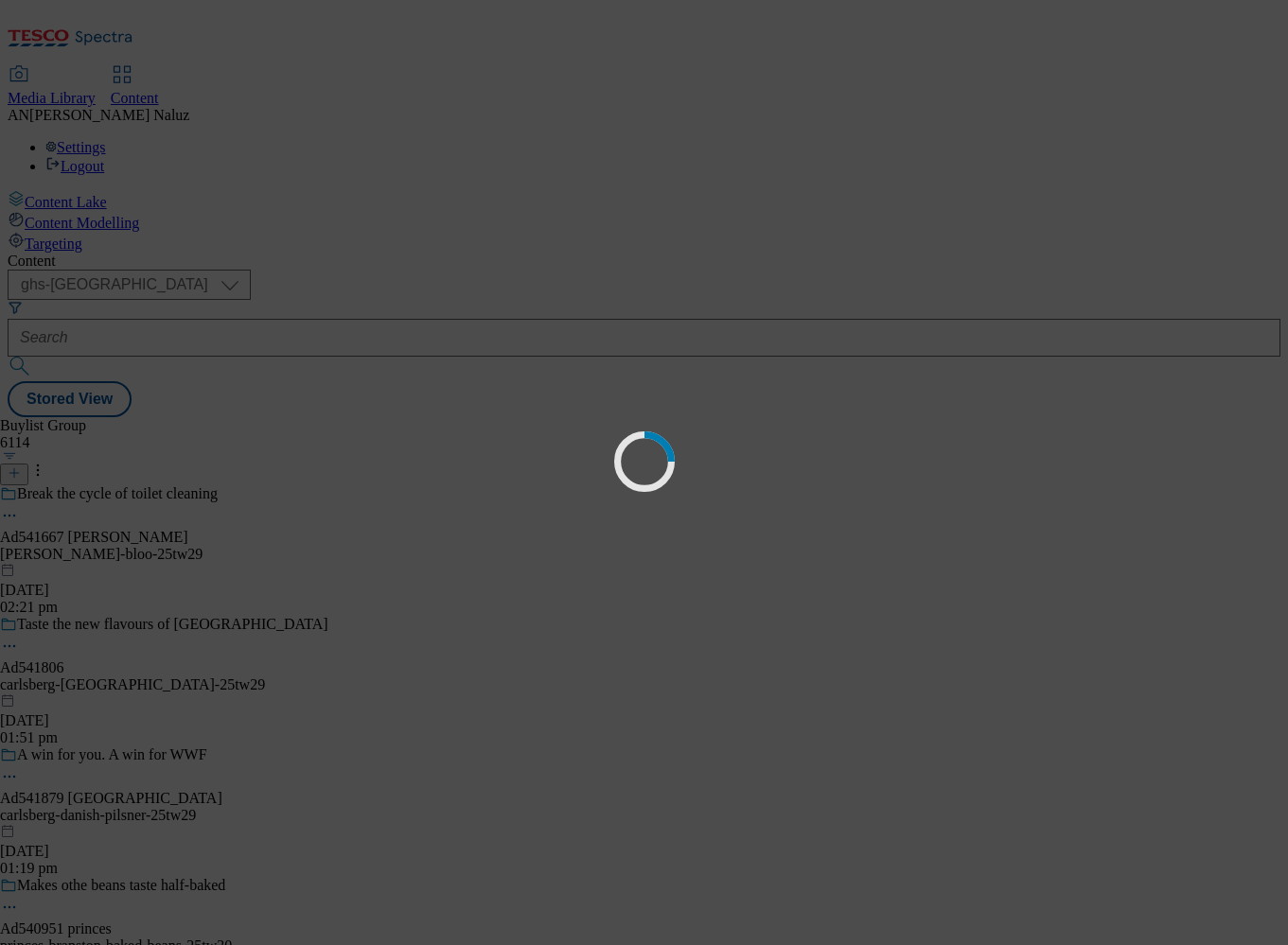
select select "default"
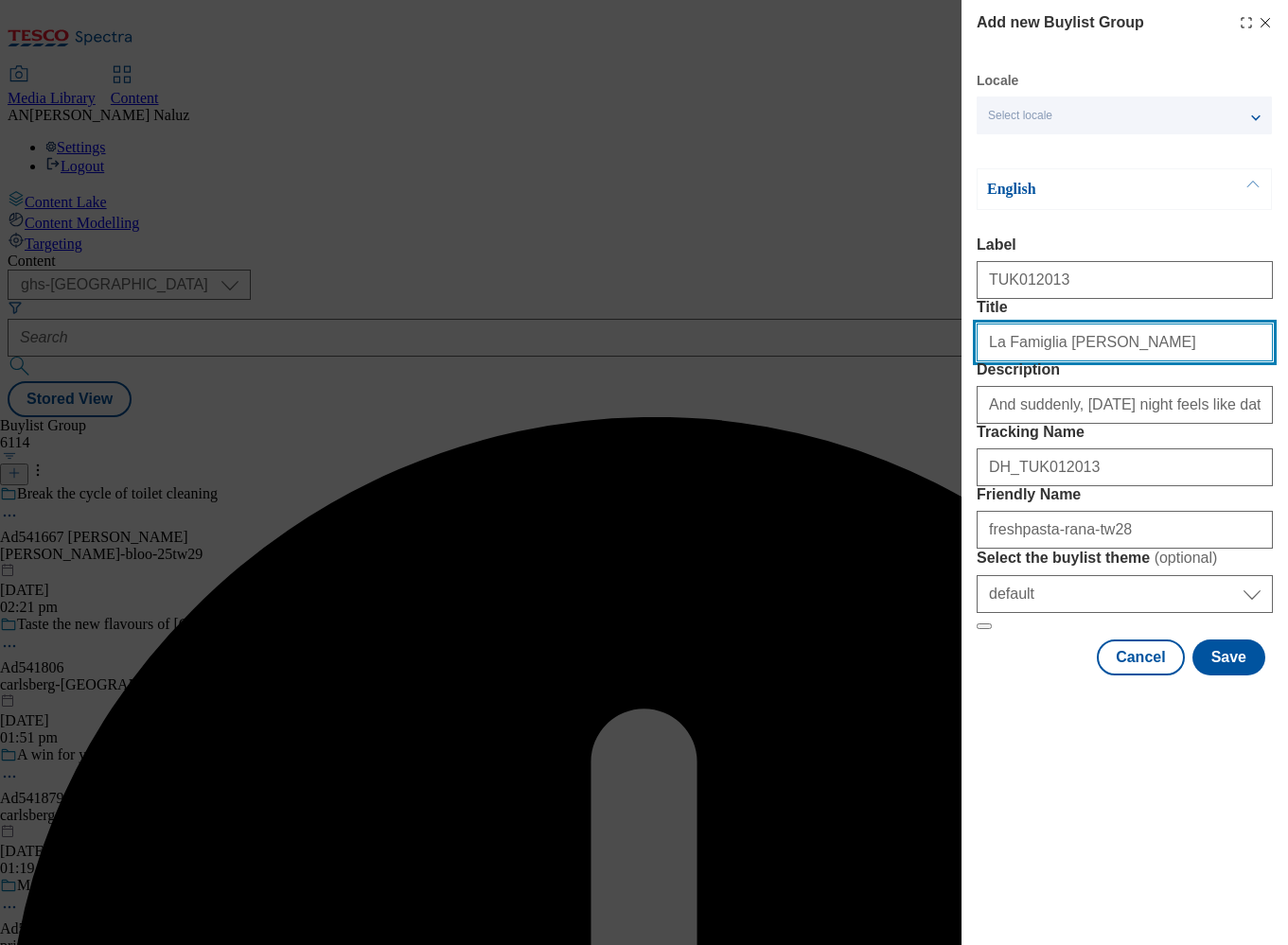
click at [1102, 361] on input "La Famiglia [PERSON_NAME]" at bounding box center [1124, 342] width 296 height 38
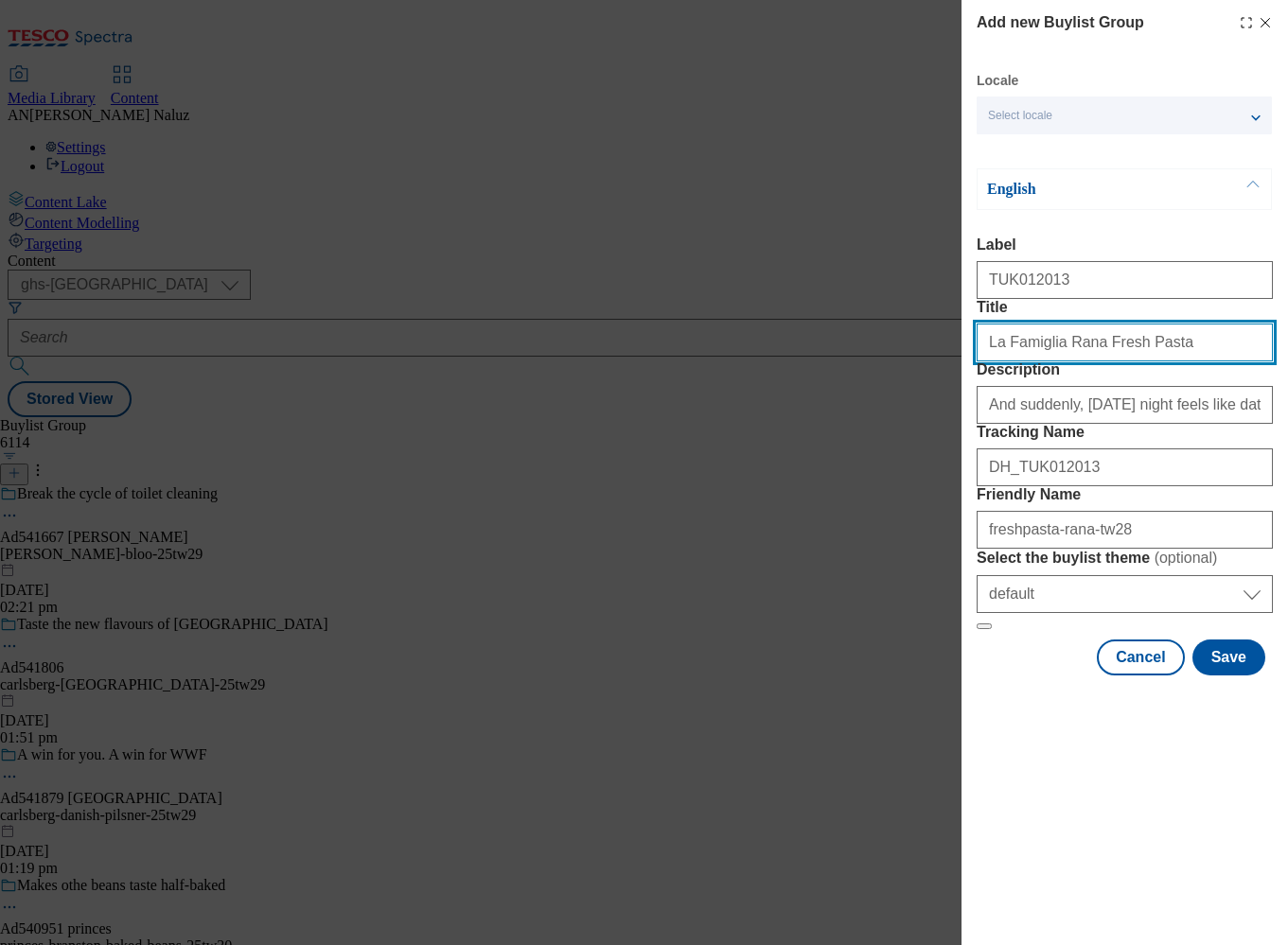
click at [1076, 361] on input "La Famiglia Rana Fresh Pasta" at bounding box center [1124, 342] width 296 height 38
type input "La Famiglia Rana - Fresh Pasta"
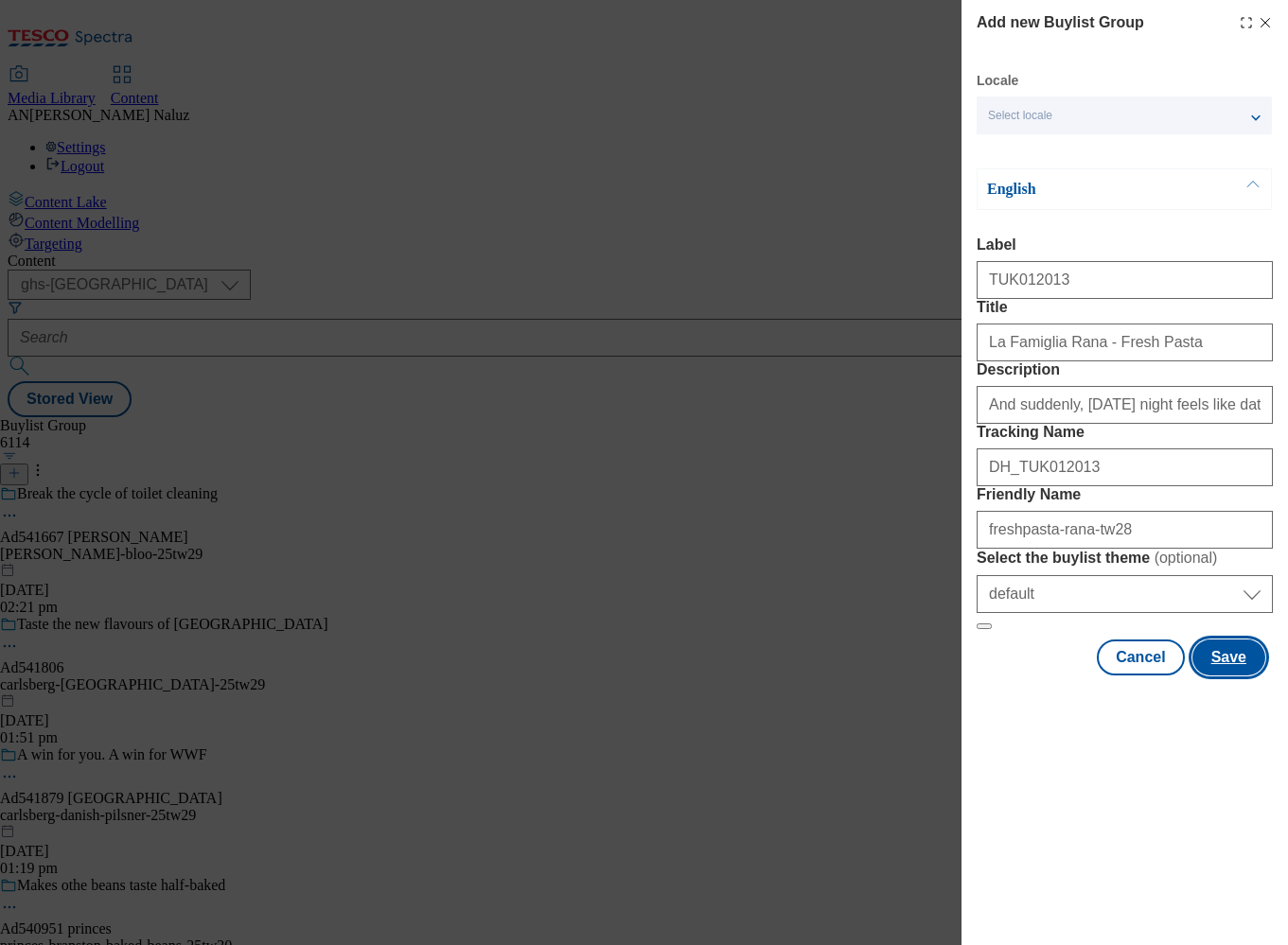
click at [1235, 676] on button "Save" at bounding box center [1229, 658] width 73 height 36
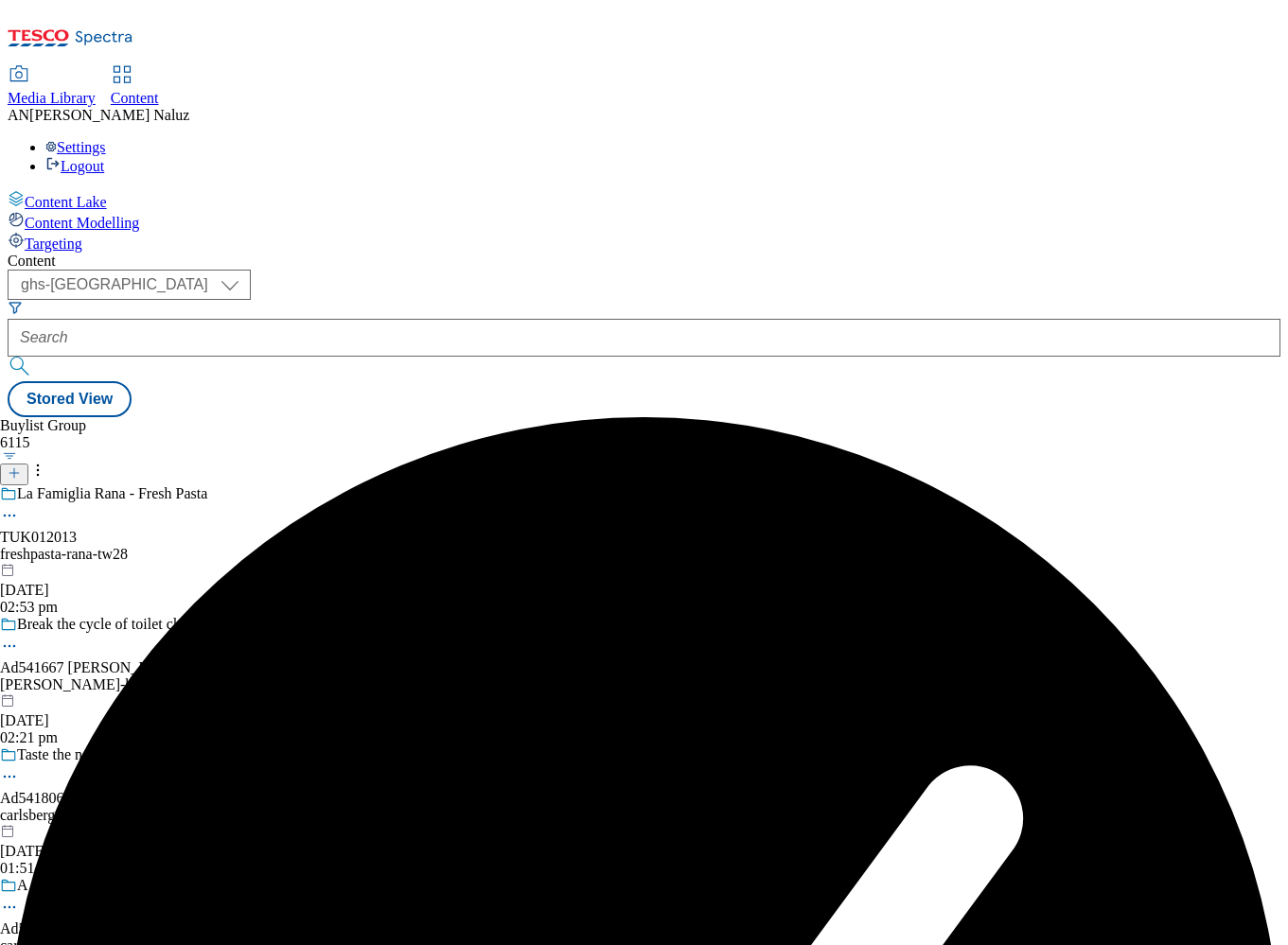
click at [328, 546] on div "freshpasta-rana-tw28" at bounding box center [164, 555] width 328 height 17
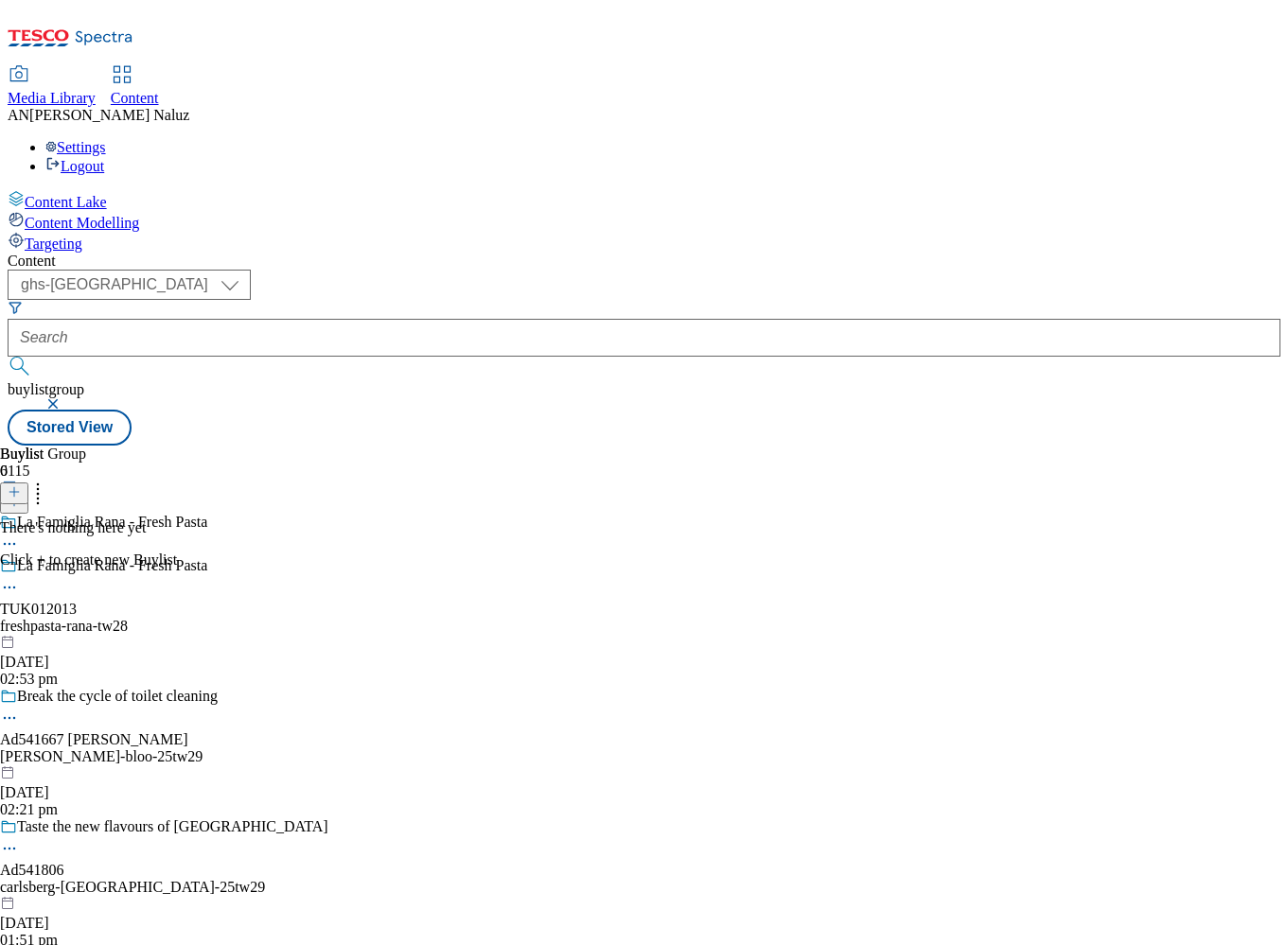
click at [20, 486] on icon at bounding box center [15, 492] width 14 height 14
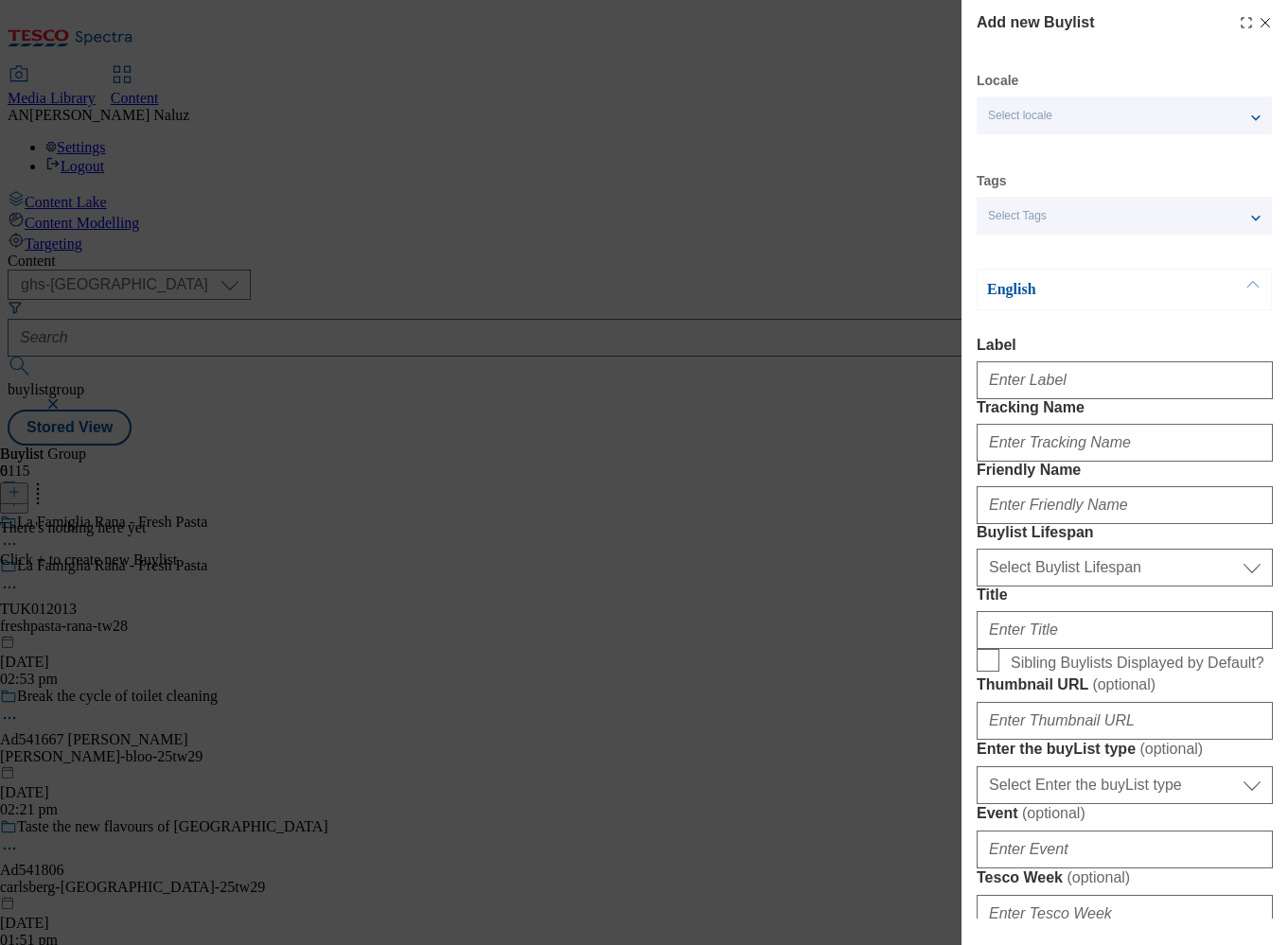
click at [1079, 99] on div "Select locale" at bounding box center [1124, 115] width 295 height 38
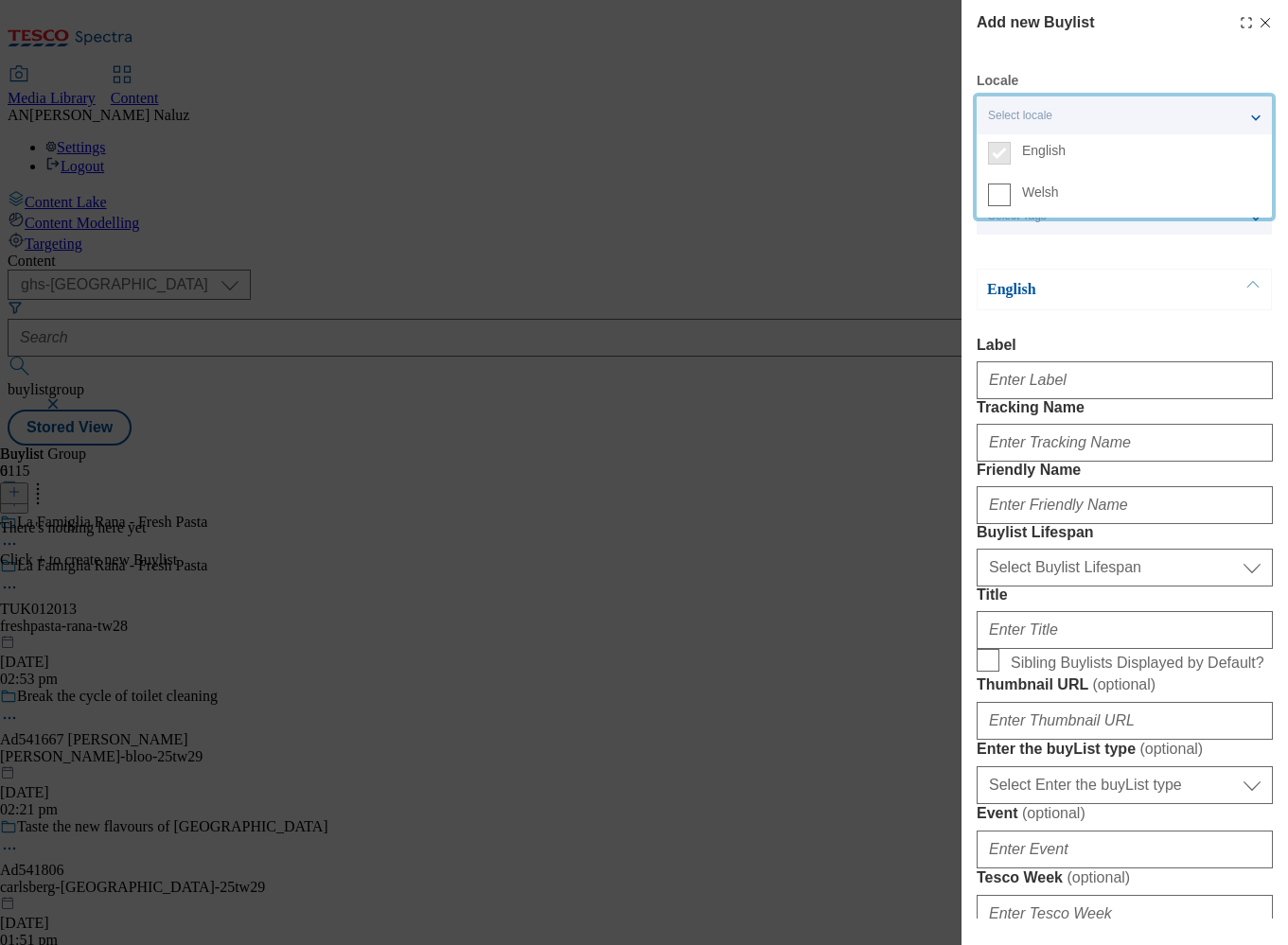
click at [1132, 296] on p "English" at bounding box center [1086, 288] width 199 height 18
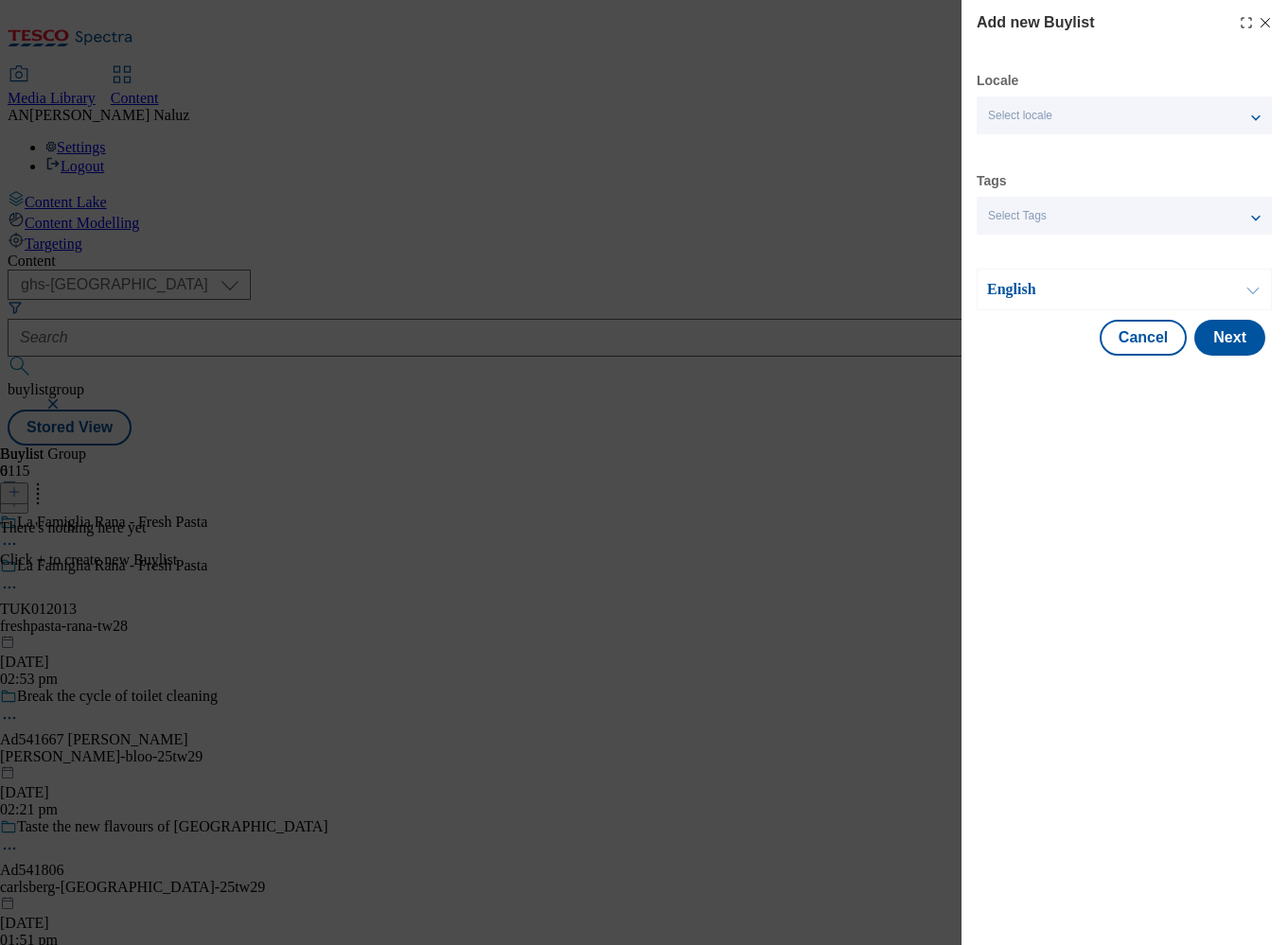
click at [1105, 295] on p "English" at bounding box center [1086, 288] width 199 height 18
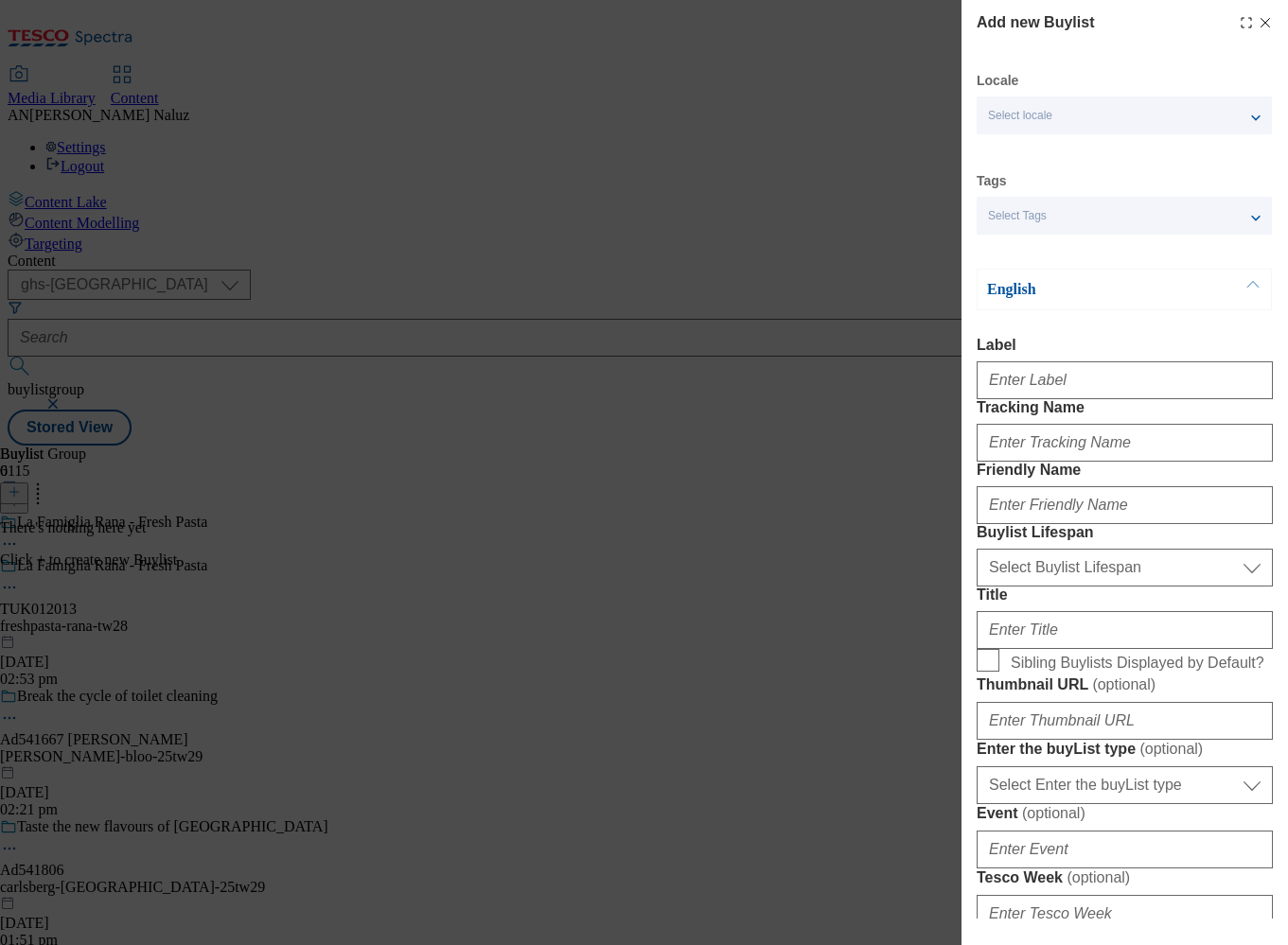
click at [1052, 219] on div "Select Tags" at bounding box center [1124, 216] width 295 height 38
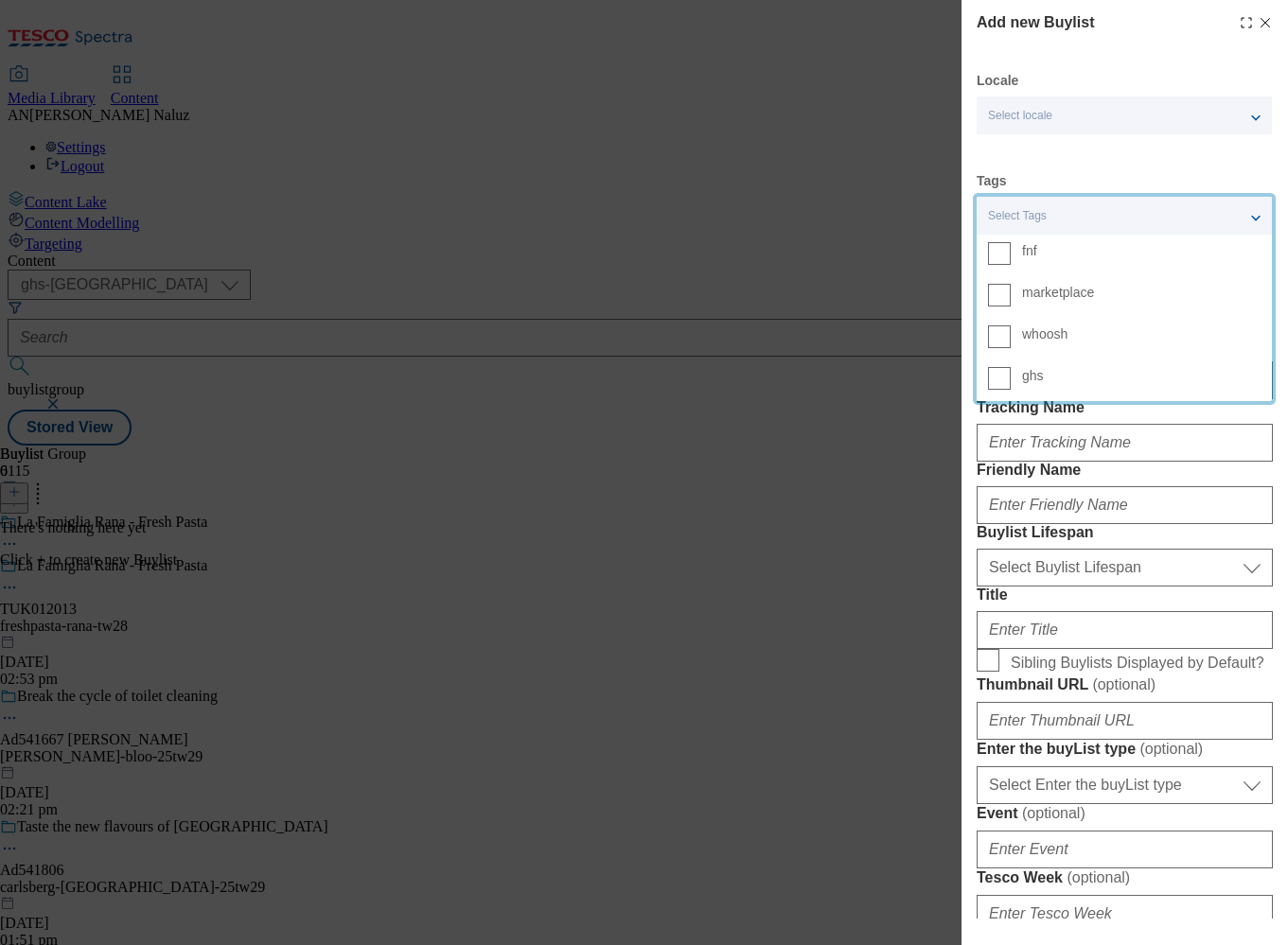
click at [1072, 217] on div "Select Tags" at bounding box center [1124, 216] width 295 height 38
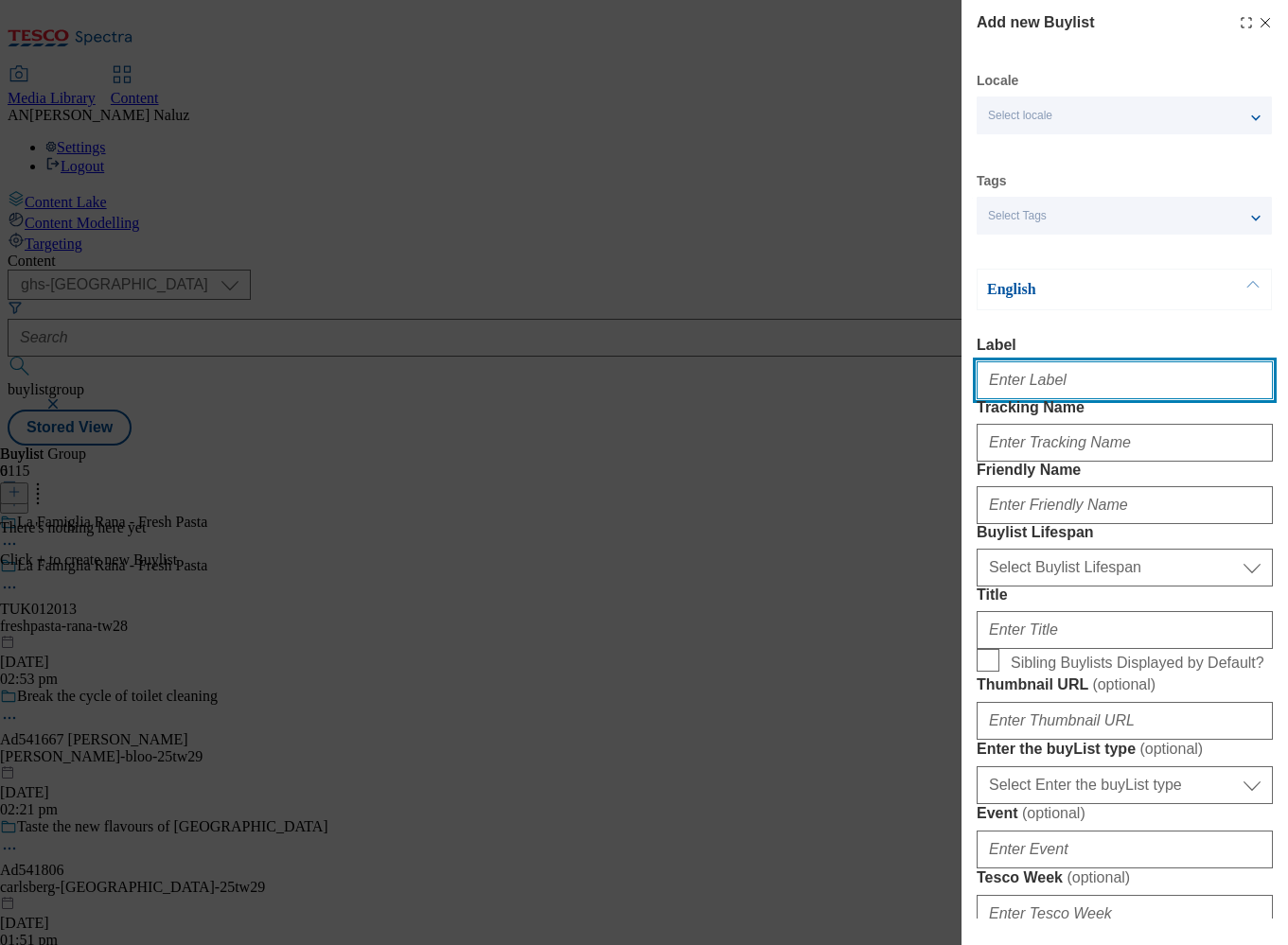
click at [1067, 381] on input "Label" at bounding box center [1124, 380] width 296 height 38
type input "TUK012013"
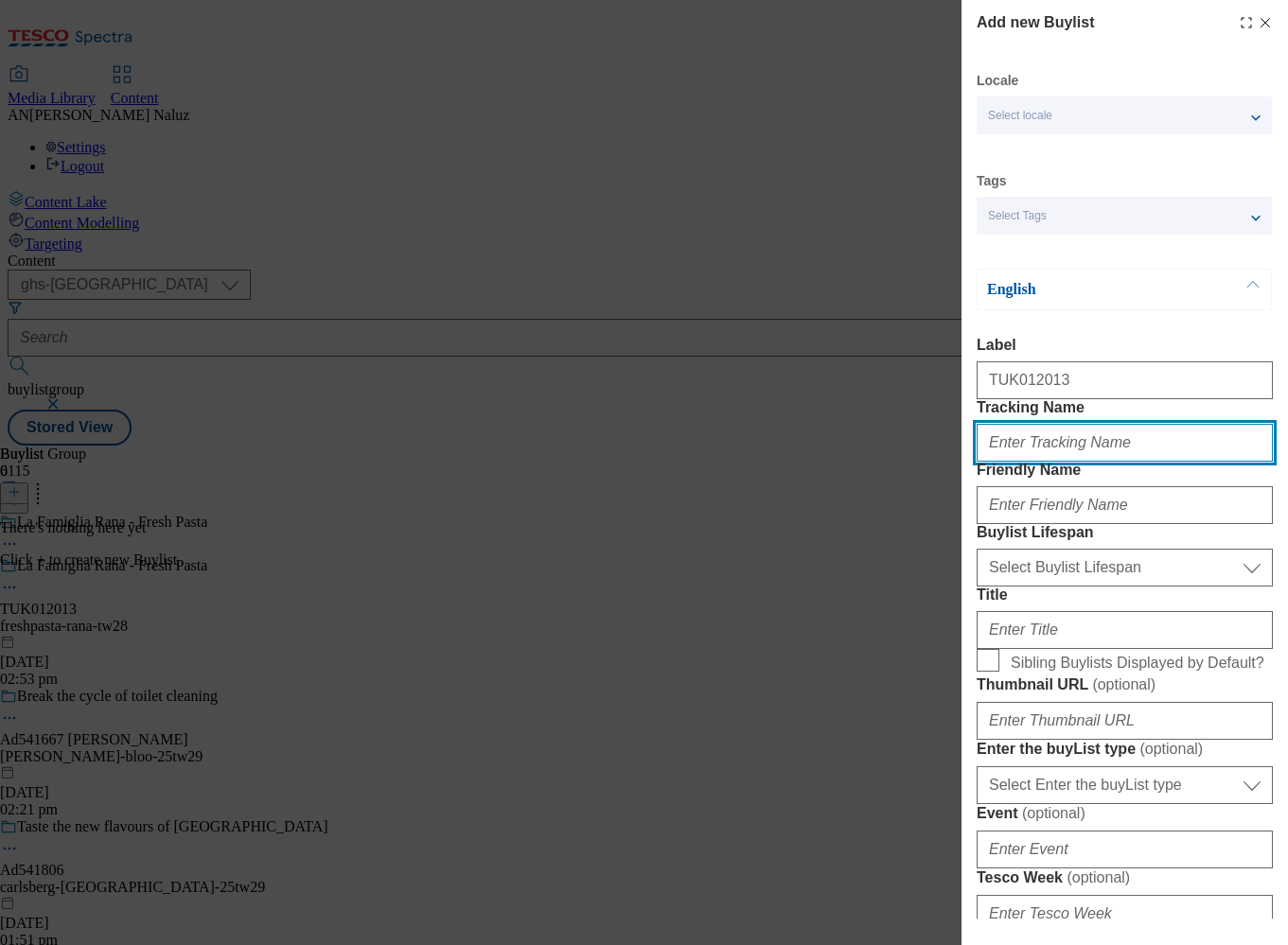
type input "DH_TUK012013"
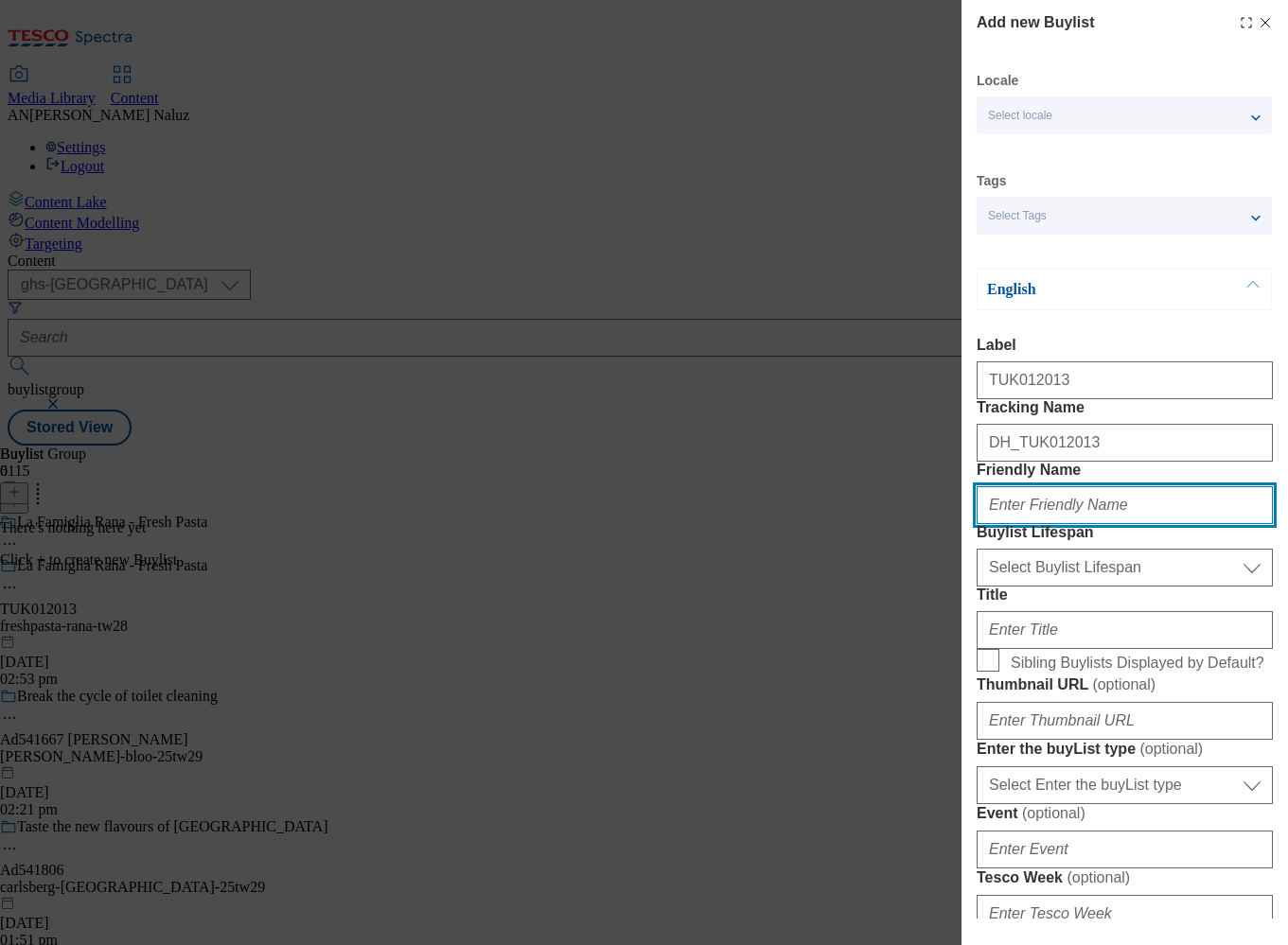
type input "freshpasta-lafamigliarana-25tw28"
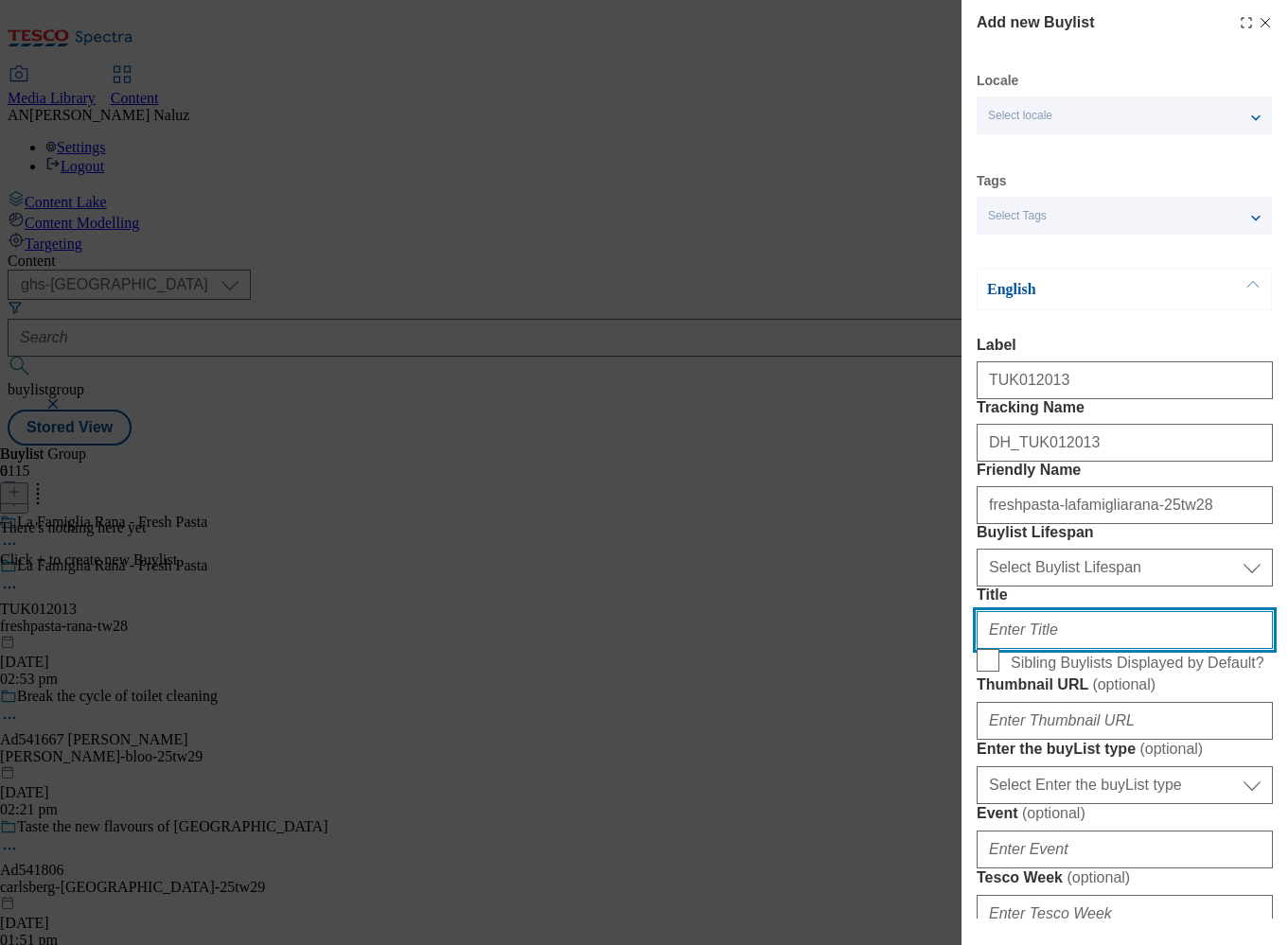
type input "La Famiglia [PERSON_NAME]"
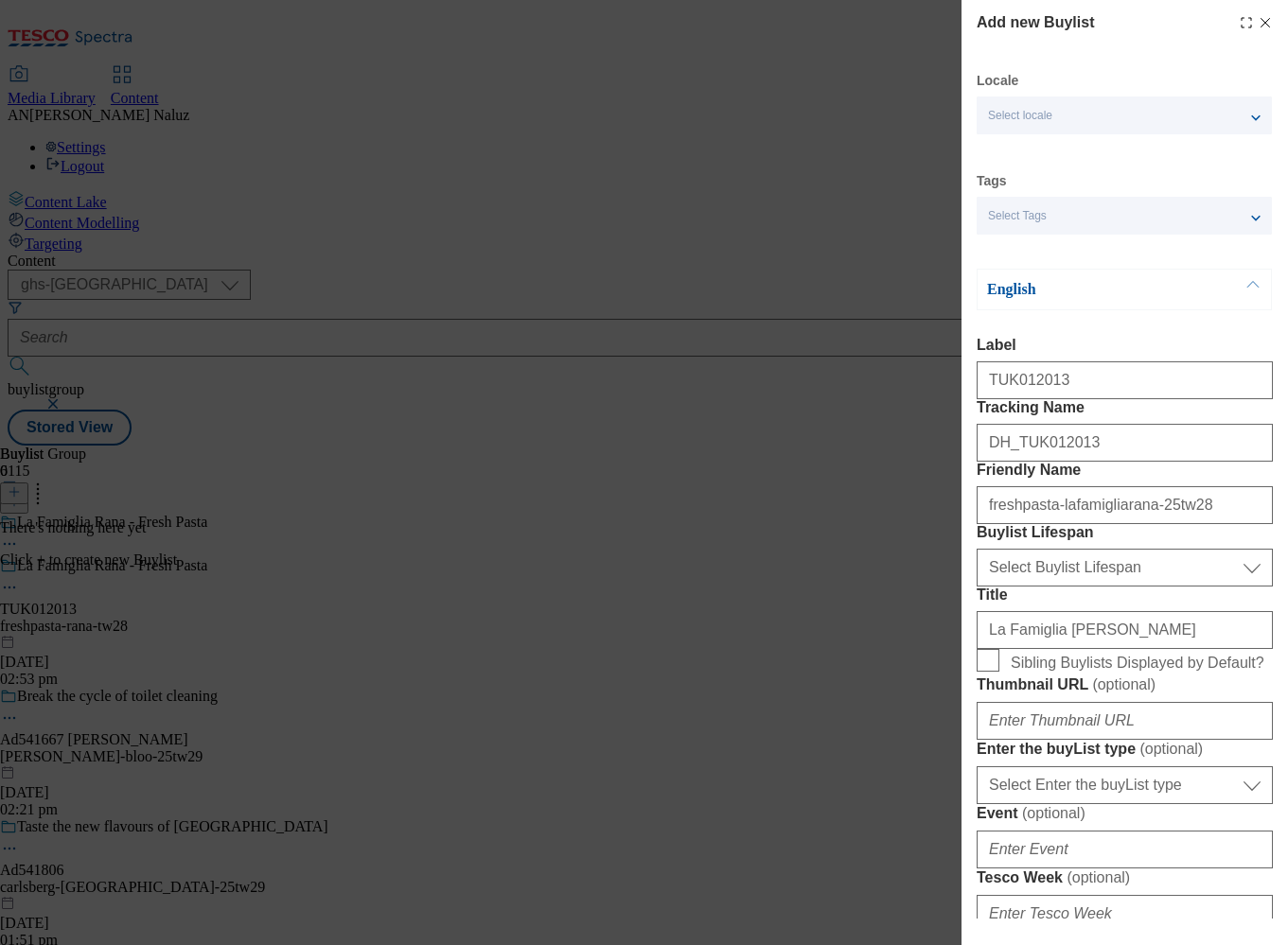
type input "And suddenly, [DATE] night feels like date night."
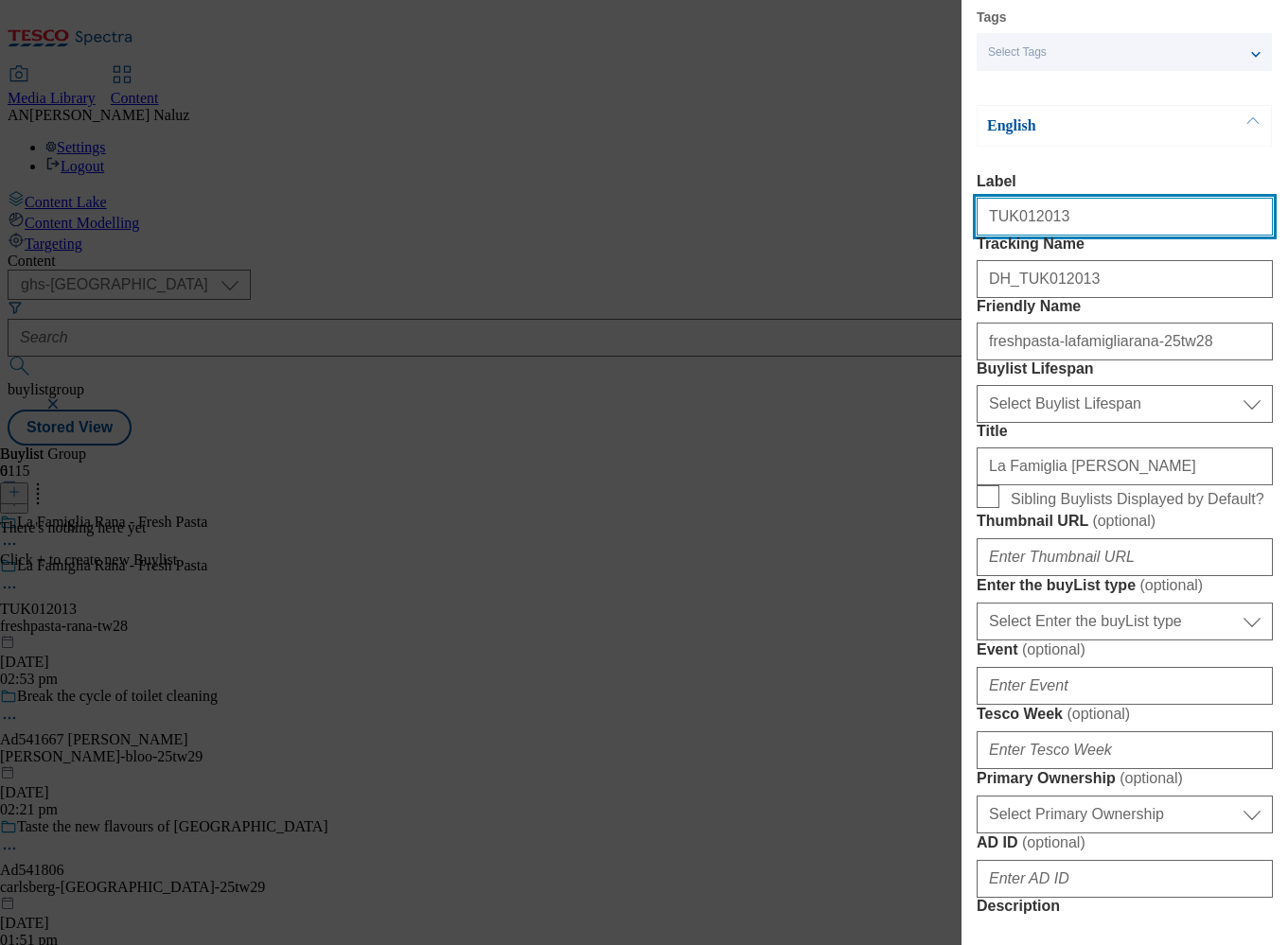
scroll to position [236, 0]
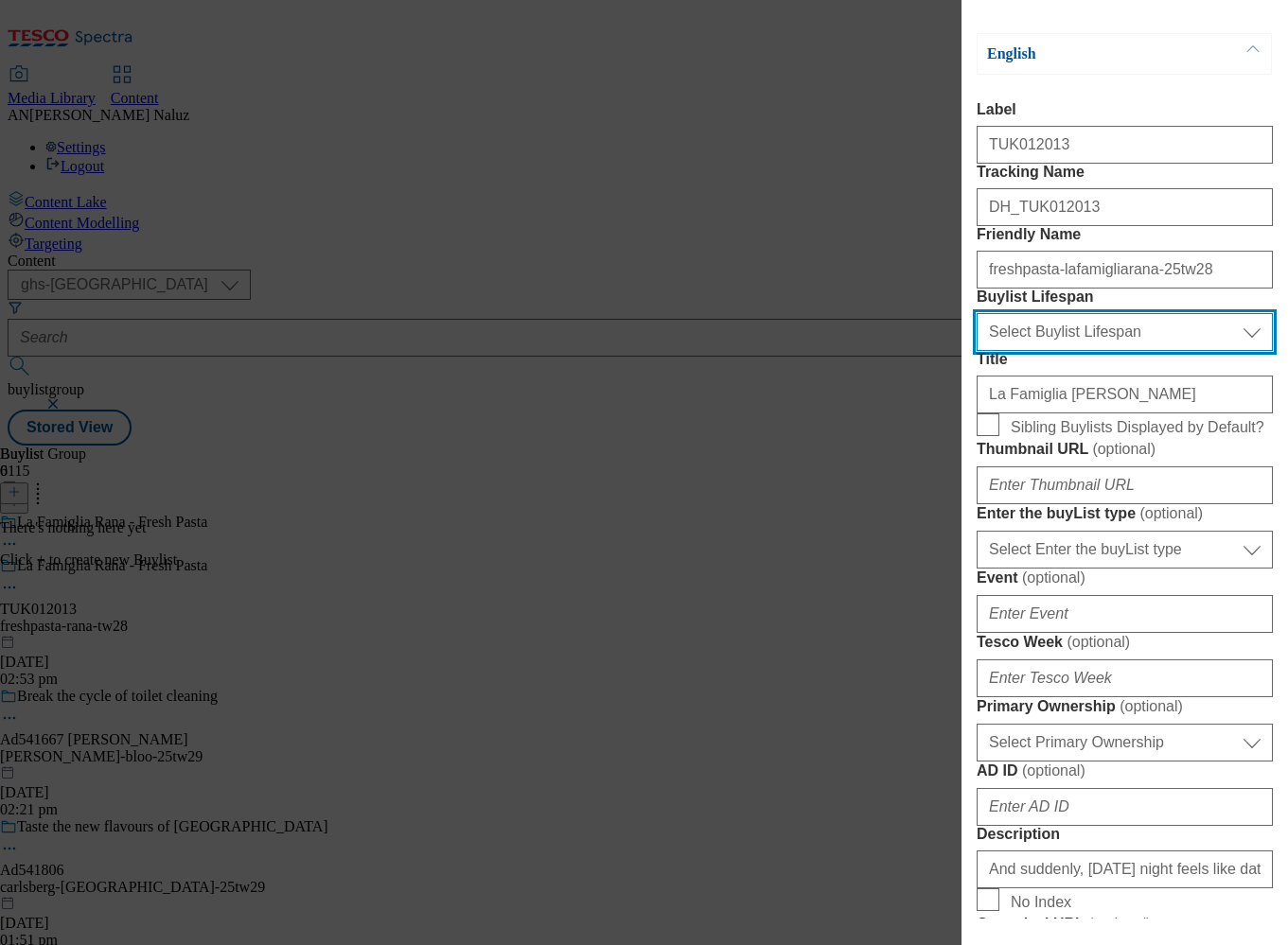
click at [1099, 351] on select "Select Buylist Lifespan evergreen seasonal tactical" at bounding box center [1124, 331] width 296 height 38
click at [1102, 351] on select "Select Buylist Lifespan evergreen seasonal tactical" at bounding box center [1124, 331] width 296 height 38
select select "tactical"
click at [976, 351] on select "Select Buylist Lifespan evergreen seasonal tactical" at bounding box center [1124, 331] width 296 height 38
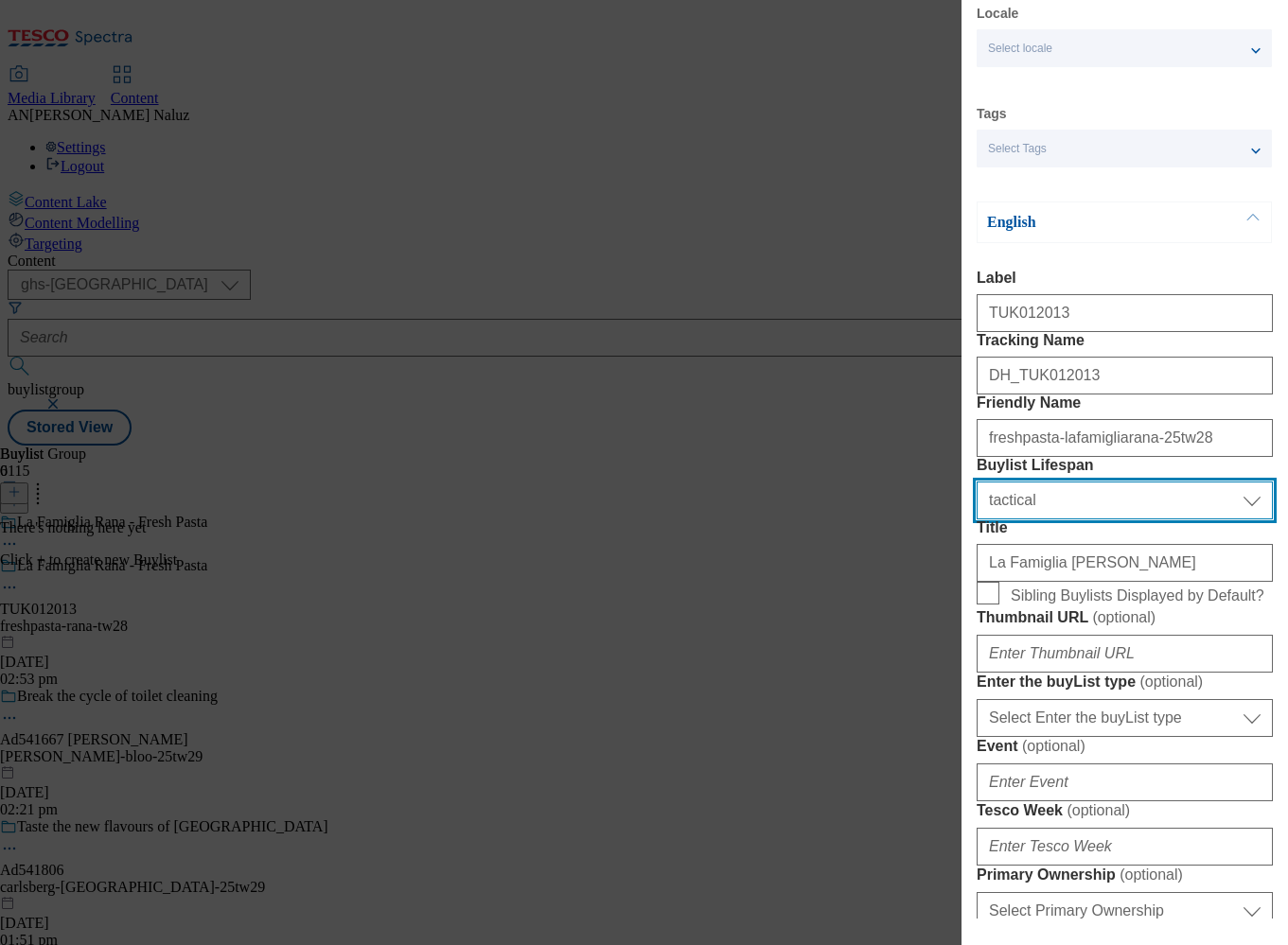
scroll to position [0, 0]
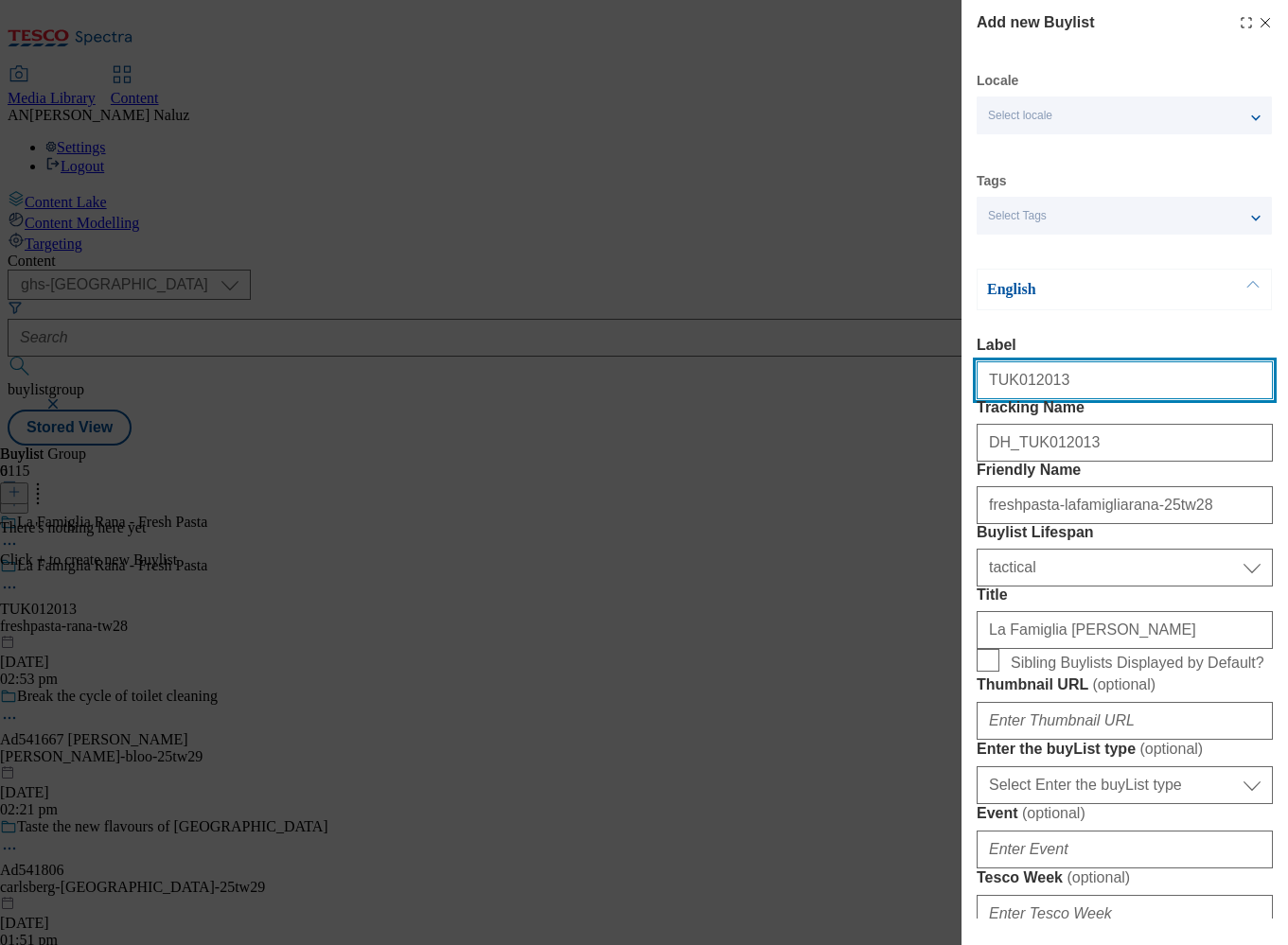
click at [1060, 388] on input "TUK012013" at bounding box center [1124, 380] width 296 height 38
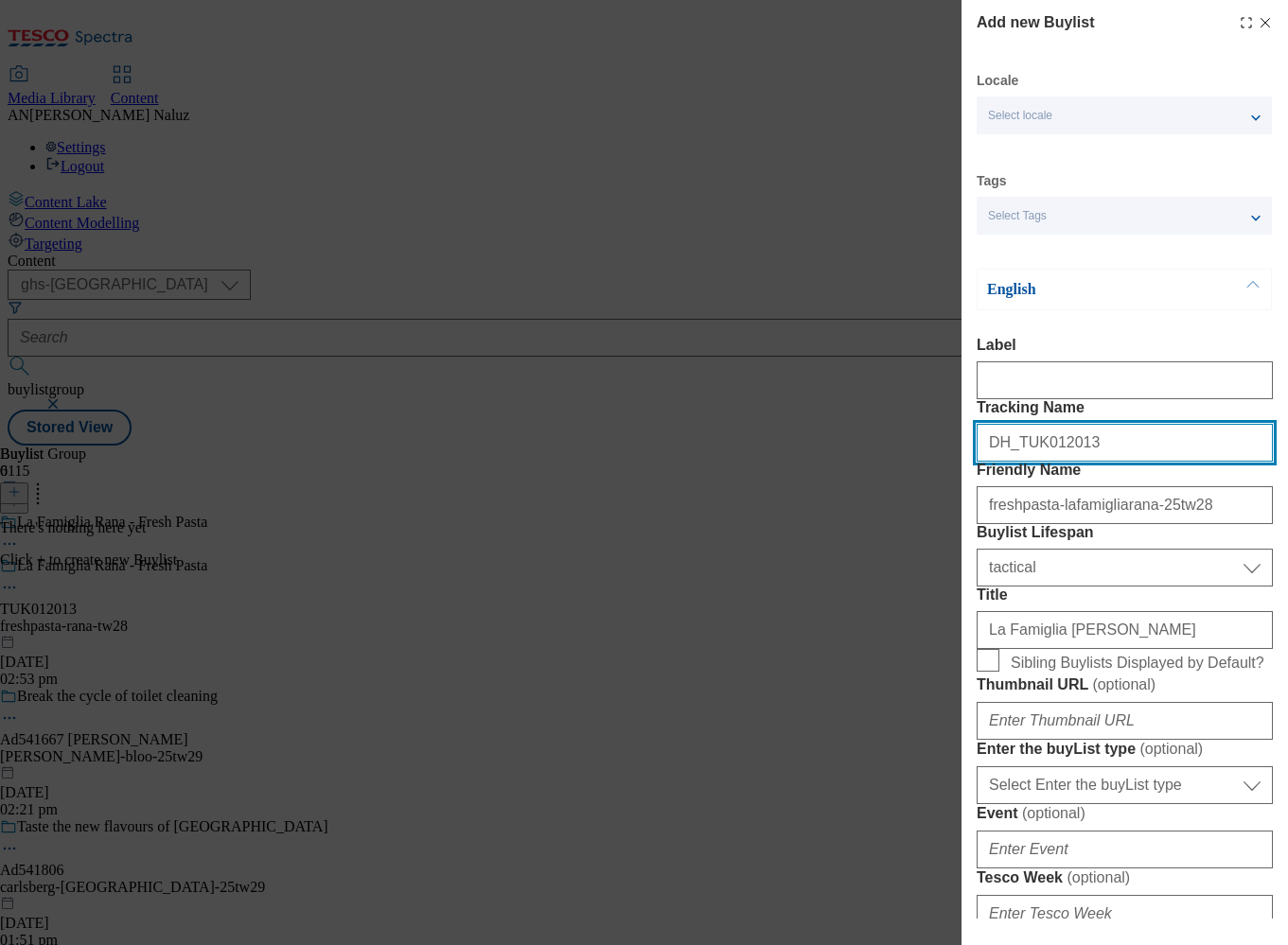
click at [1096, 461] on input "DH_TUK012013" at bounding box center [1124, 442] width 296 height 38
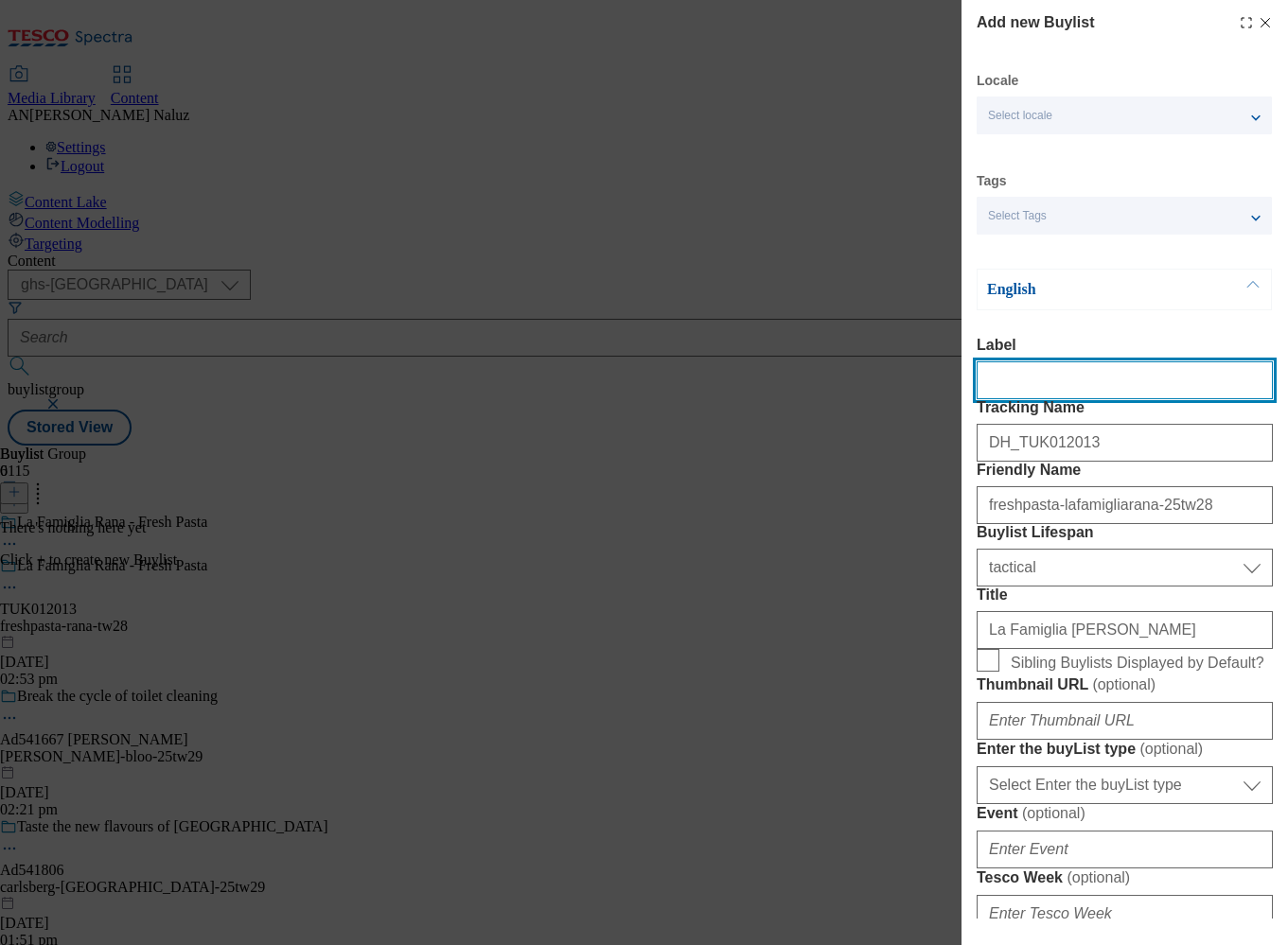
click at [1072, 388] on input "Label" at bounding box center [1124, 380] width 296 height 38
click at [1071, 388] on input "TUK012013" at bounding box center [1124, 380] width 296 height 38
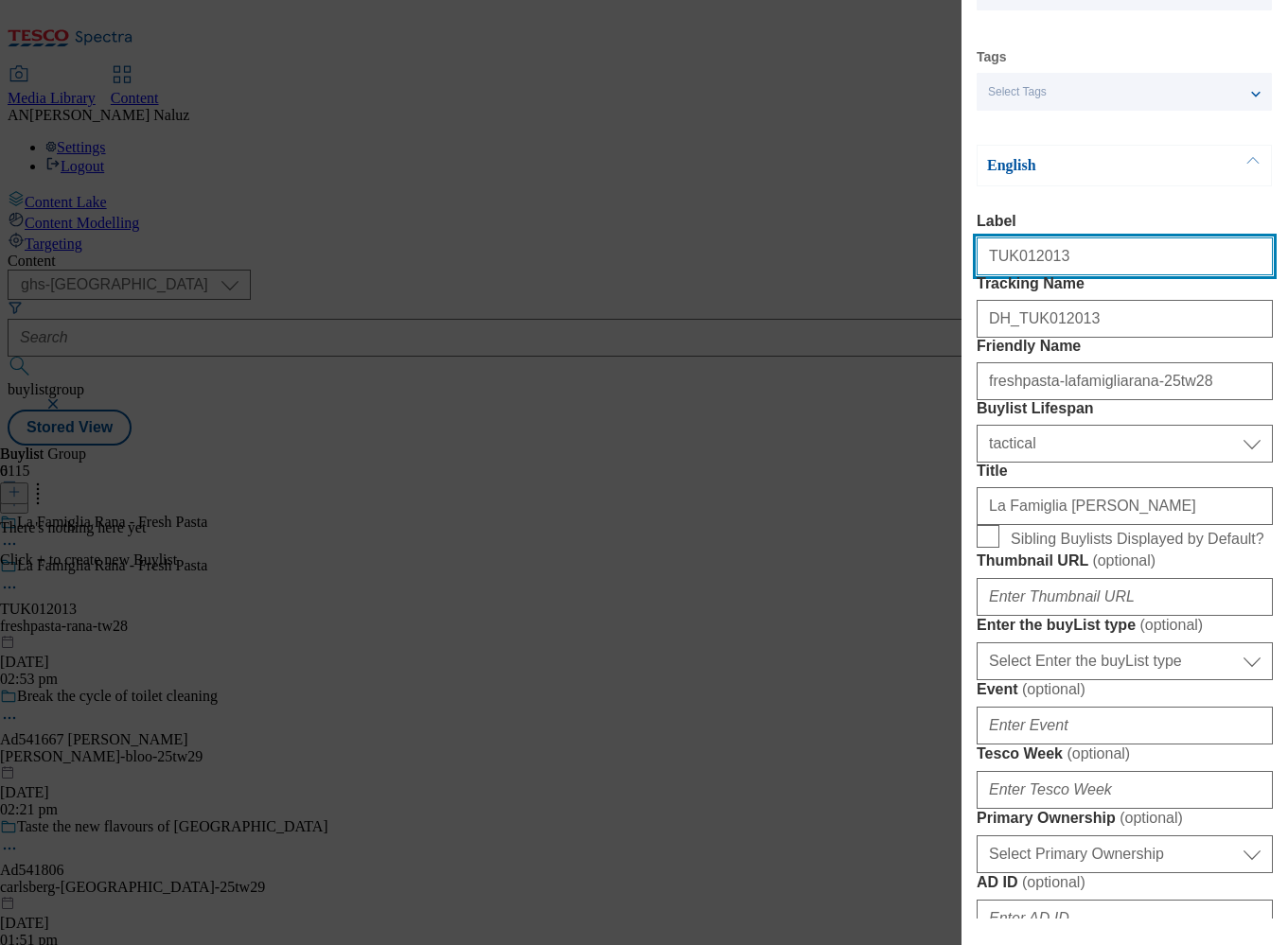
scroll to position [125, 0]
type input "TUK012013"
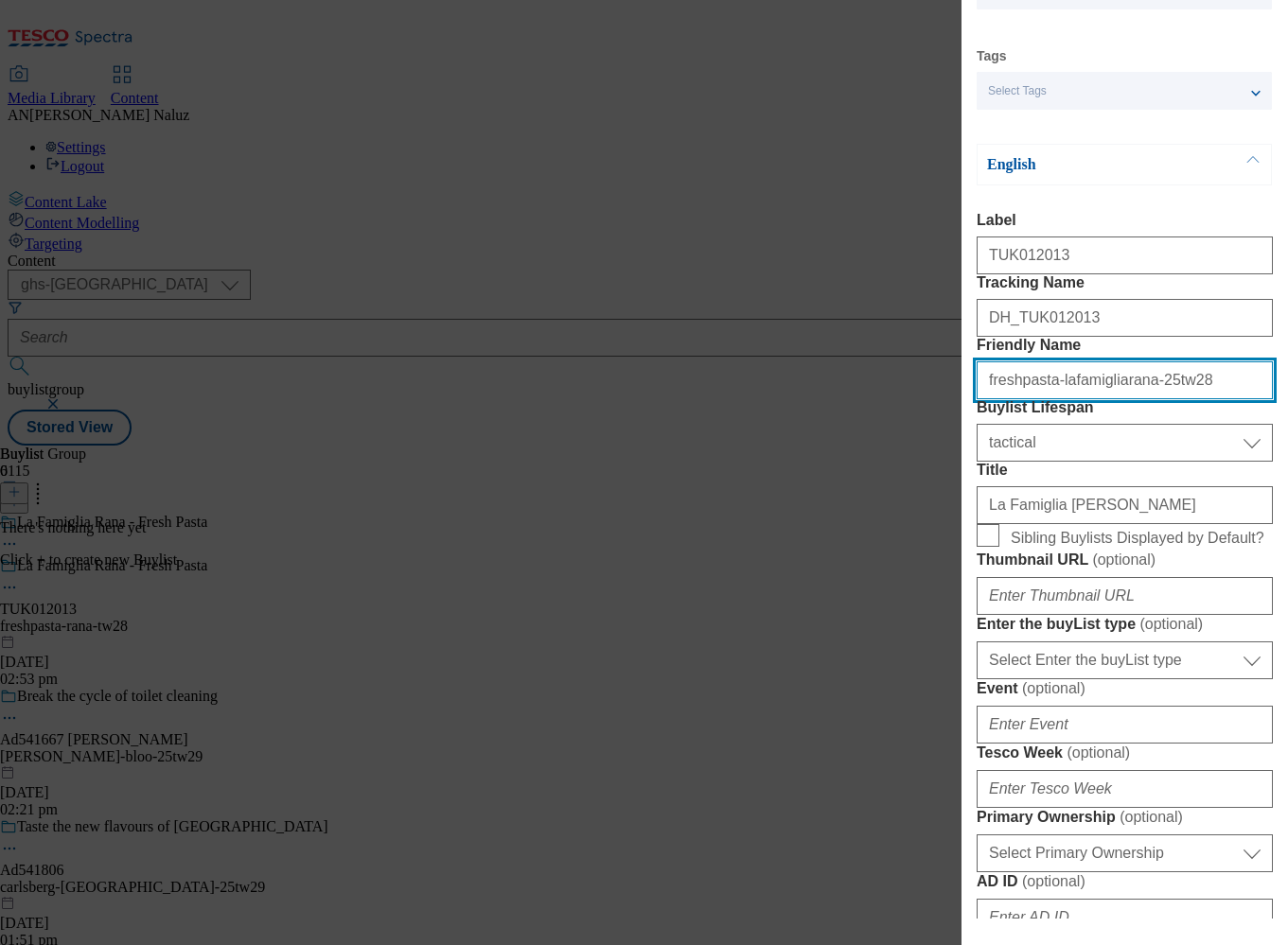
click at [1188, 399] on input "freshpasta-lafamigliarana-25tw28" at bounding box center [1124, 380] width 296 height 38
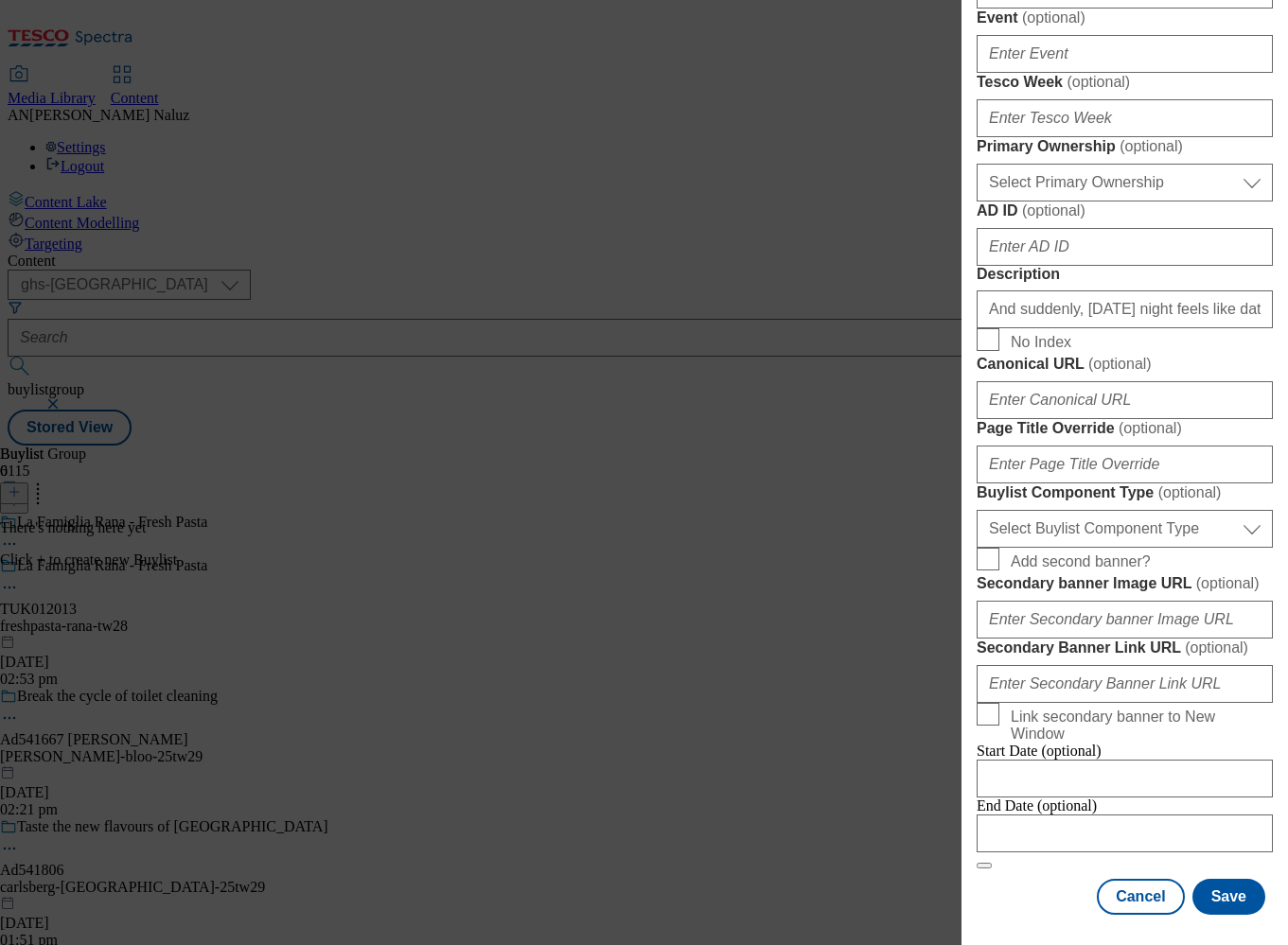
scroll to position [1505, 0]
click at [1094, 815] on input "Modal" at bounding box center [1124, 833] width 296 height 38
select select "2025"
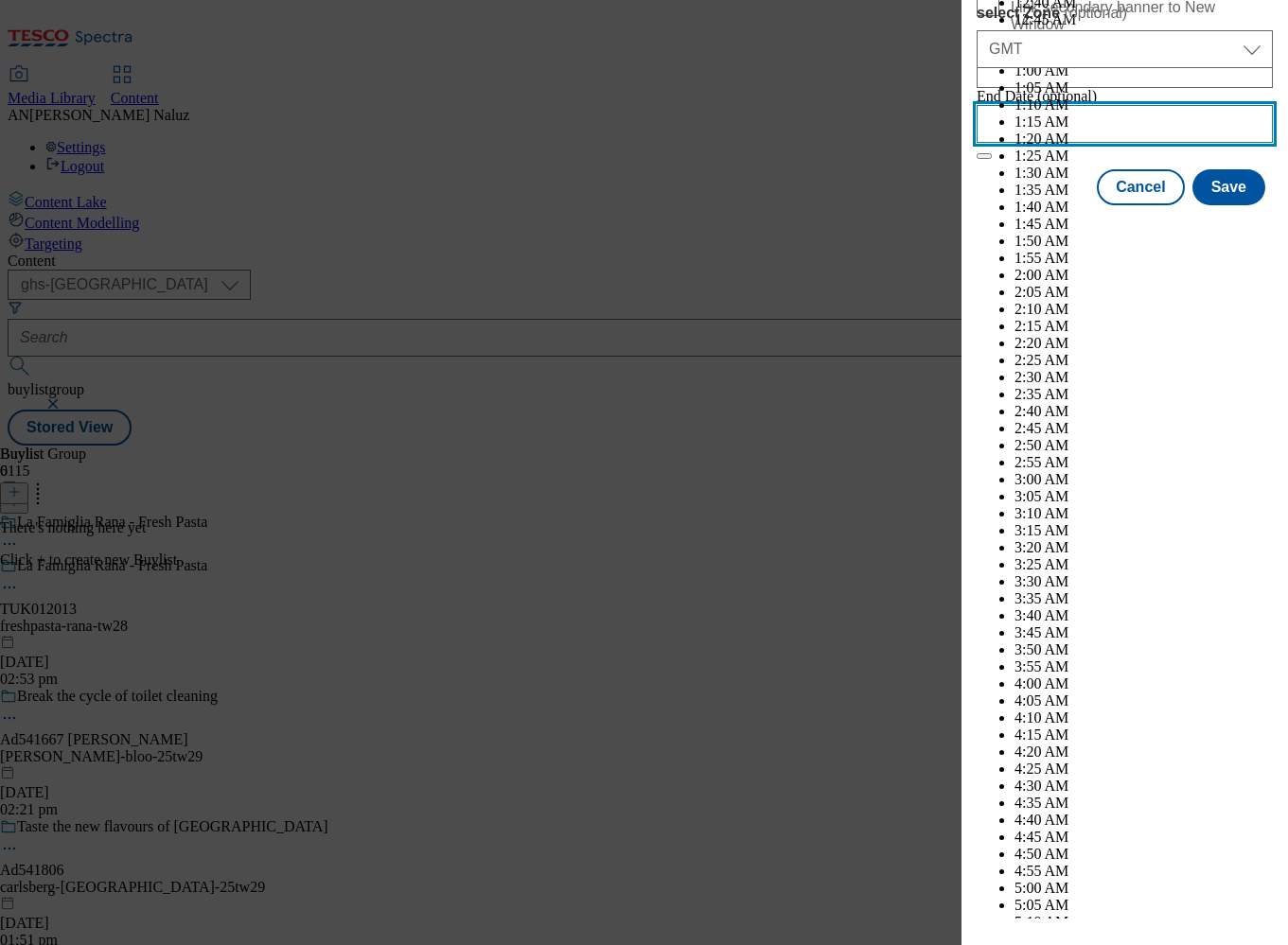
scroll to position [6253, 0]
select select "October"
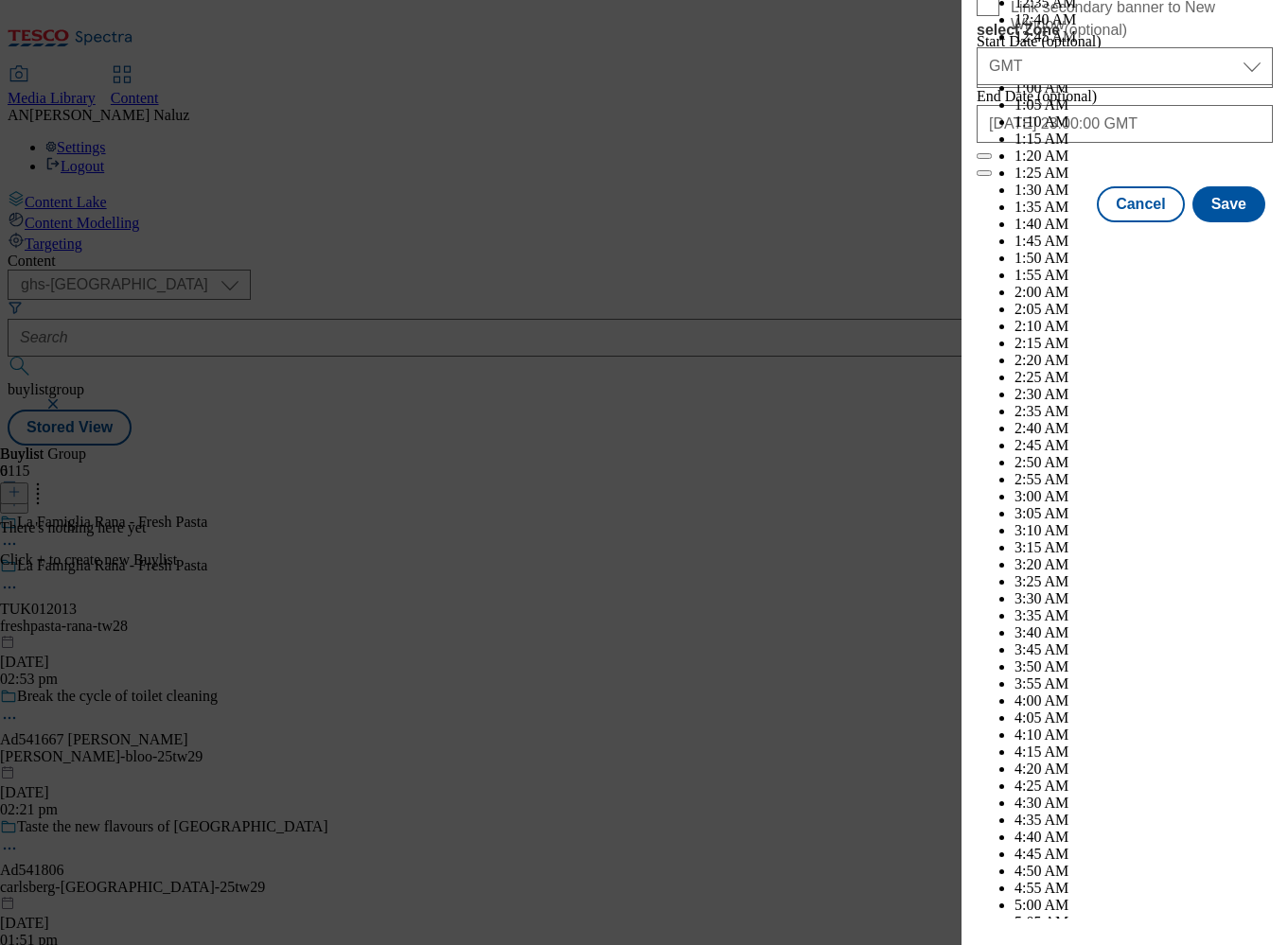
click at [1249, 33] on label "Link secondary banner to New Window" at bounding box center [1124, 13] width 296 height 40
click at [1000, 17] on input "Link secondary banner to New Window" at bounding box center [987, 4] width 22 height 22
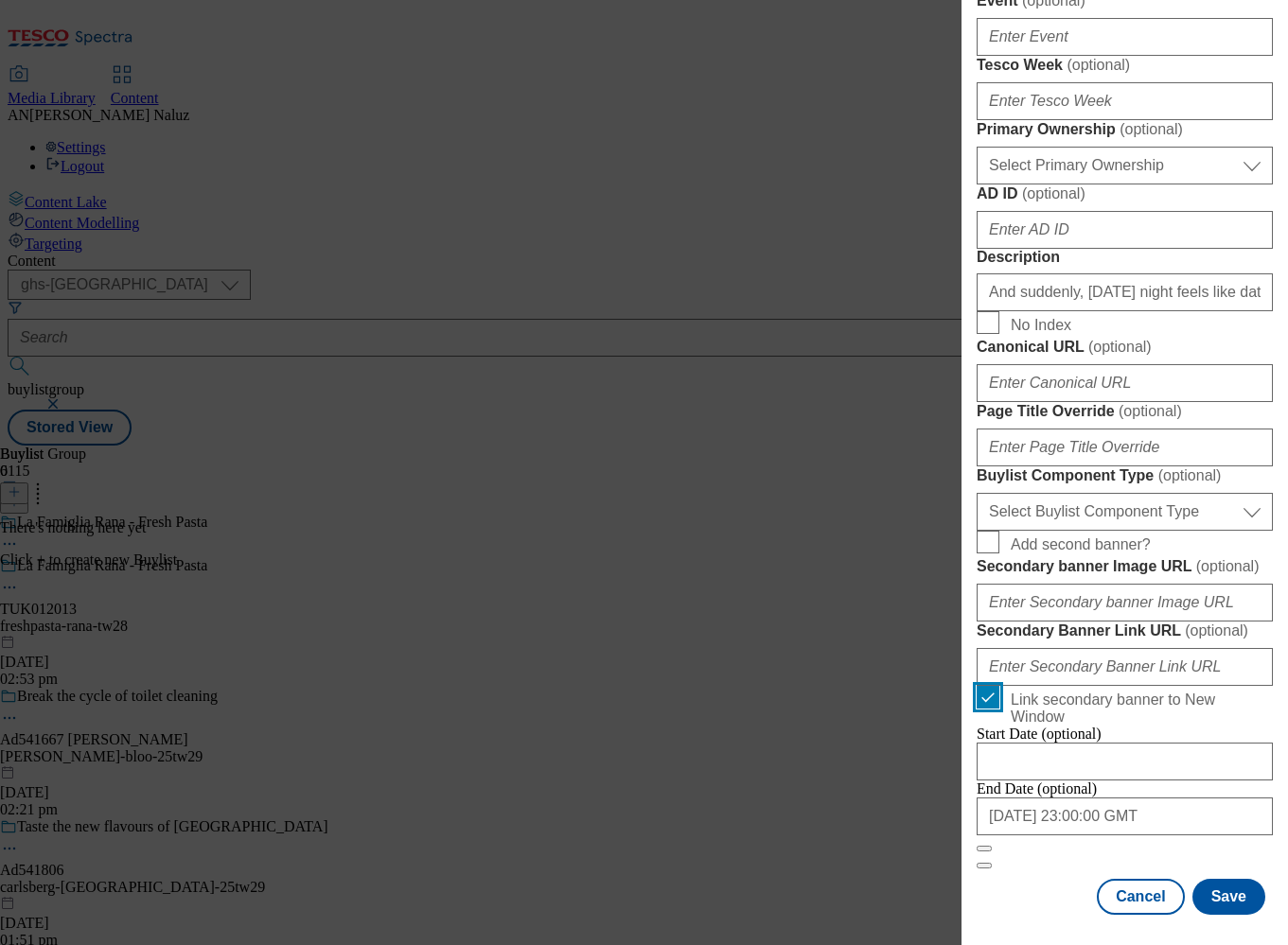
click at [994, 686] on input "Link secondary banner to New Window" at bounding box center [987, 696] width 22 height 22
checkbox input "false"
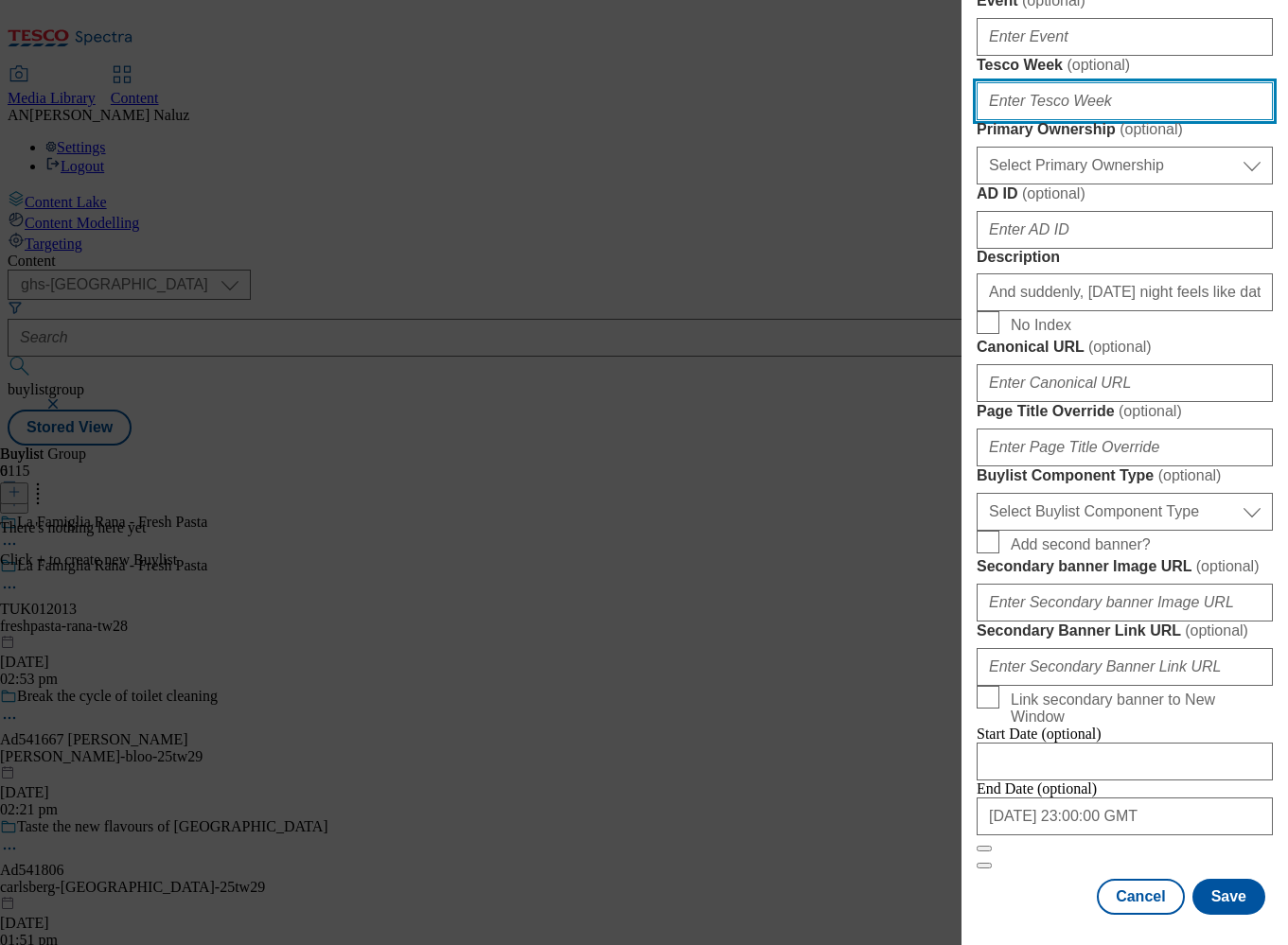
click at [1040, 120] on input "Tesco Week ( optional )" at bounding box center [1124, 101] width 296 height 38
type input "tw28"
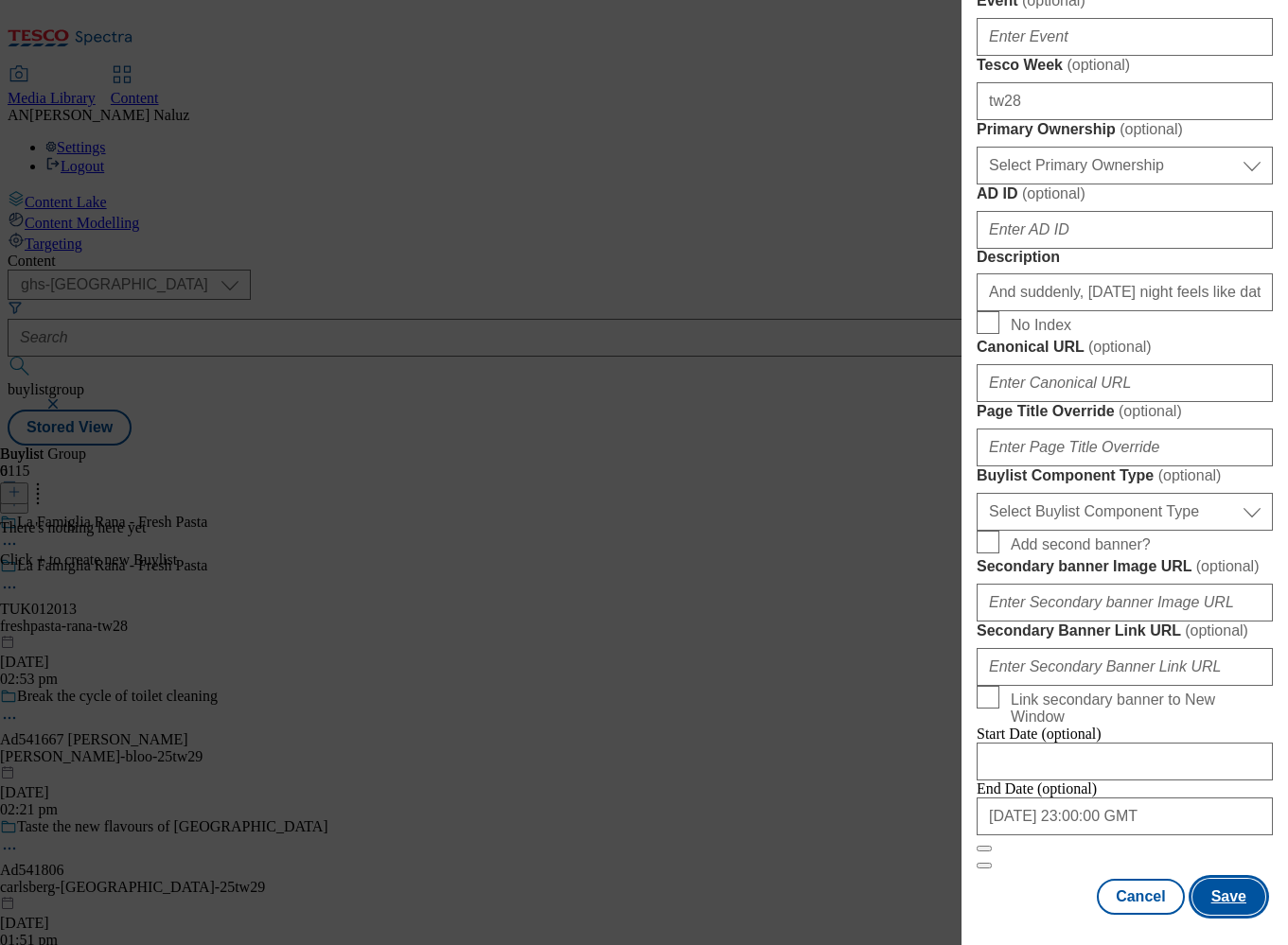
click at [1203, 879] on button "Save" at bounding box center [1229, 896] width 73 height 36
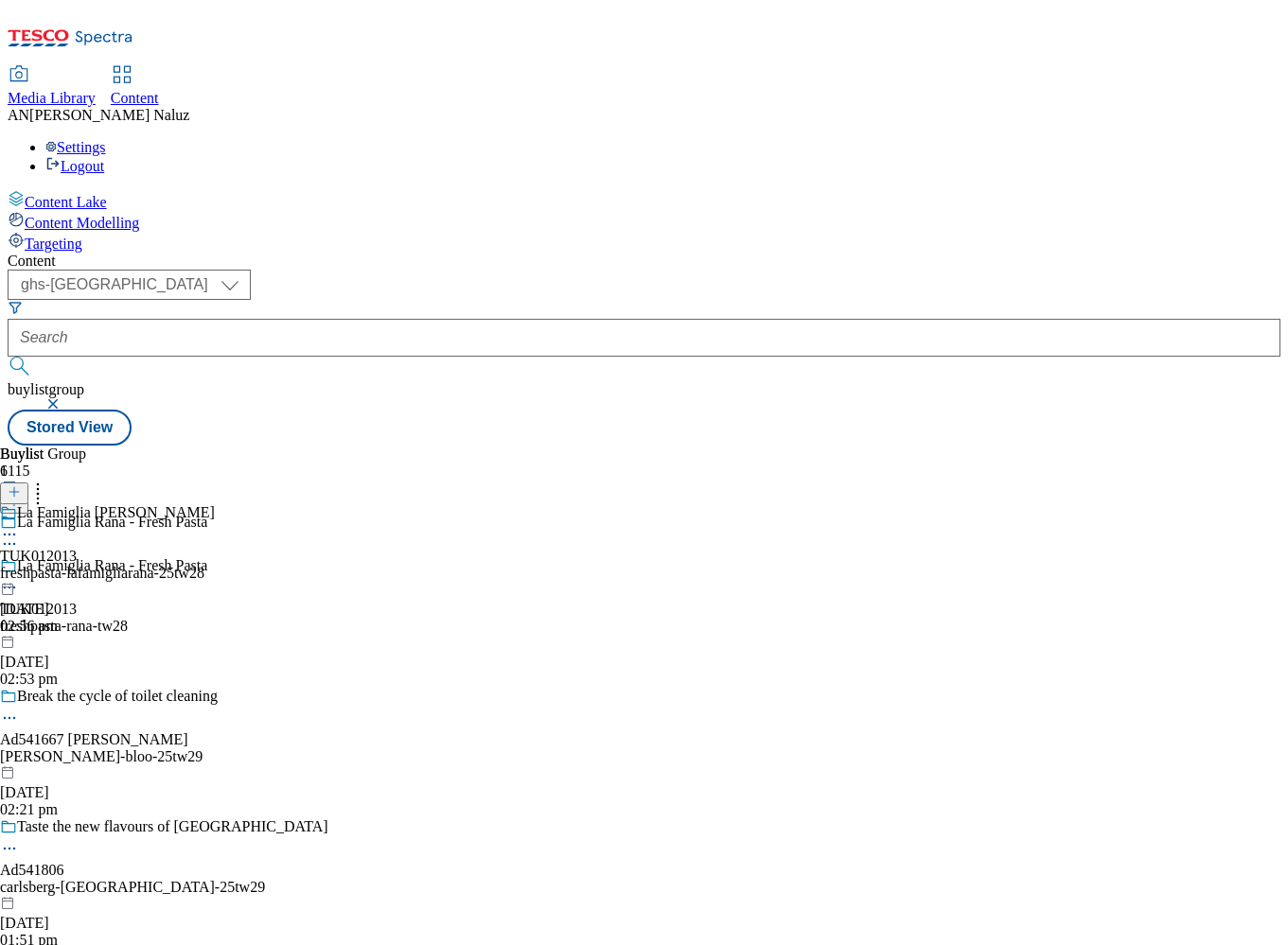
click at [215, 504] on div "La Famiglia Rana TUK012013 freshpasta-lafamigliarana-25tw28 [DATE] 02:56 pm" at bounding box center [107, 569] width 215 height 130
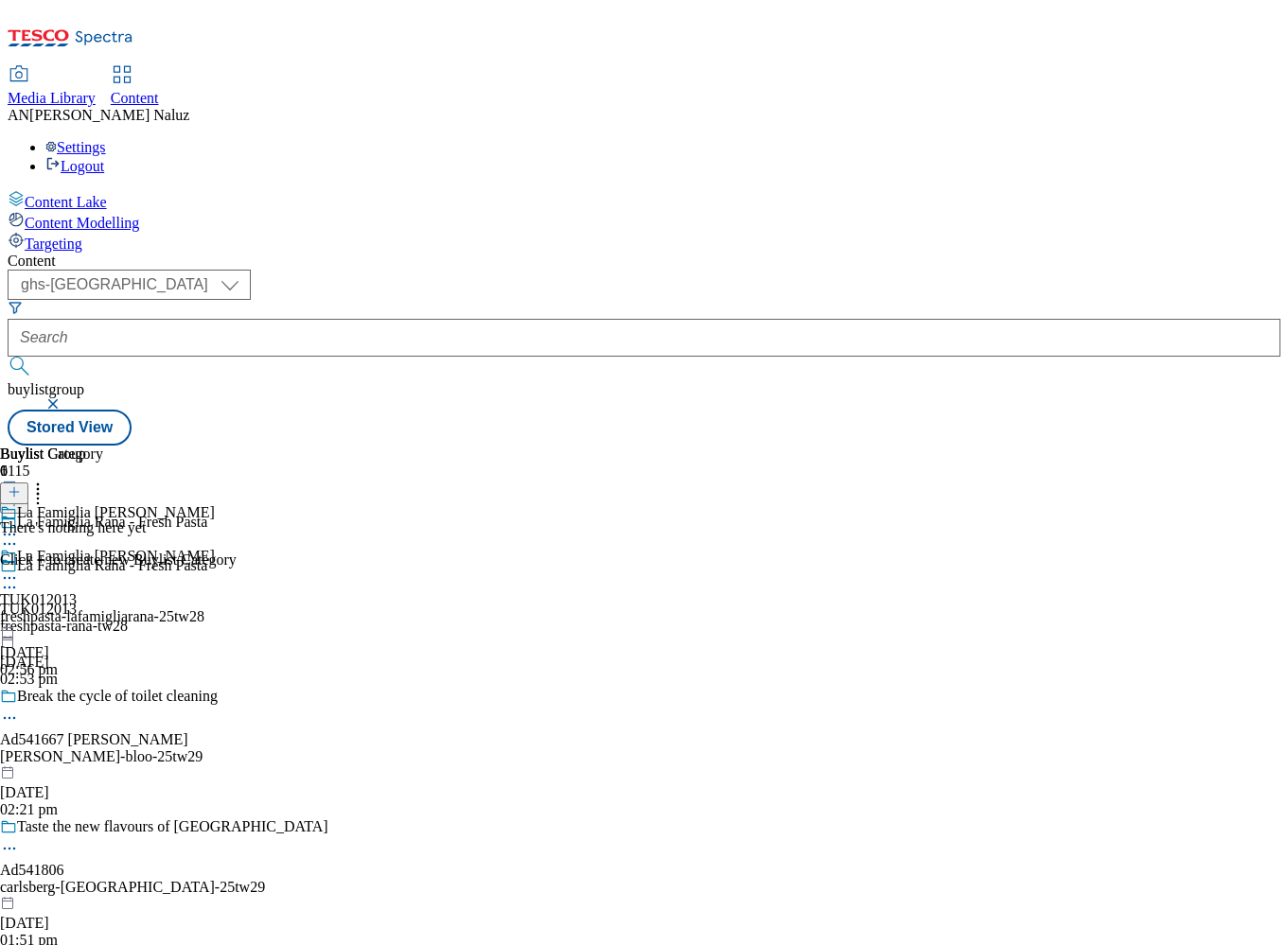
click at [18, 492] on line at bounding box center [15, 492] width 10 height 0
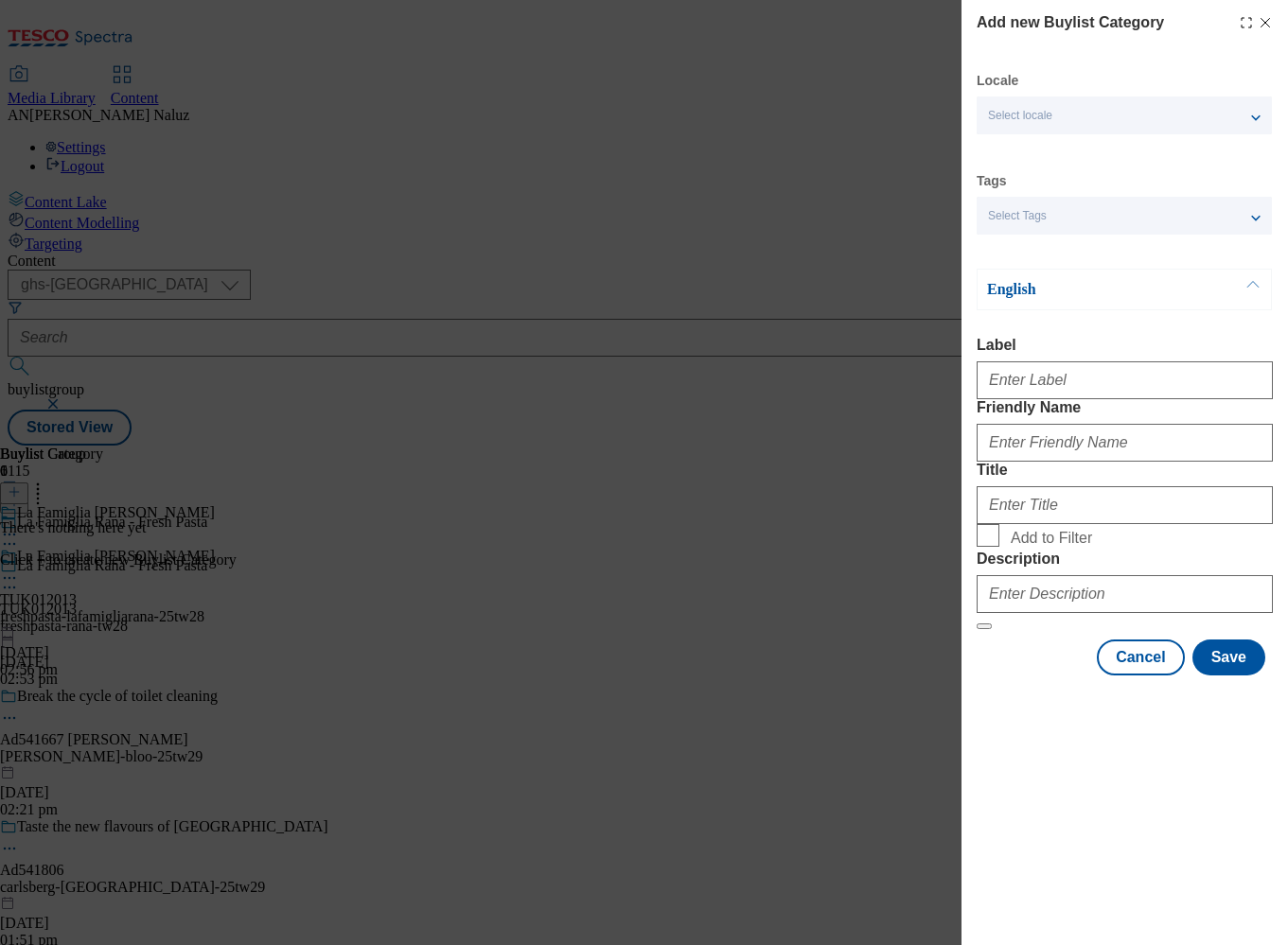
click at [1068, 103] on div "Select locale" at bounding box center [1124, 115] width 295 height 38
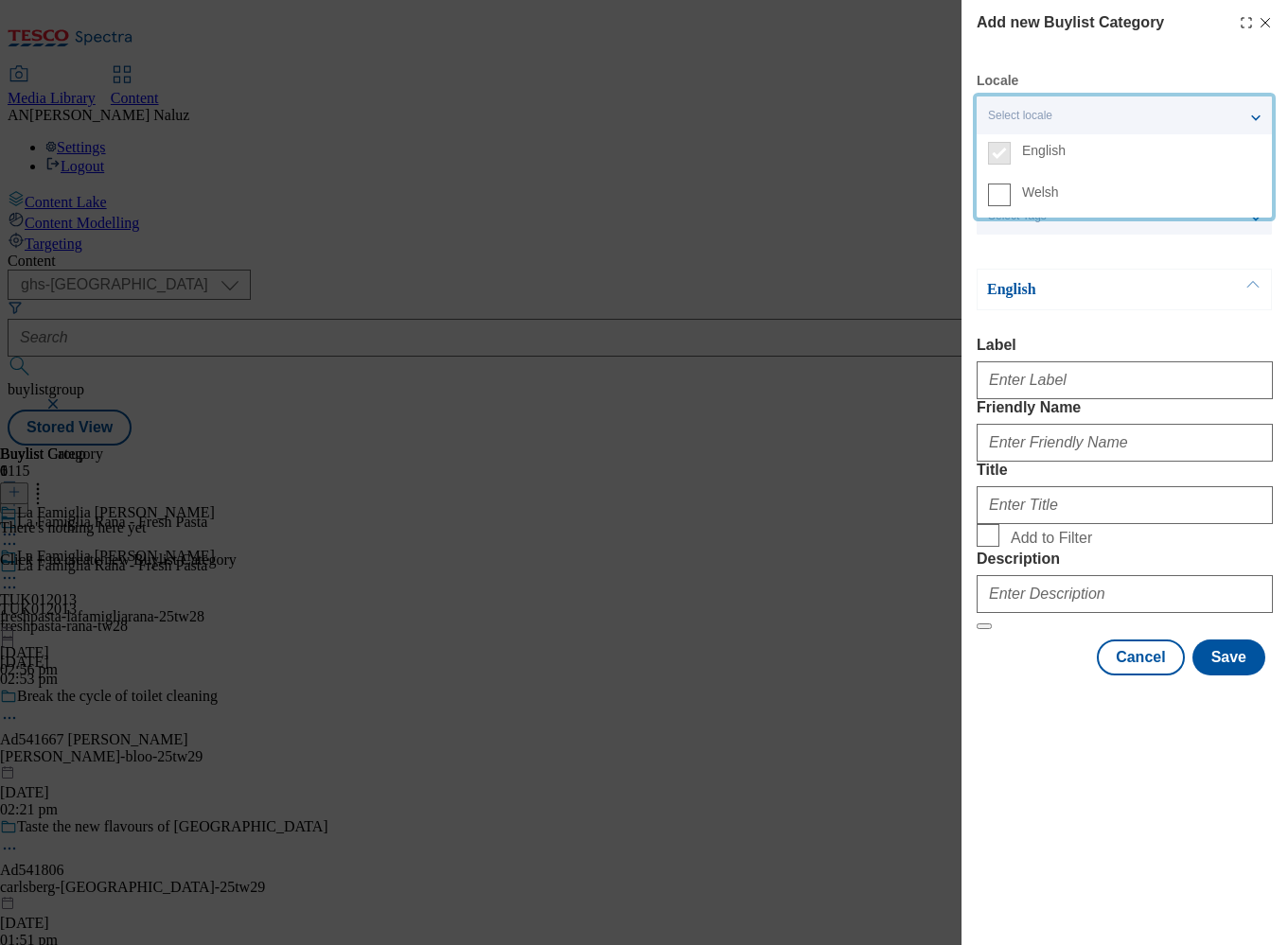
click at [1077, 276] on div "English" at bounding box center [1124, 289] width 295 height 42
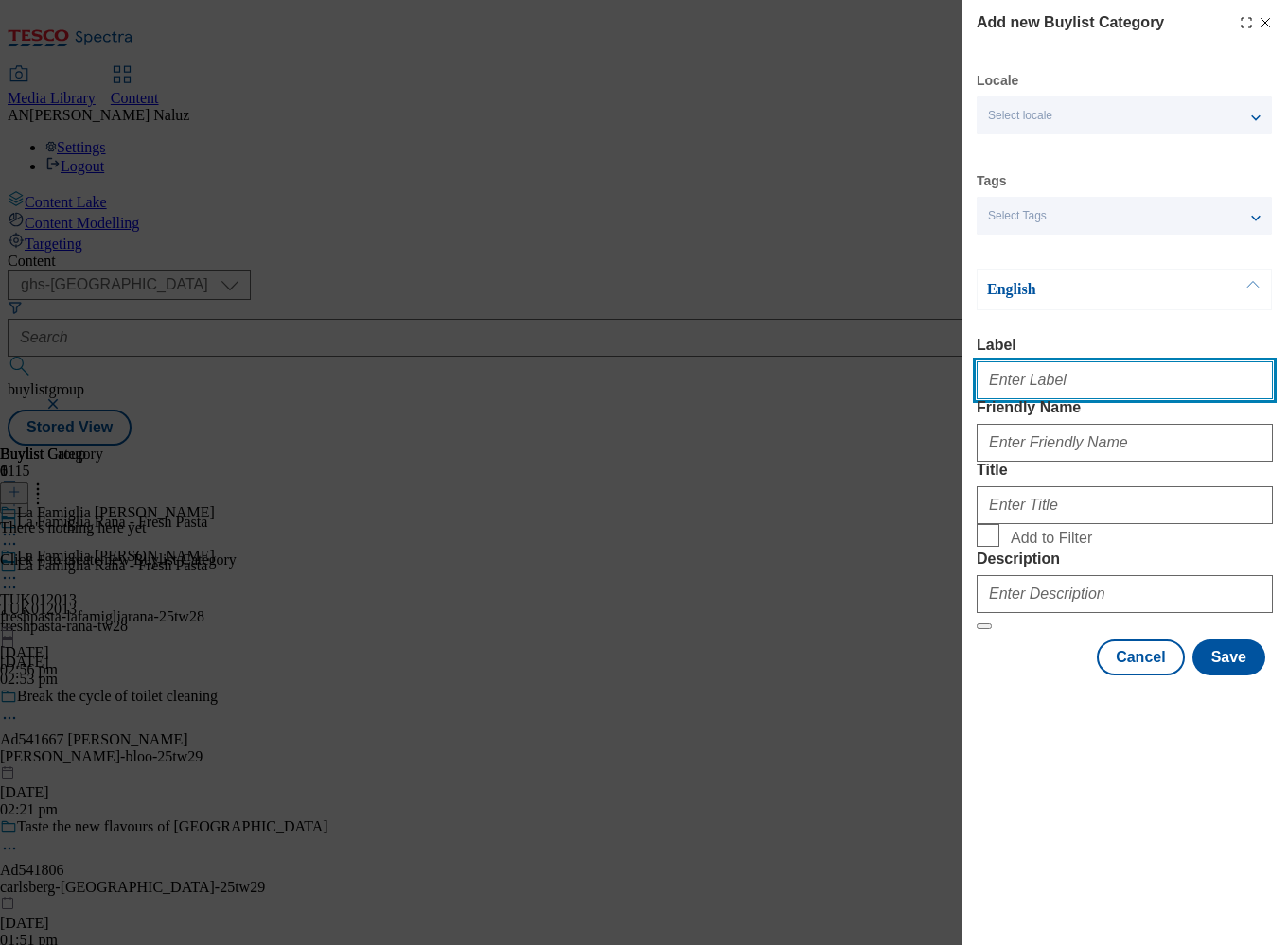
click at [1114, 388] on input "Label" at bounding box center [1124, 380] width 296 height 38
type input "TUK012013"
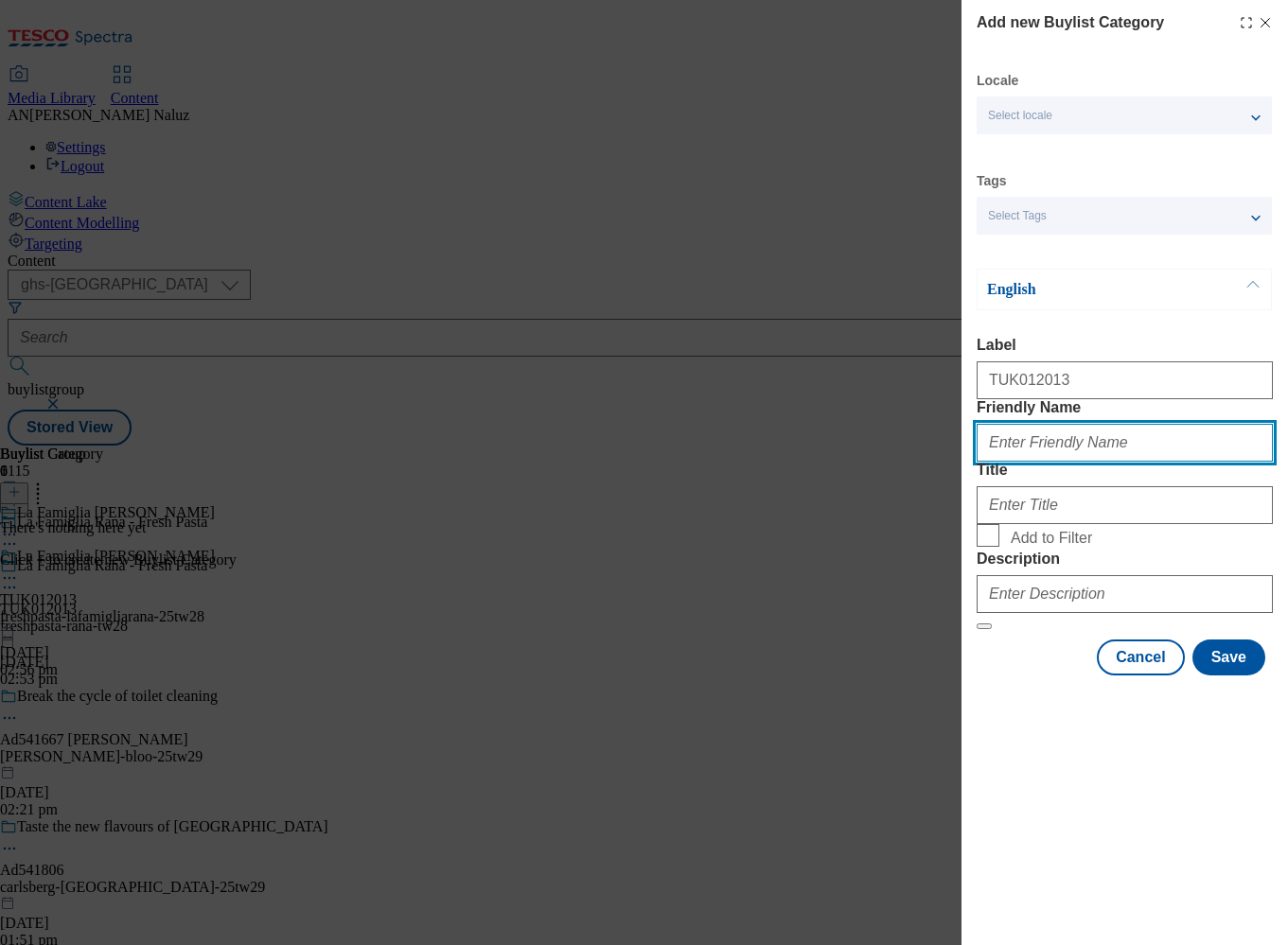
type input "rana-tw28"
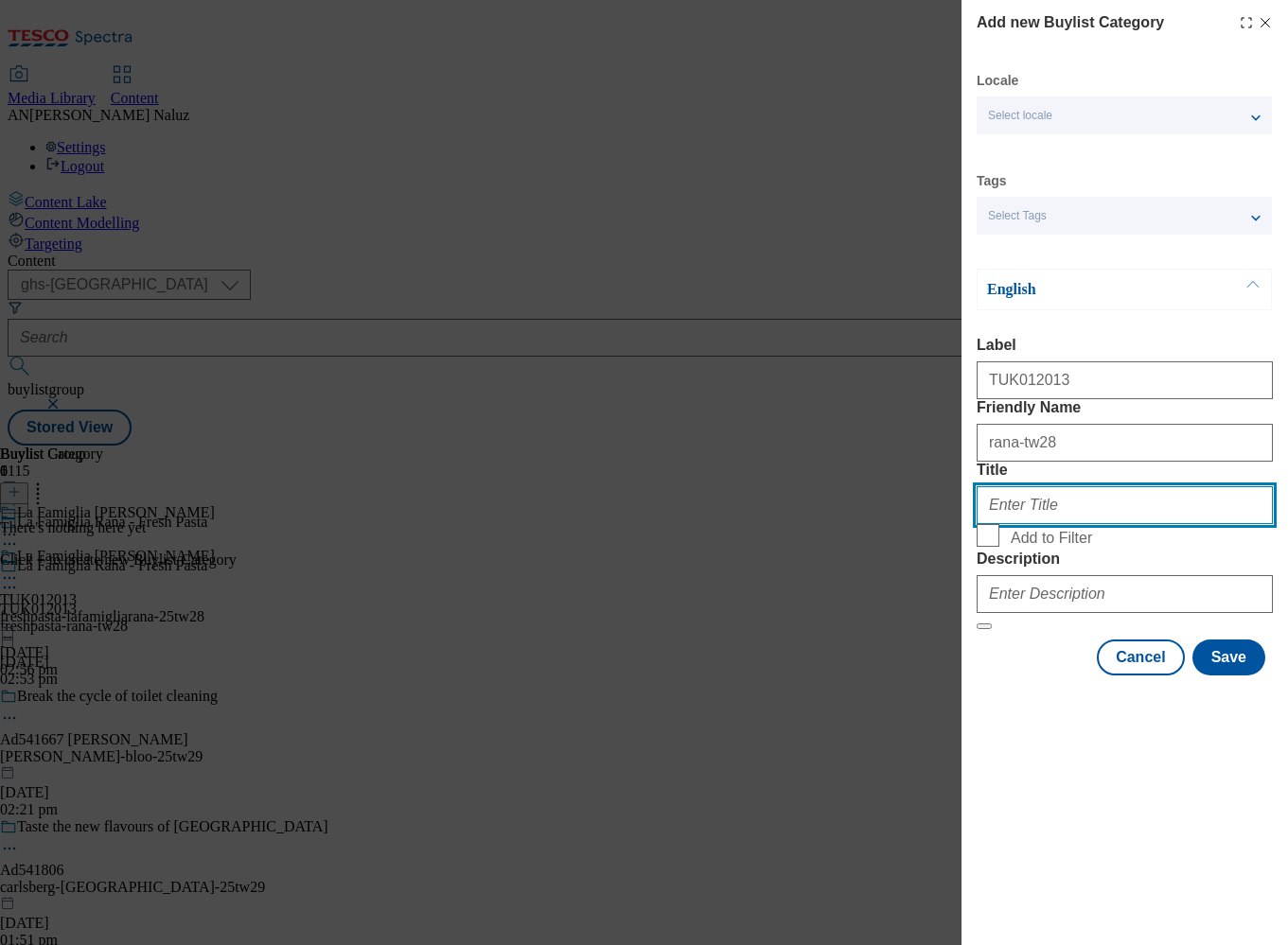
type input "La Famiglia [PERSON_NAME]"
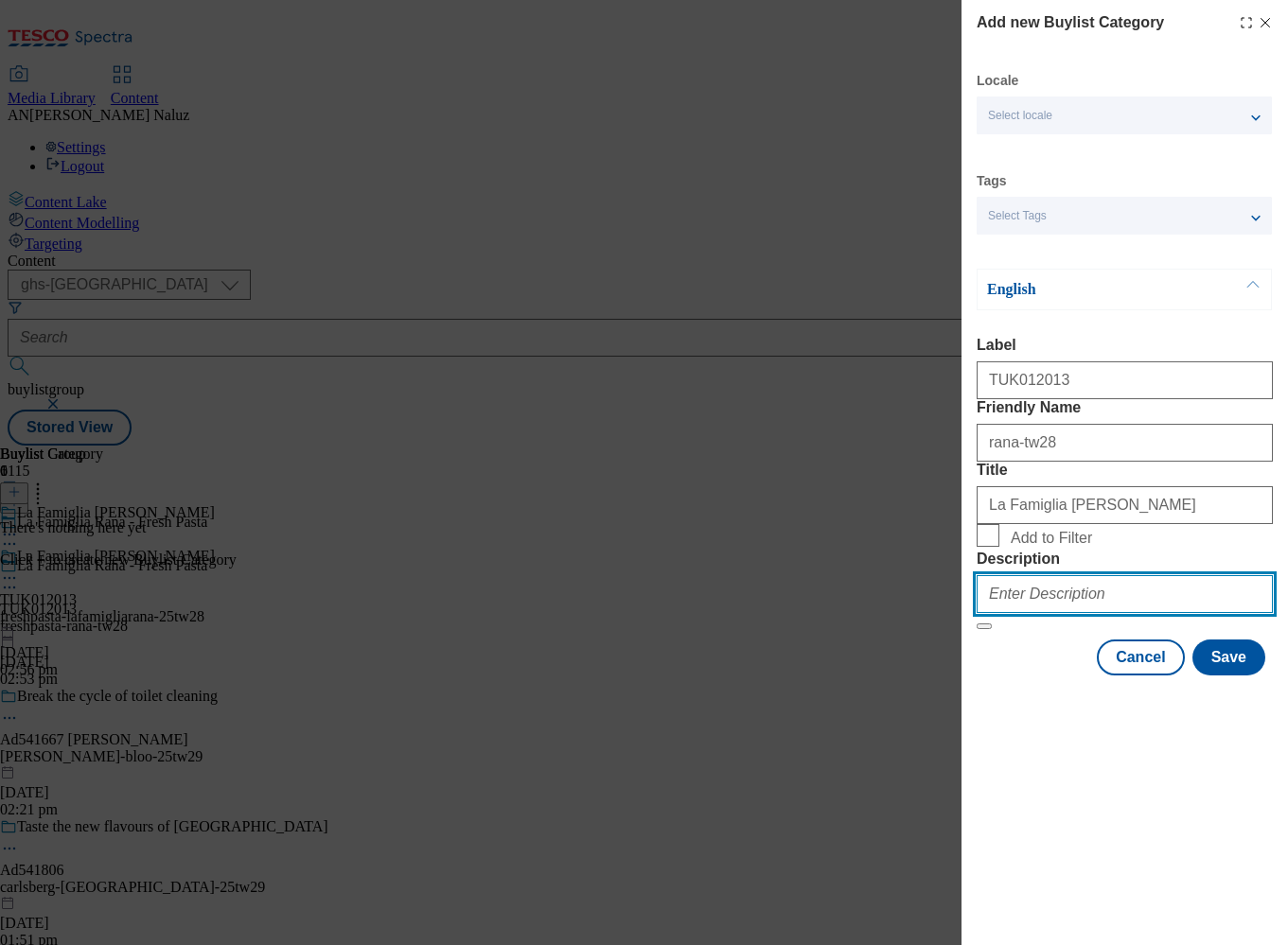
type input "And suddenly, [DATE] night feels like date night."
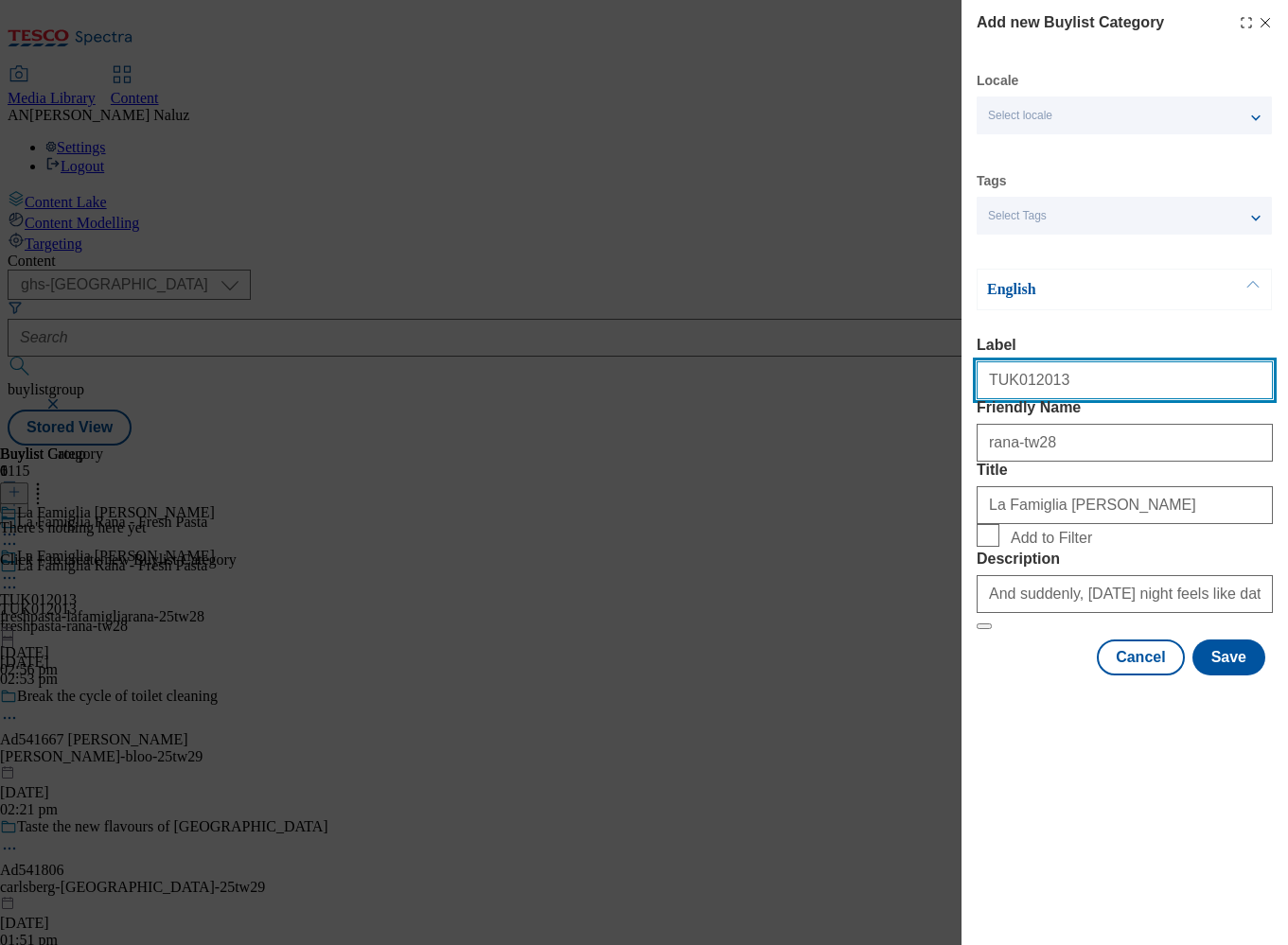
click at [1091, 388] on input "TUK012013" at bounding box center [1124, 380] width 296 height 38
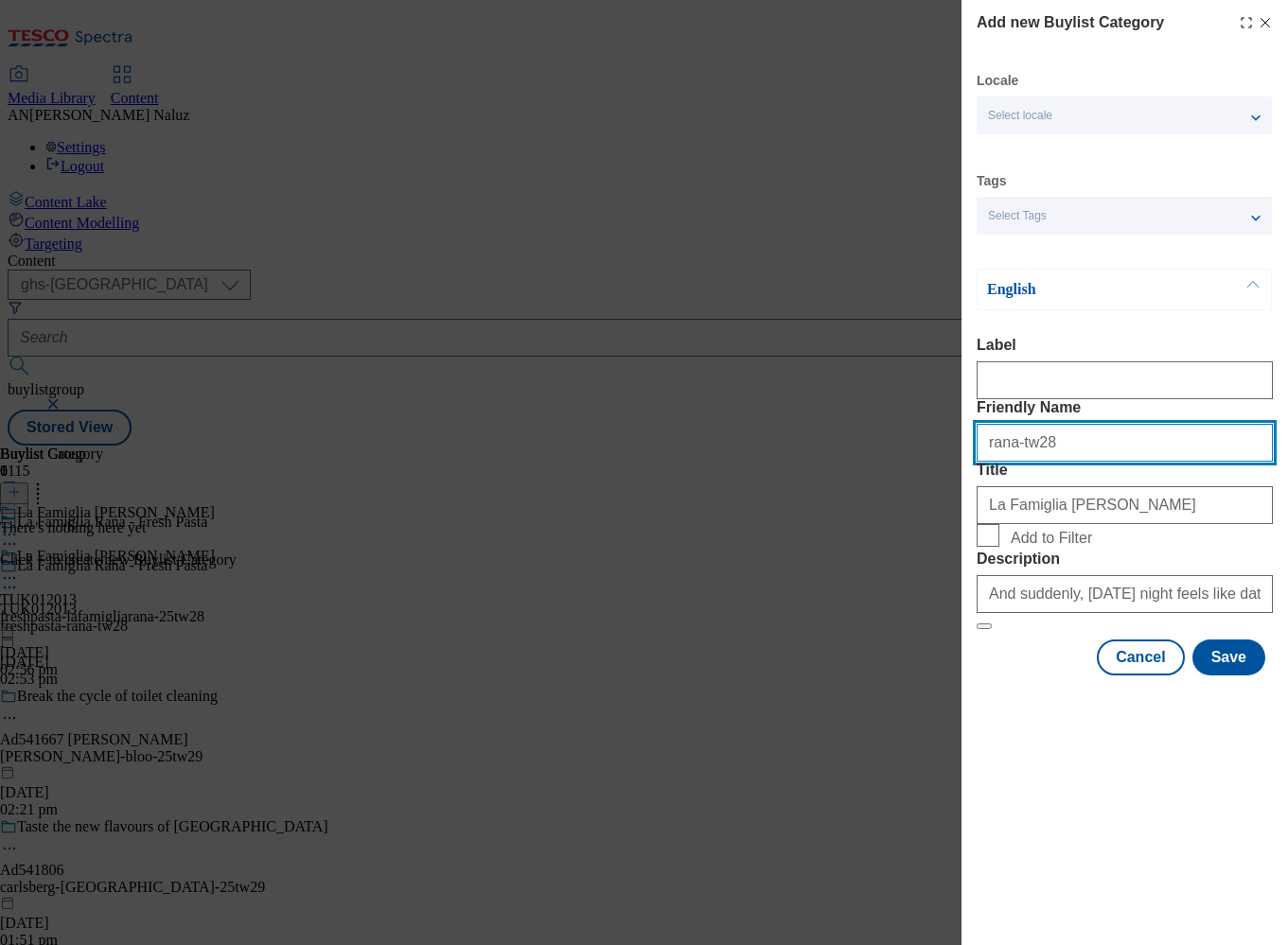
click at [1082, 461] on input "rana-tw28" at bounding box center [1124, 442] width 296 height 38
type input "r"
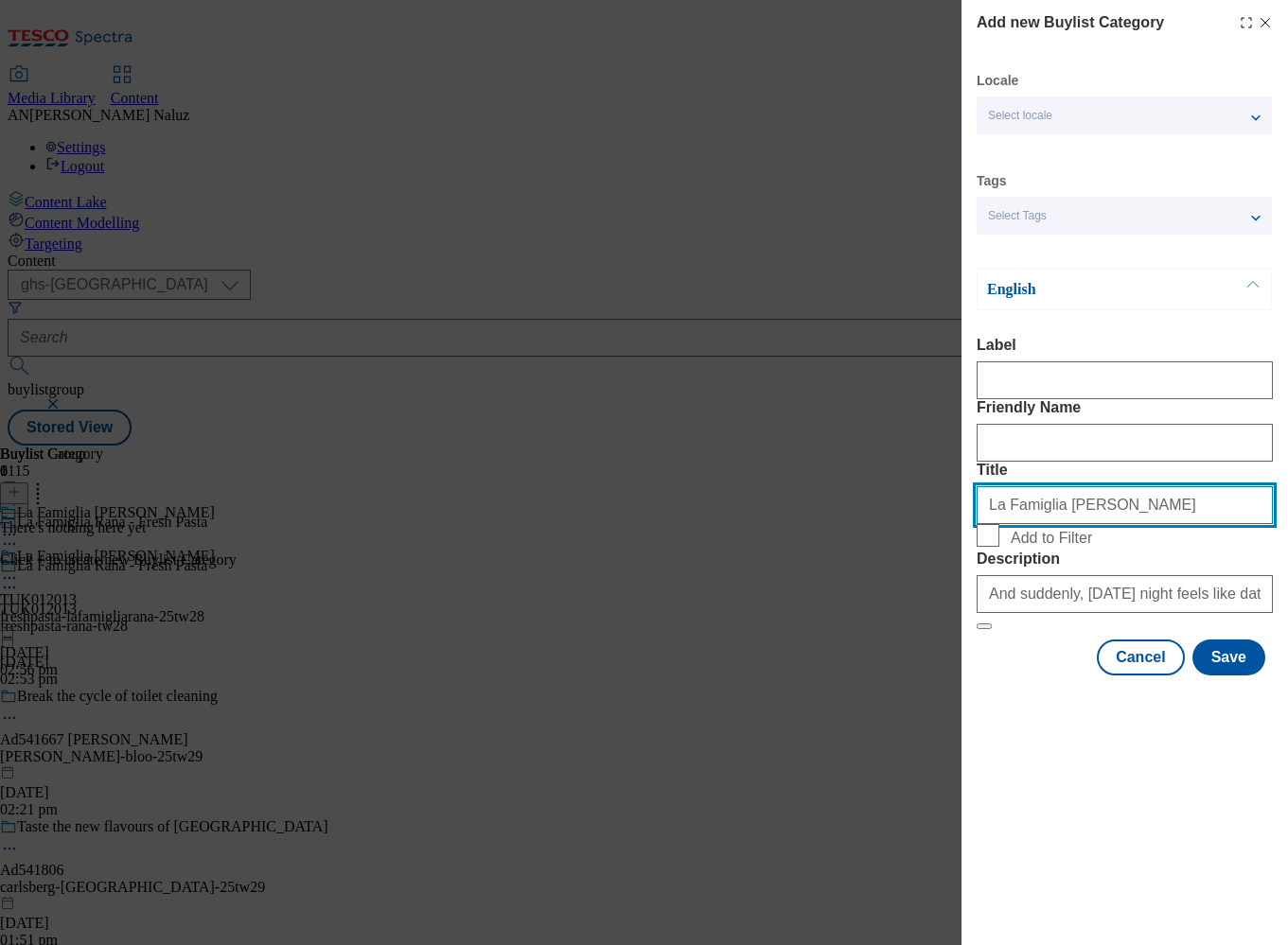
click at [1080, 524] on input "La Famiglia [PERSON_NAME]" at bounding box center [1124, 505] width 296 height 38
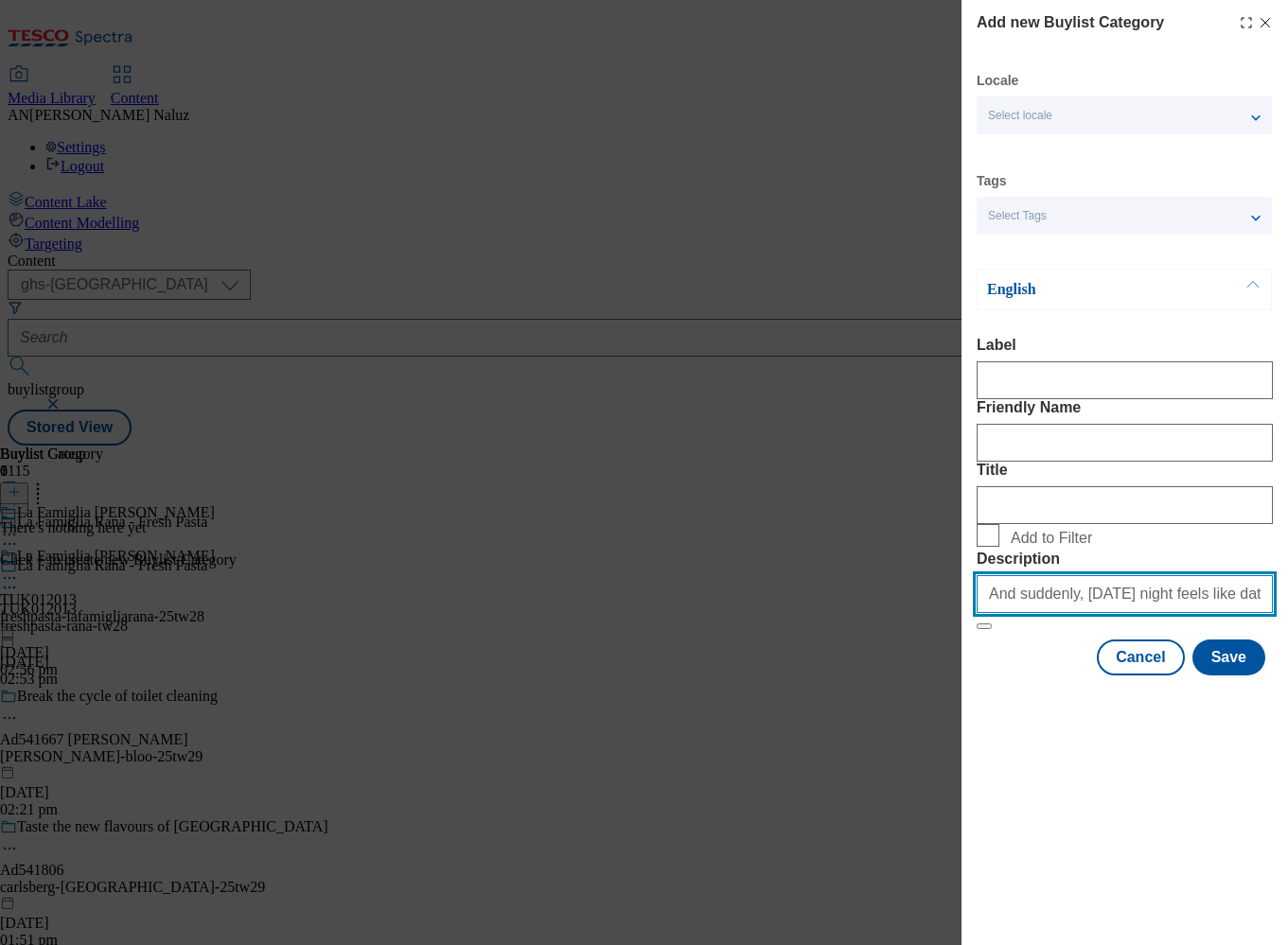
click at [1087, 613] on input "And suddenly, [DATE] night feels like date night." at bounding box center [1124, 593] width 296 height 38
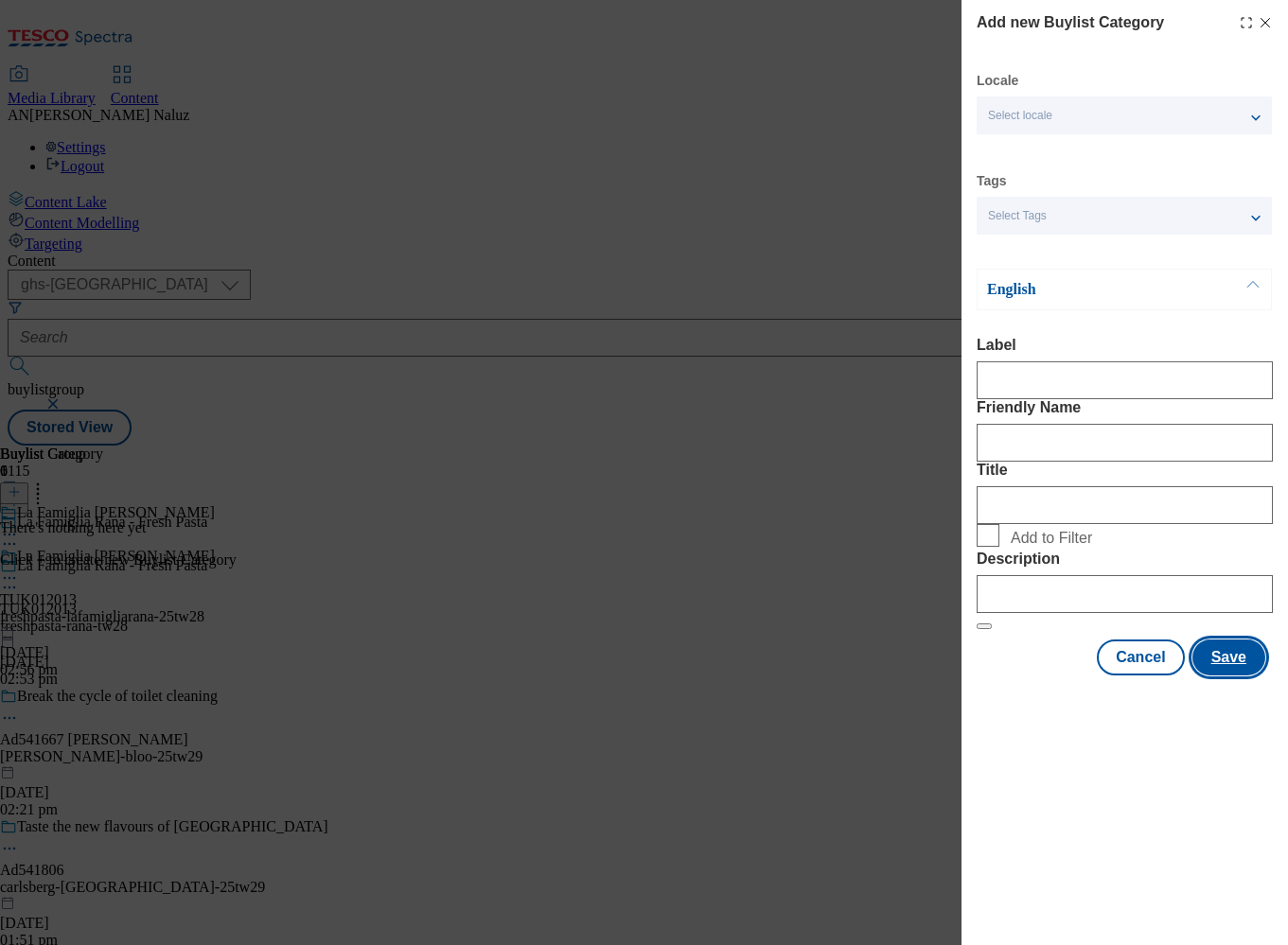
click at [1219, 676] on button "Save" at bounding box center [1229, 658] width 73 height 36
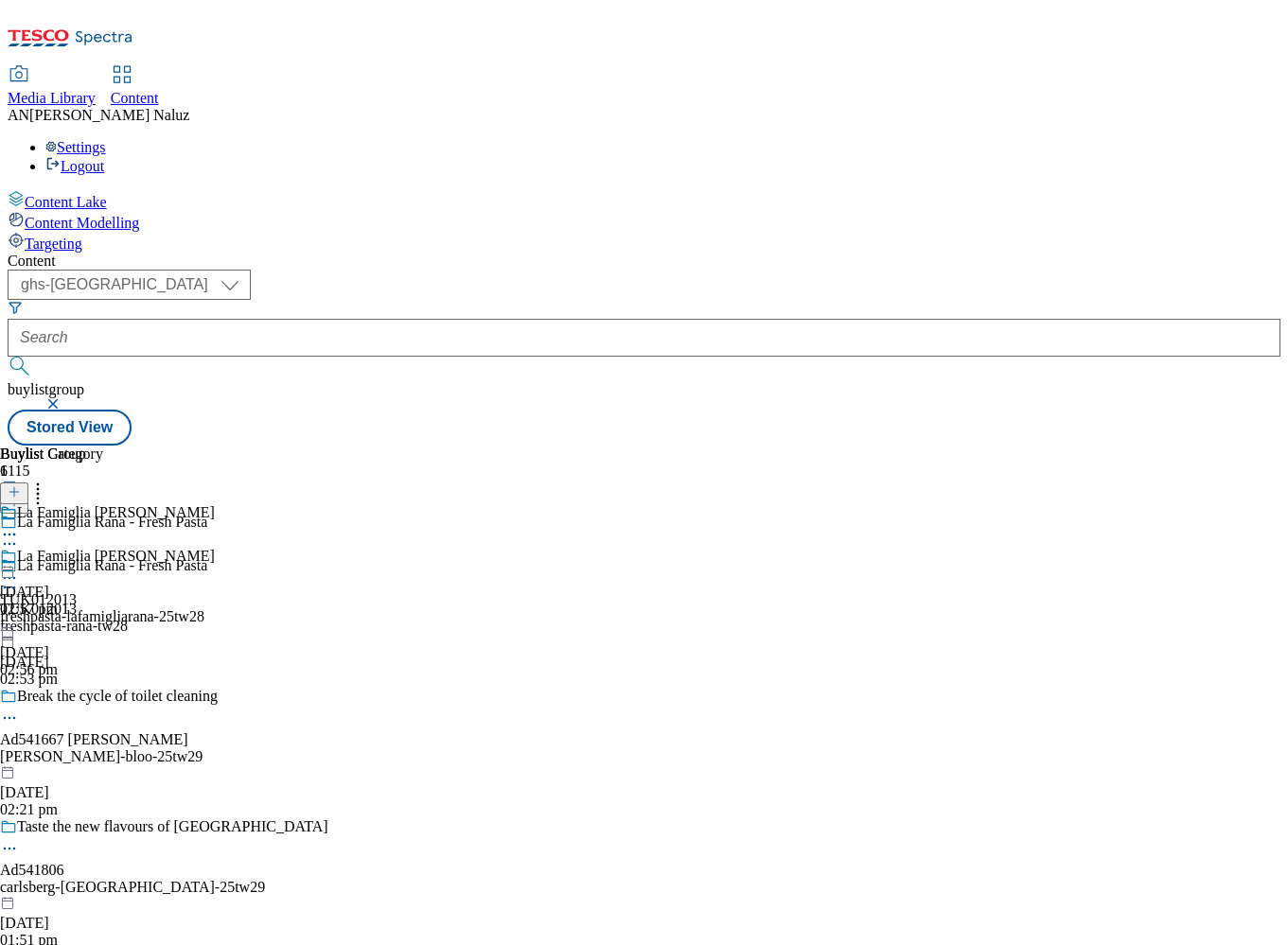
scroll to position [0, 42]
click at [103, 504] on div "[DATE] 02:57 pm" at bounding box center [51, 560] width 103 height 114
click at [18, 569] on icon at bounding box center [9, 578] width 18 height 18
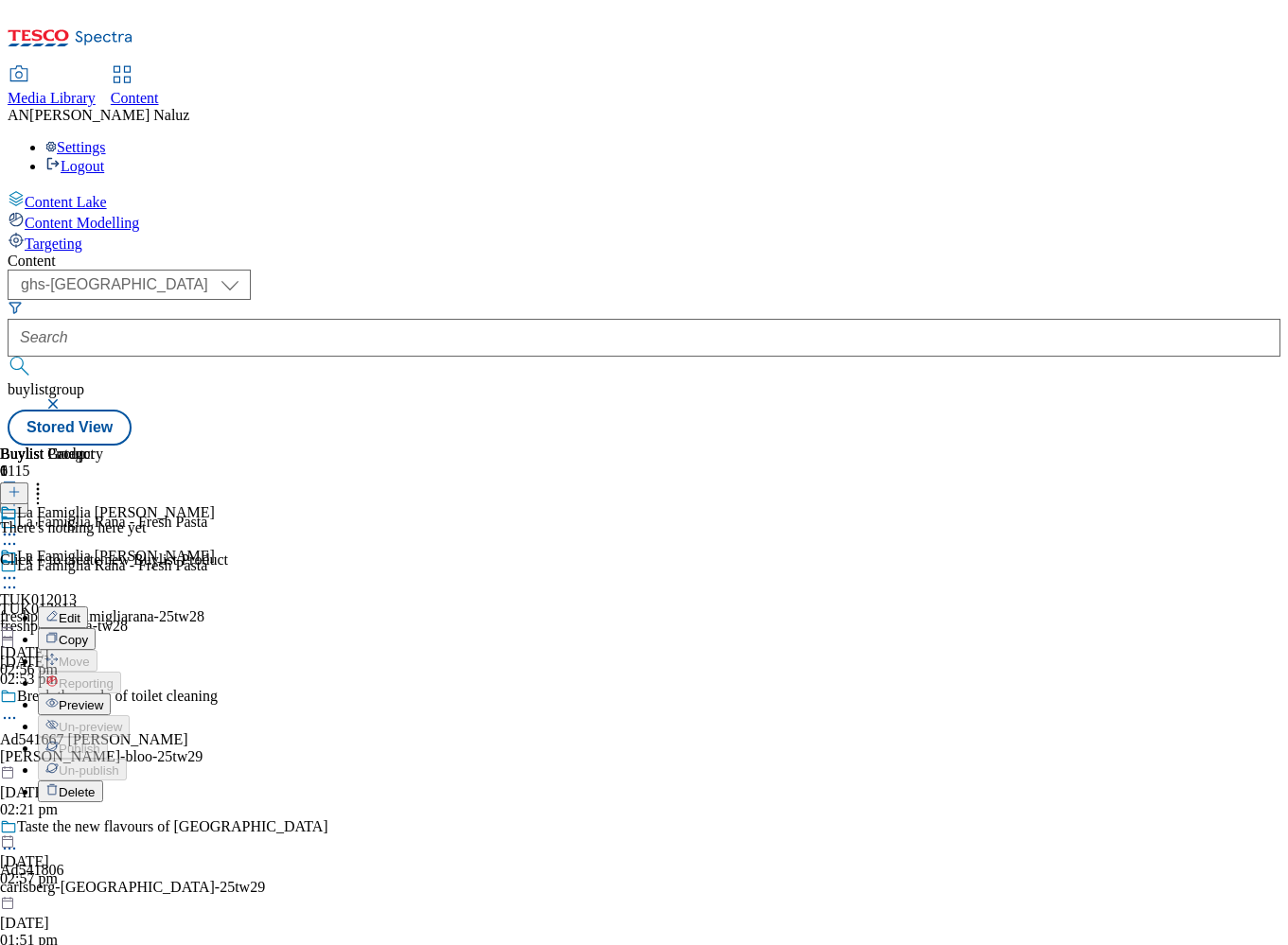
click at [111, 693] on button "Preview" at bounding box center [74, 704] width 73 height 21
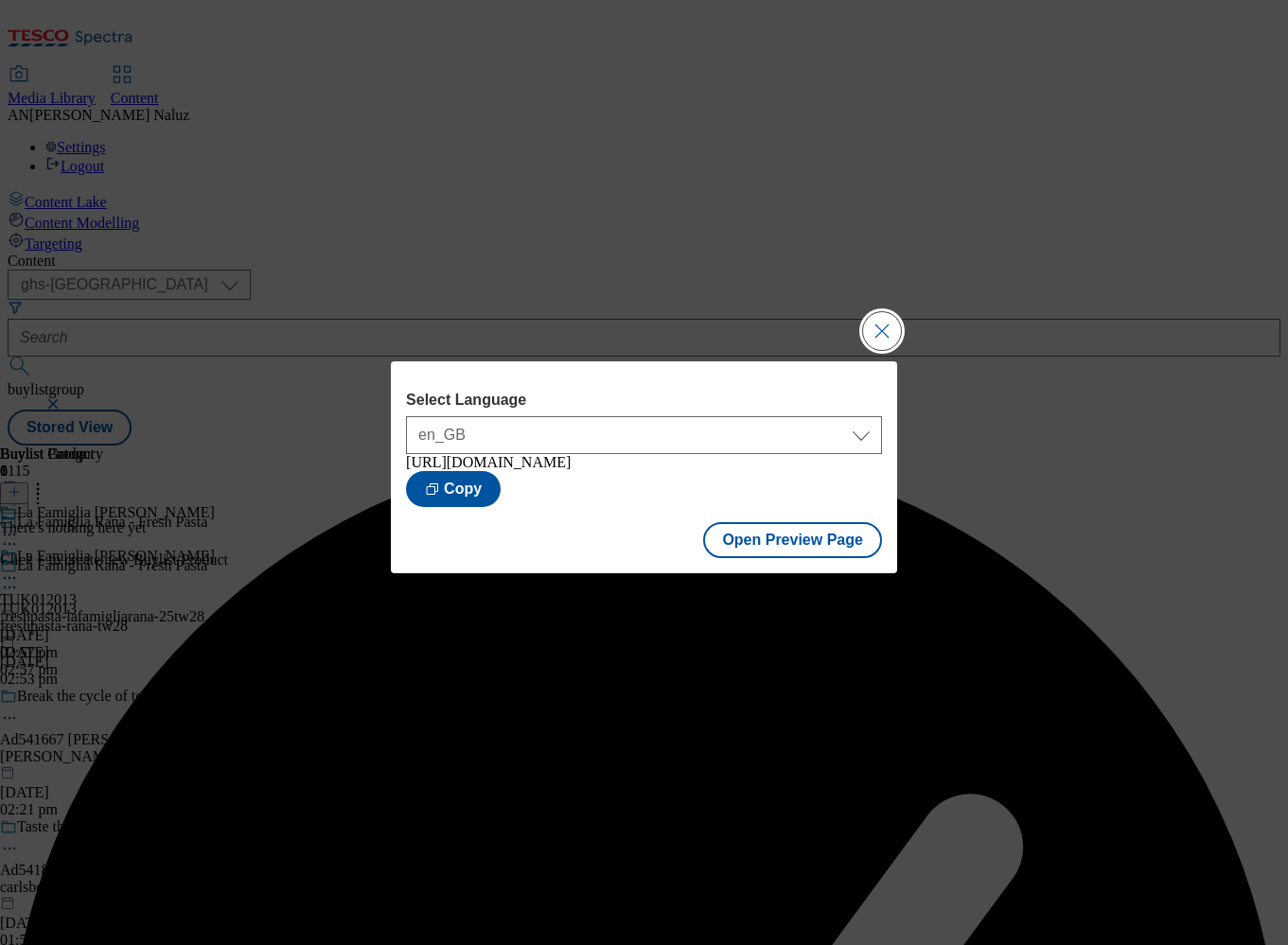
click at [878, 315] on button "Close Modal" at bounding box center [882, 331] width 38 height 38
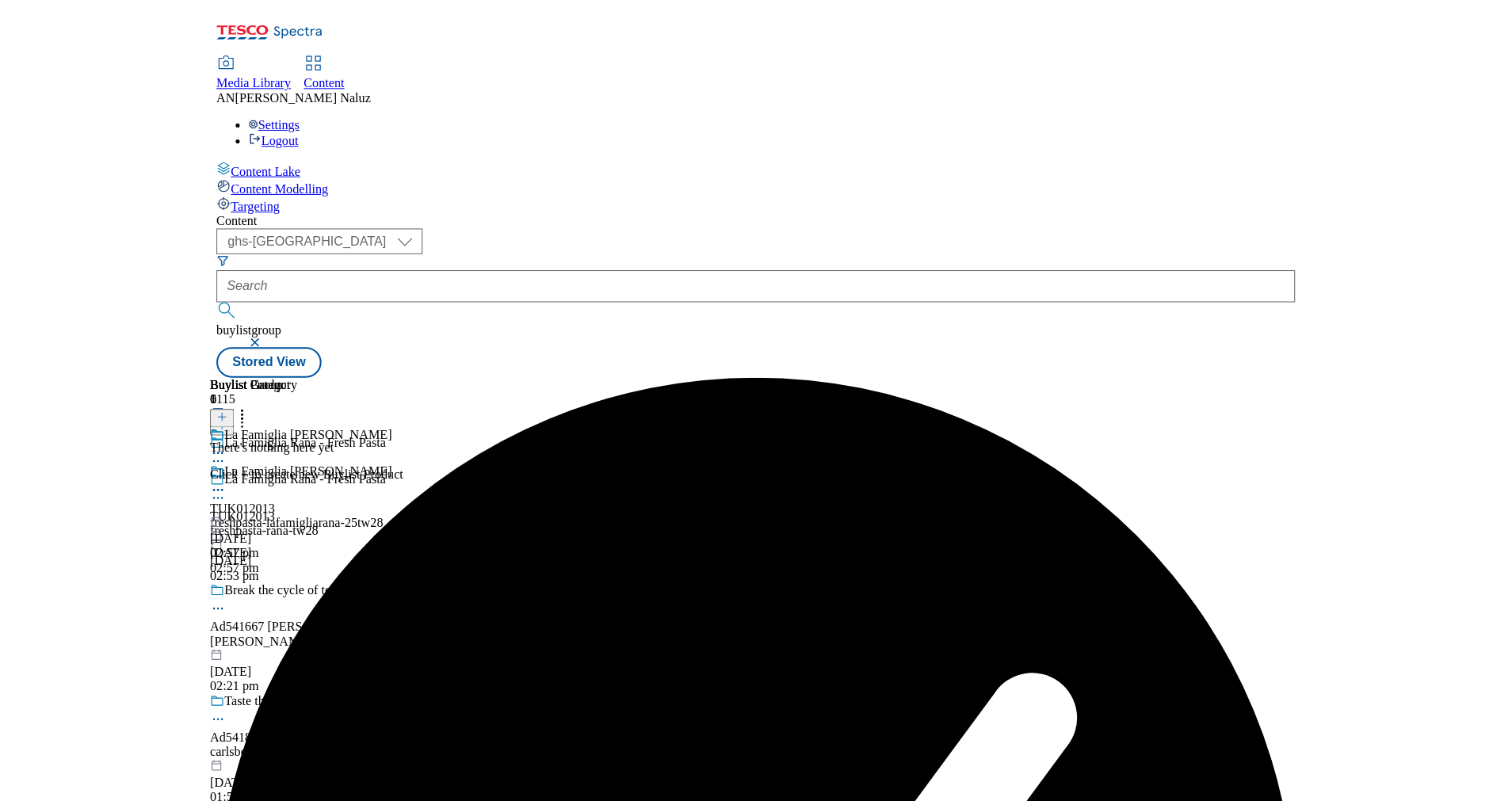
scroll to position [0, 328]
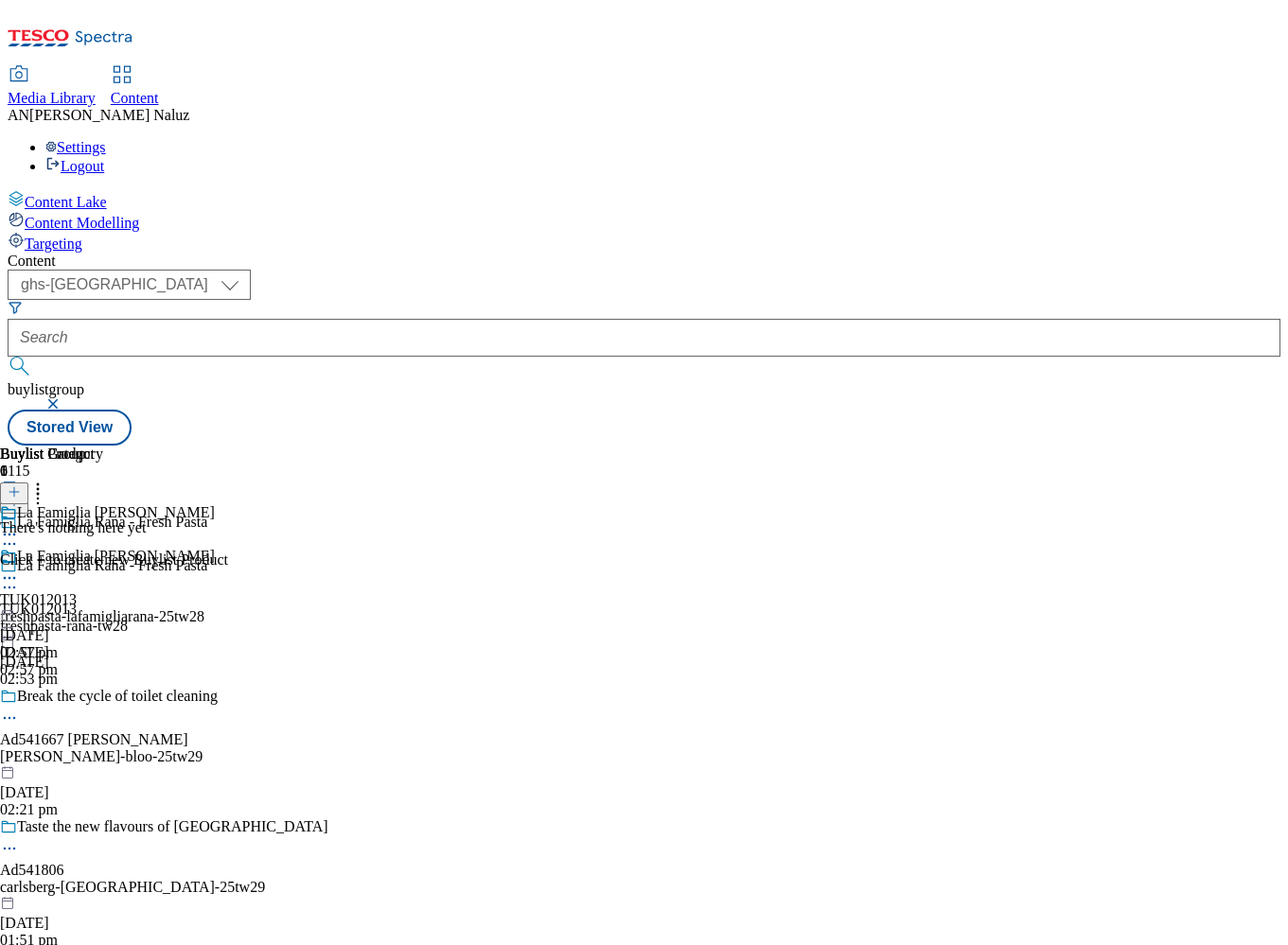
click at [28, 483] on button at bounding box center [14, 493] width 28 height 21
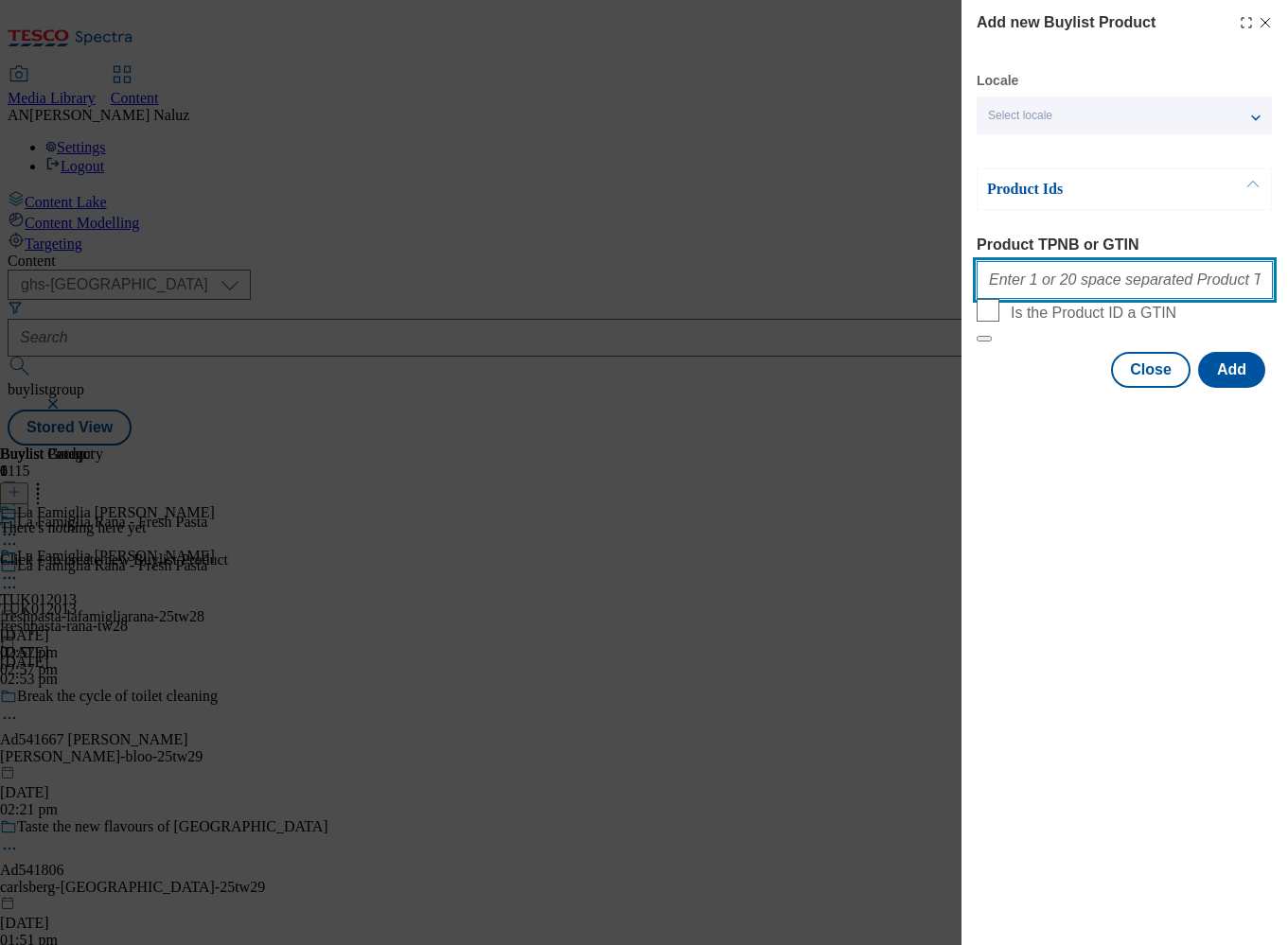
click at [1113, 280] on input "Product TPNB or GTIN" at bounding box center [1124, 280] width 296 height 38
click at [1107, 90] on div "Locale Select locale English Welsh" at bounding box center [1124, 103] width 295 height 62
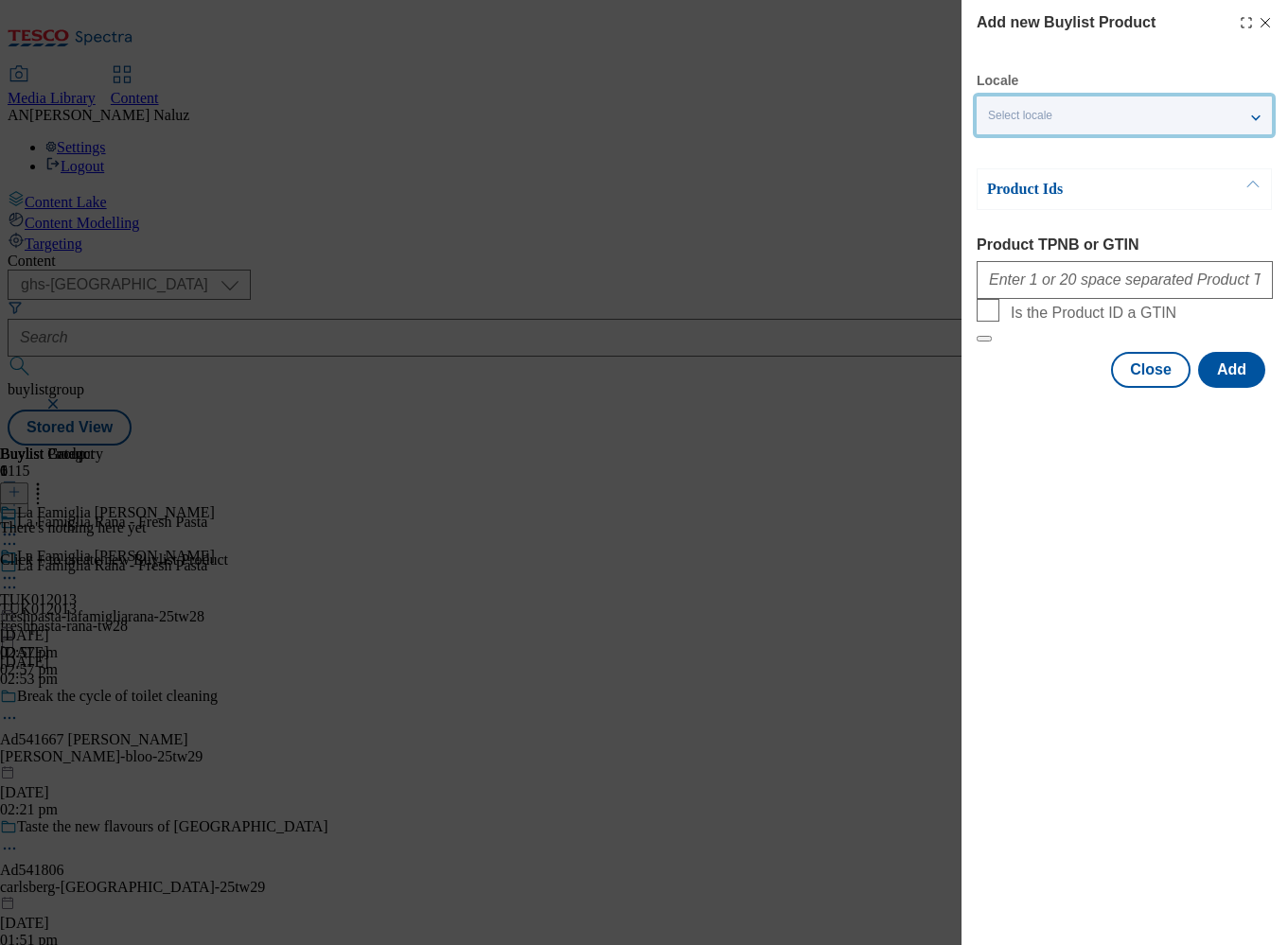
click at [1135, 116] on div "Select locale" at bounding box center [1124, 115] width 295 height 38
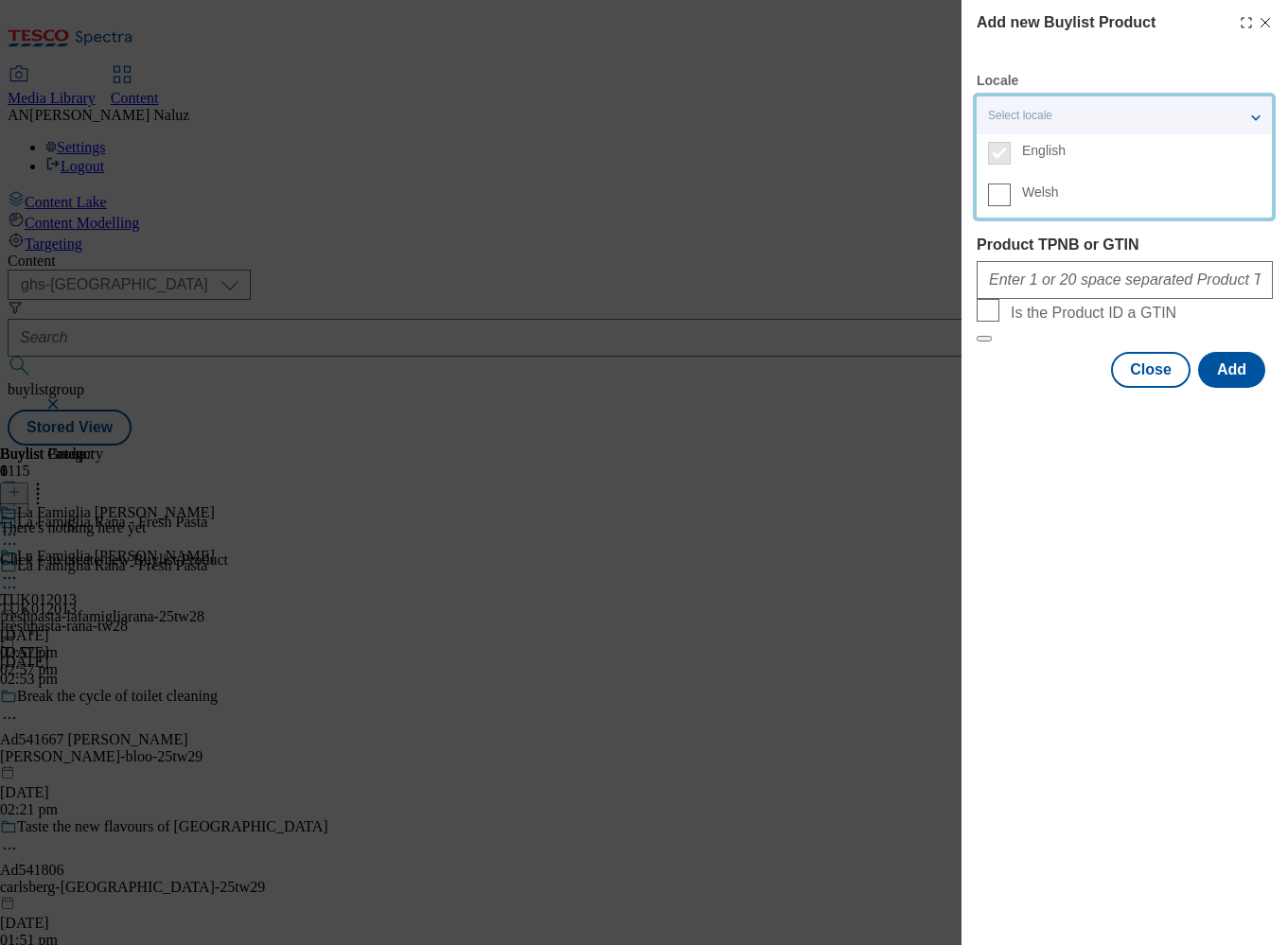
click at [1135, 116] on div "Select locale" at bounding box center [1124, 115] width 295 height 38
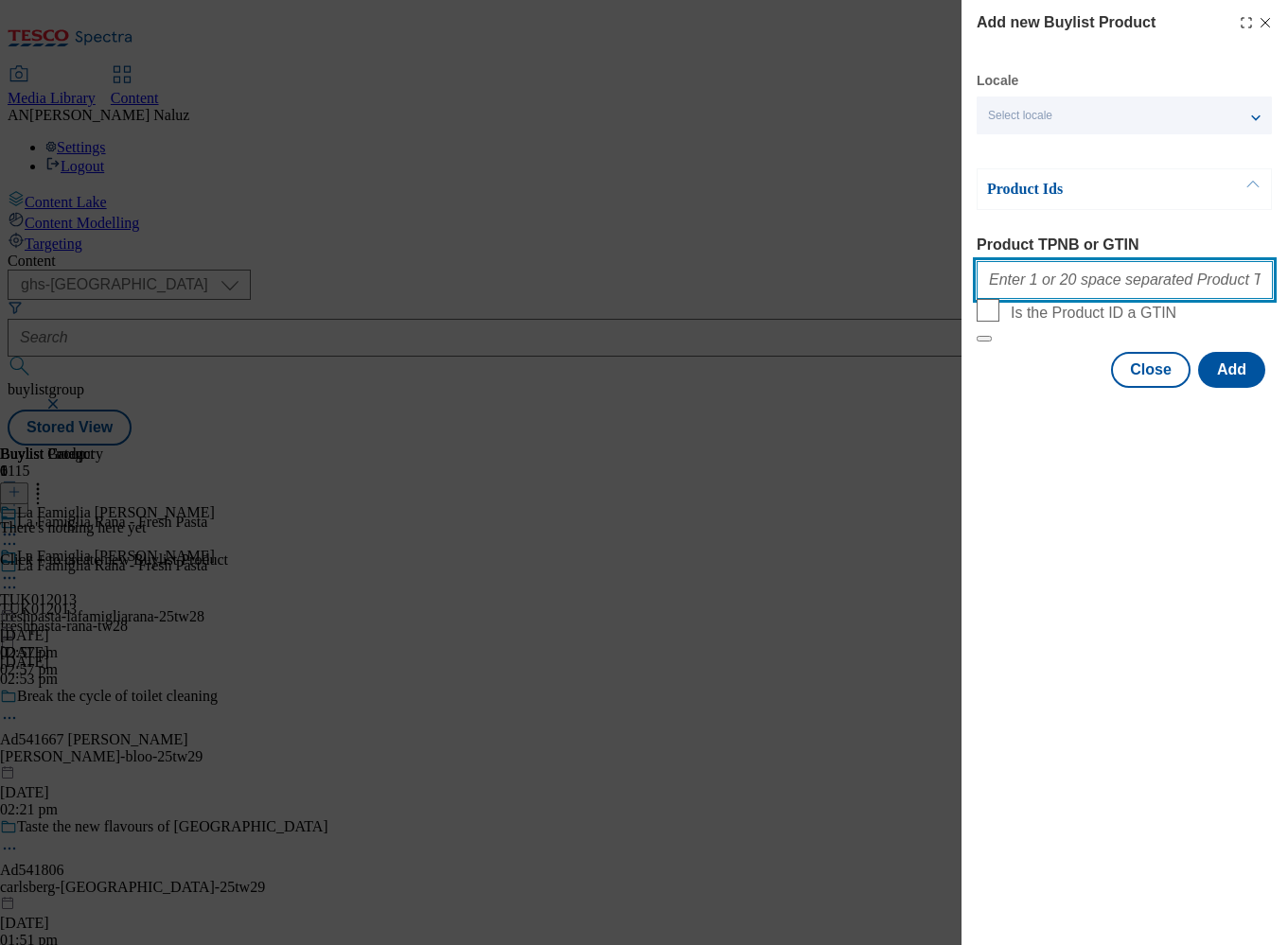
click at [1141, 279] on input "Product TPNB or GTIN" at bounding box center [1124, 280] width 296 height 38
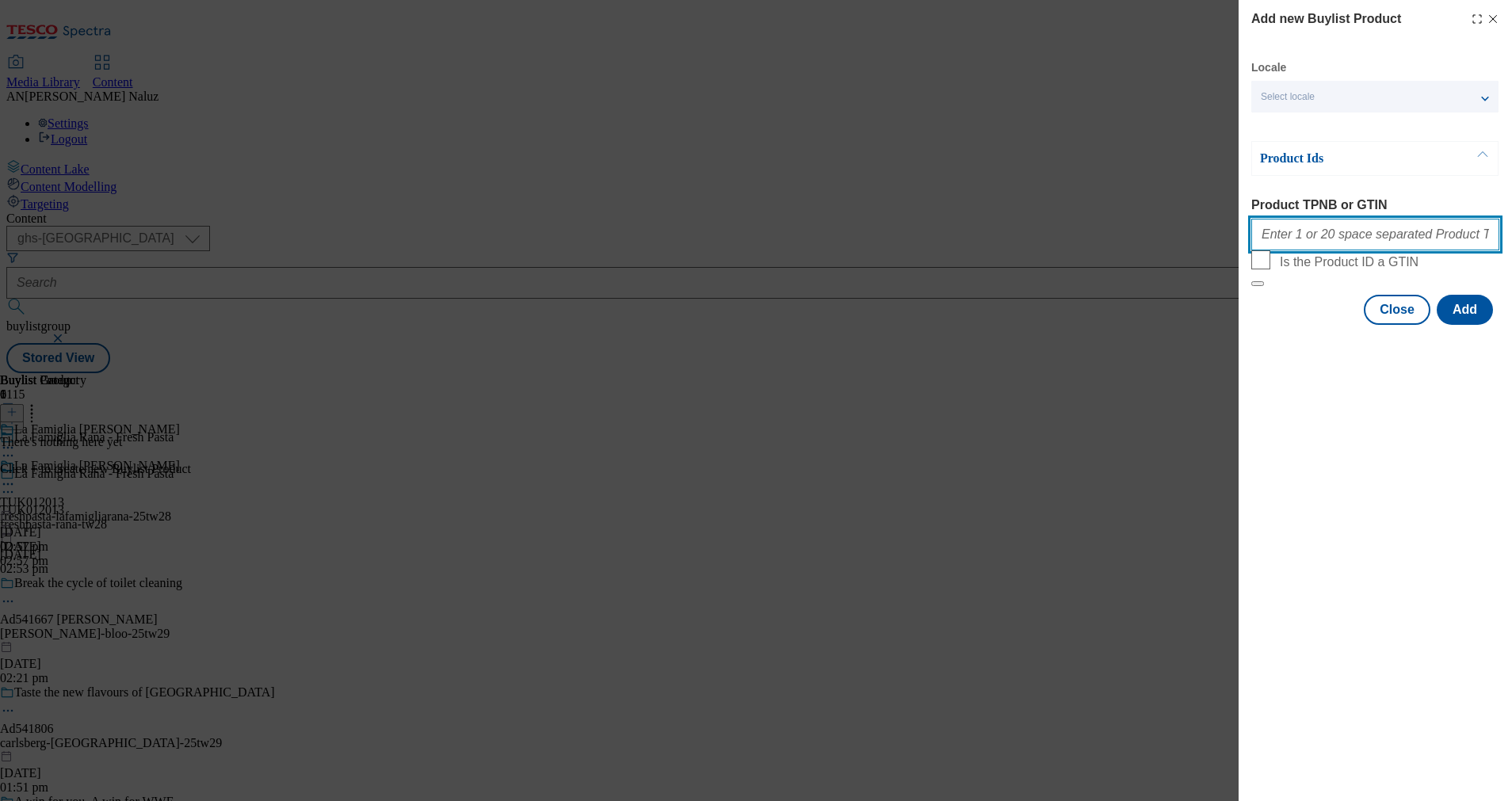
scroll to position [0, 0]
